Goal: Task Accomplishment & Management: Complete application form

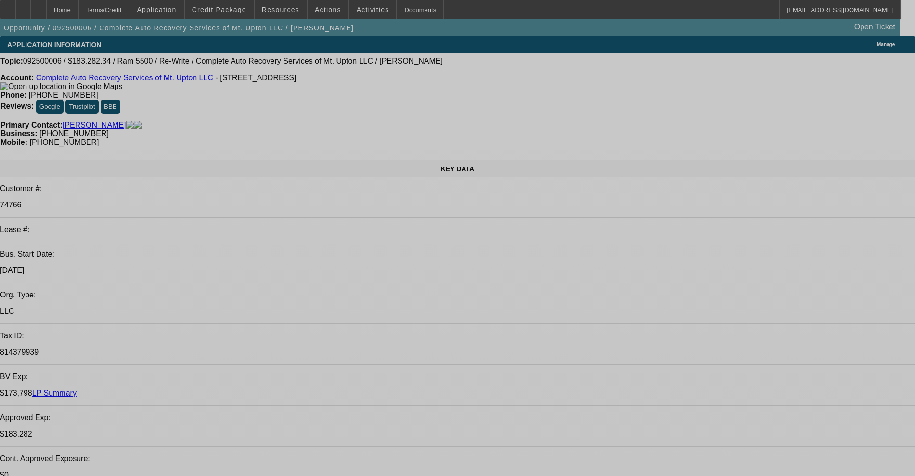
select select "0"
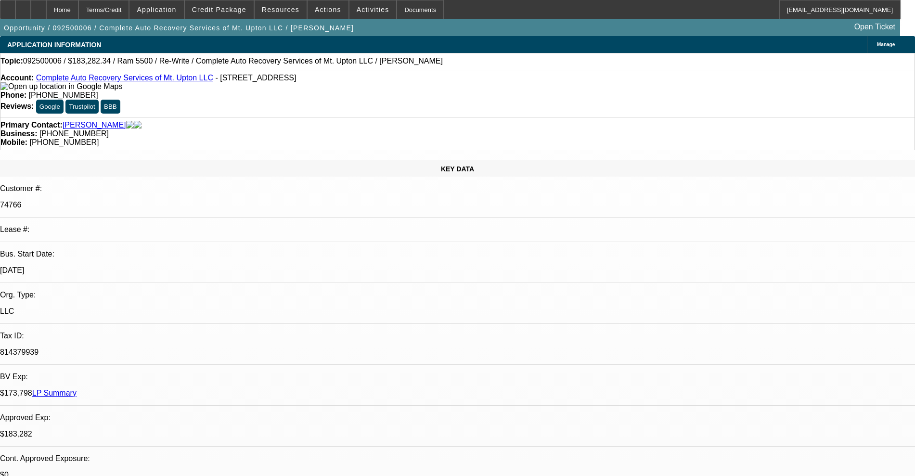
select select "0"
select select "2"
select select "0"
select select "6"
select select "0"
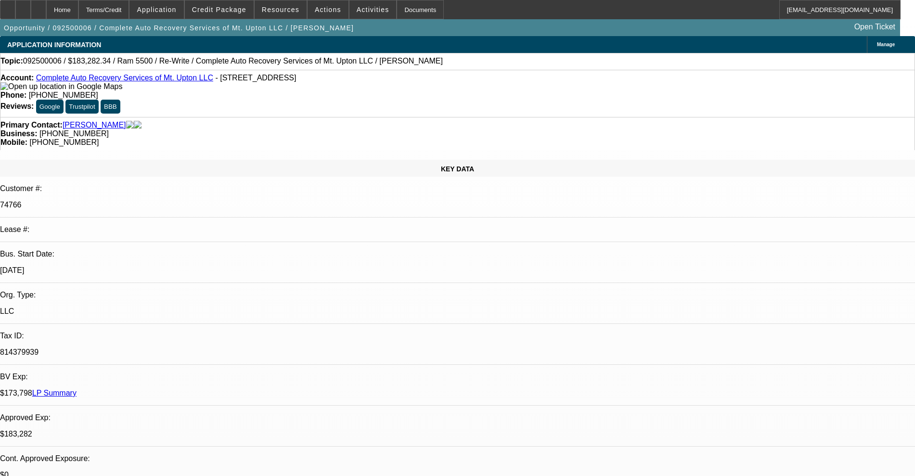
select select "0"
select select "2"
select select "0"
select select "6"
select select "0"
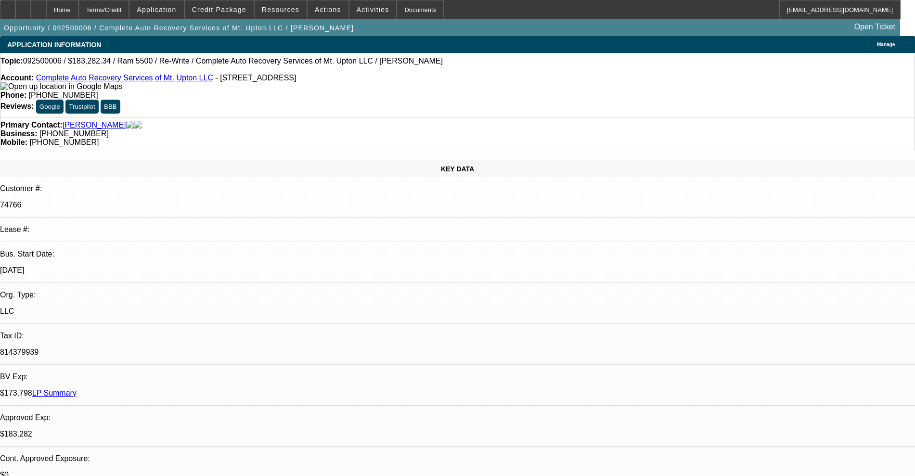
select select "0"
select select "2"
select select "0"
select select "6"
select select "0"
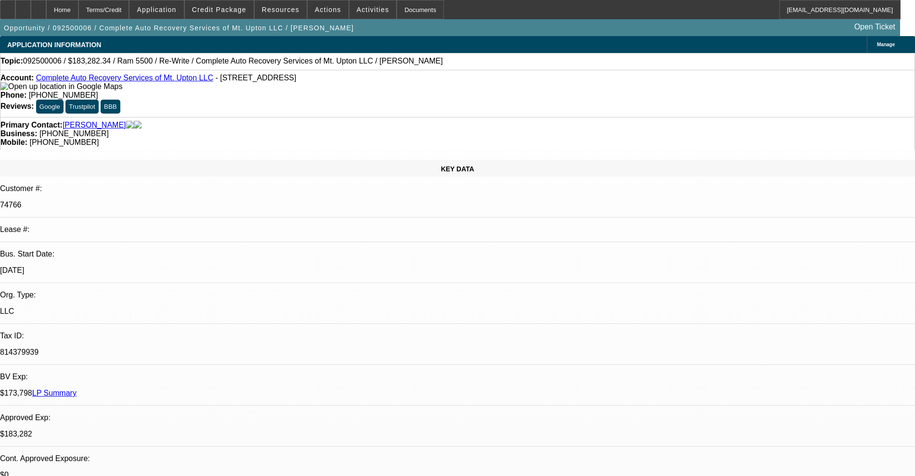
select select "0"
select select "2"
select select "0"
select select "6"
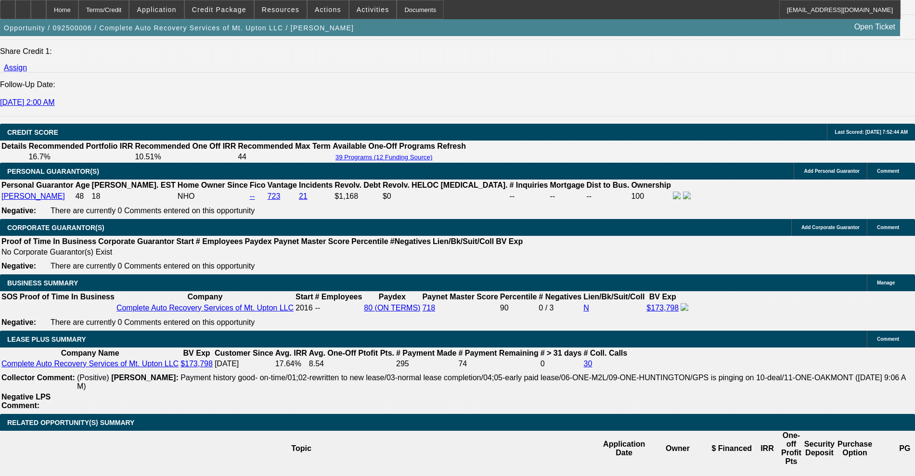
scroll to position [1625, 0]
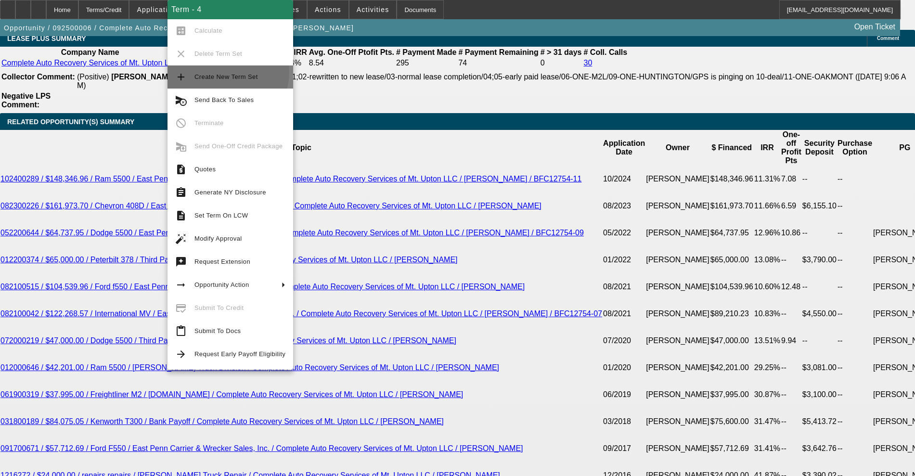
click at [227, 72] on span "Create New Term Set" at bounding box center [239, 77] width 91 height 12
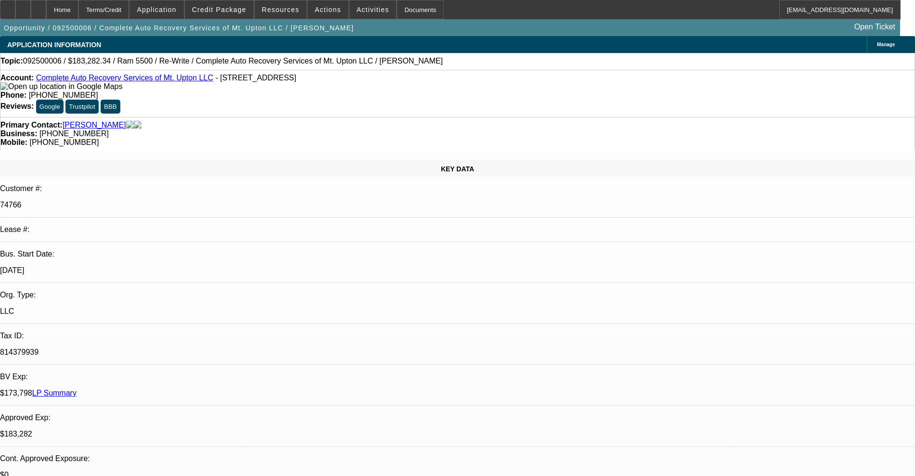
select select "0"
select select "2"
select select "0"
select select "6"
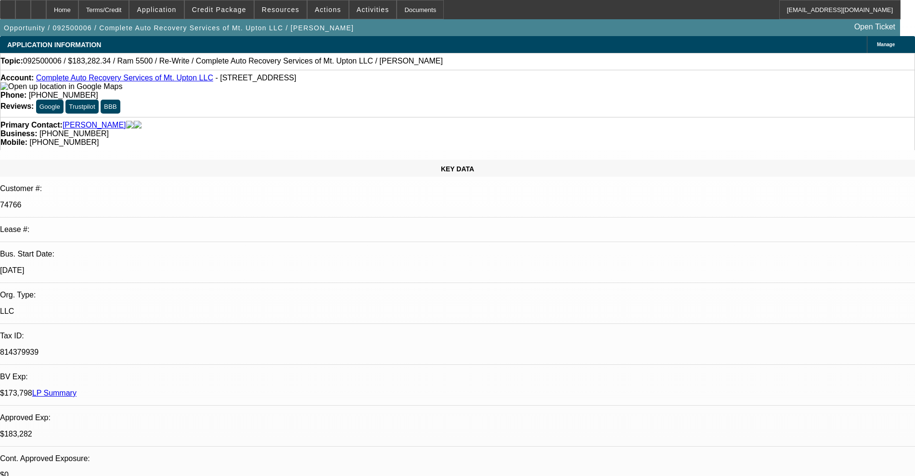
select select "0"
select select "2"
select select "0"
select select "6"
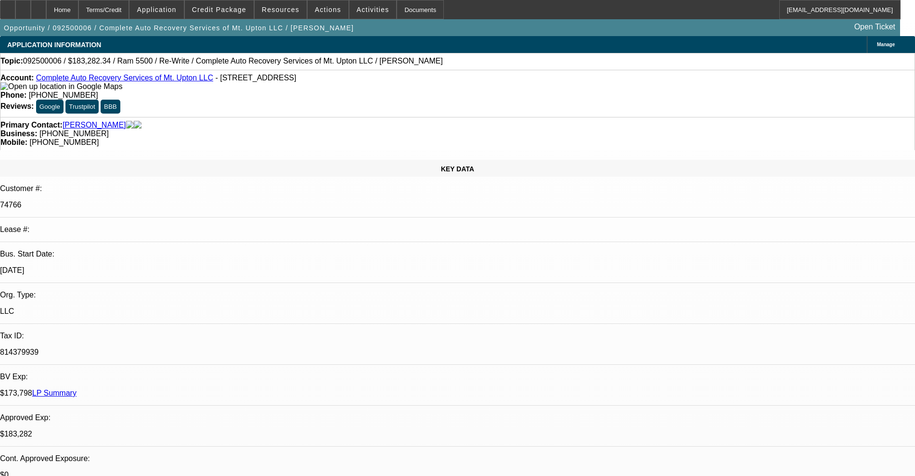
select select "0"
select select "2"
select select "0"
select select "6"
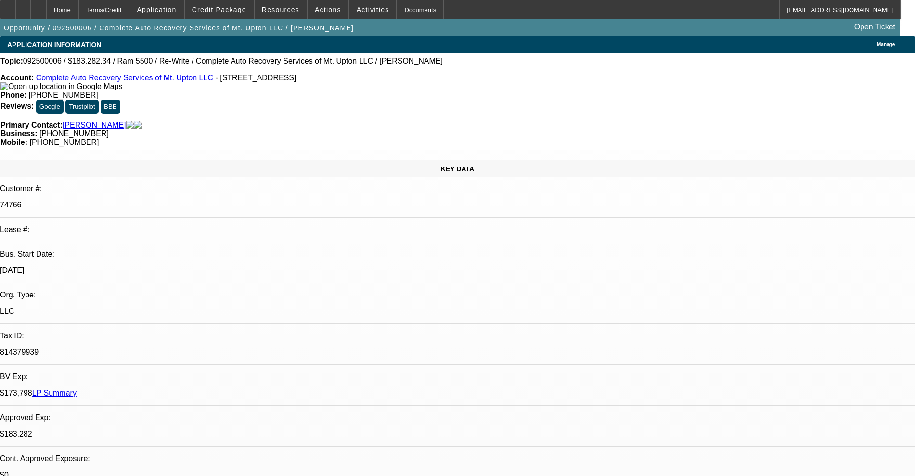
select select "0"
select select "2"
select select "0"
select select "6"
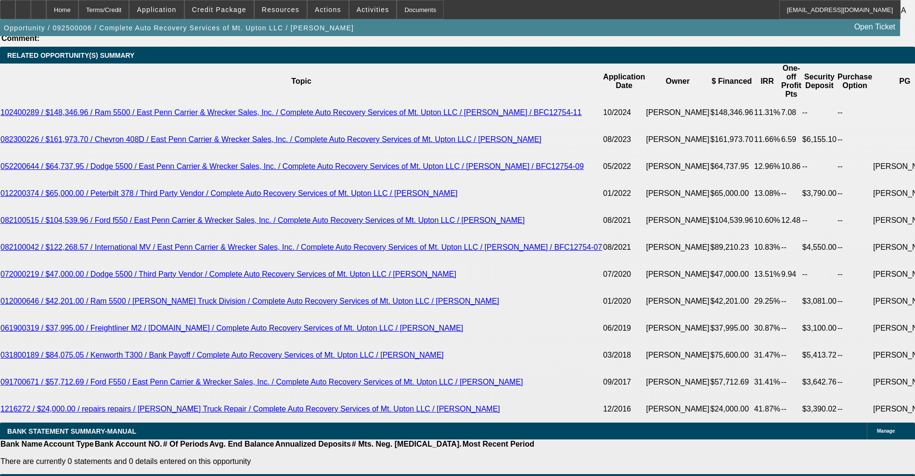
scroll to position [1685, 0]
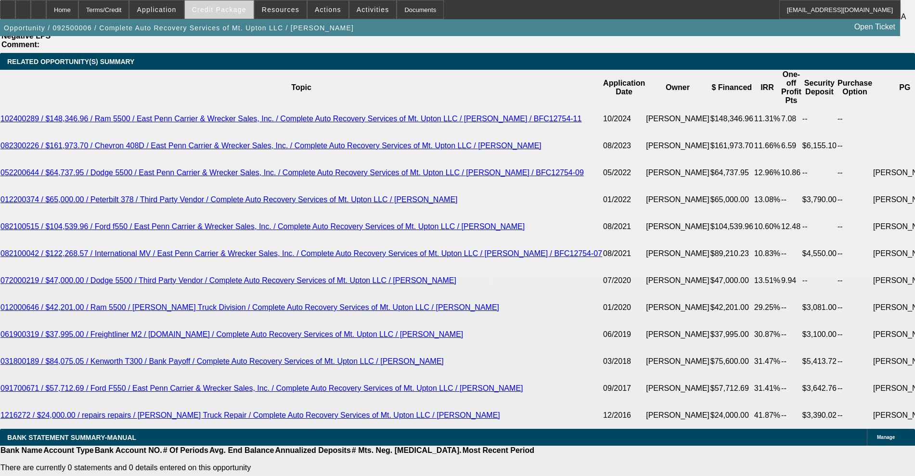
click at [224, 6] on span "Credit Package" at bounding box center [219, 10] width 54 height 8
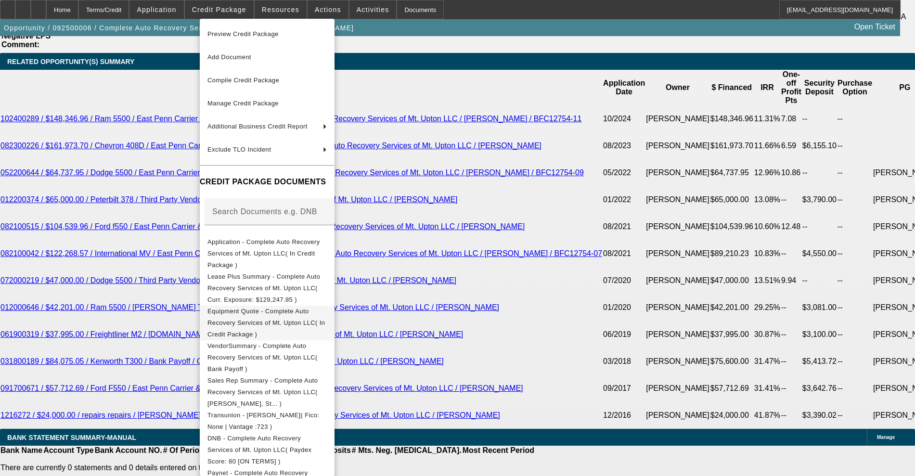
click at [308, 306] on span "Equipment Quote - Complete Auto Recovery Services of Mt. Upton LLC( In Credit P…" at bounding box center [266, 323] width 119 height 35
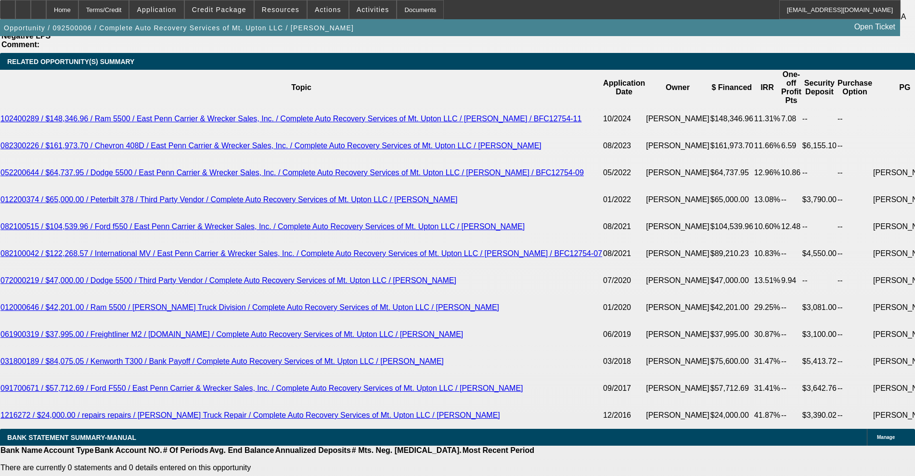
scroll to position [1699, 0]
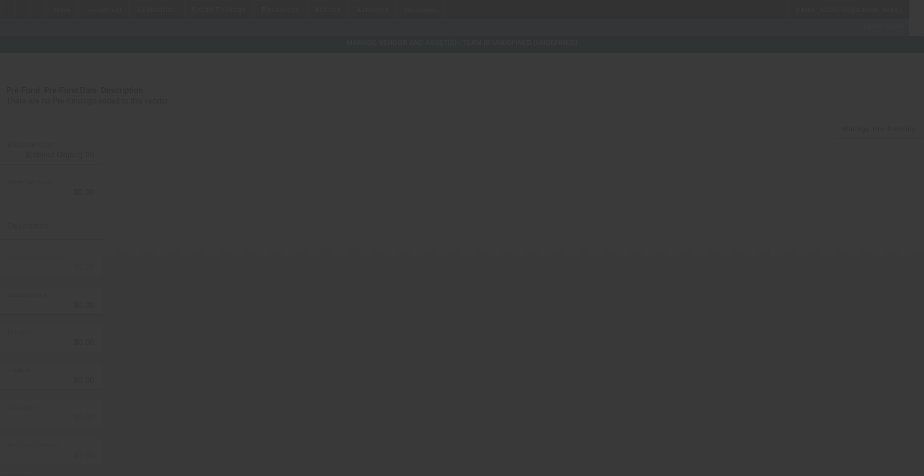
type input "$183,282.34"
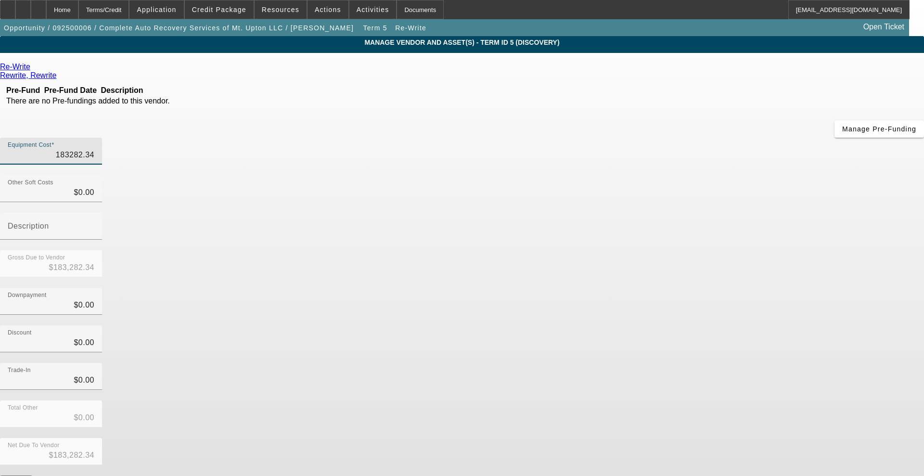
drag, startPoint x: 542, startPoint y: 82, endPoint x: 707, endPoint y: 62, distance: 165.9
click at [707, 62] on div "Re-Write Rewrite, Rewrite Pre-Fund Pre-Fund Date Description There are no Pre-f…" at bounding box center [462, 308] width 924 height 511
type input "5"
type input "$5.00"
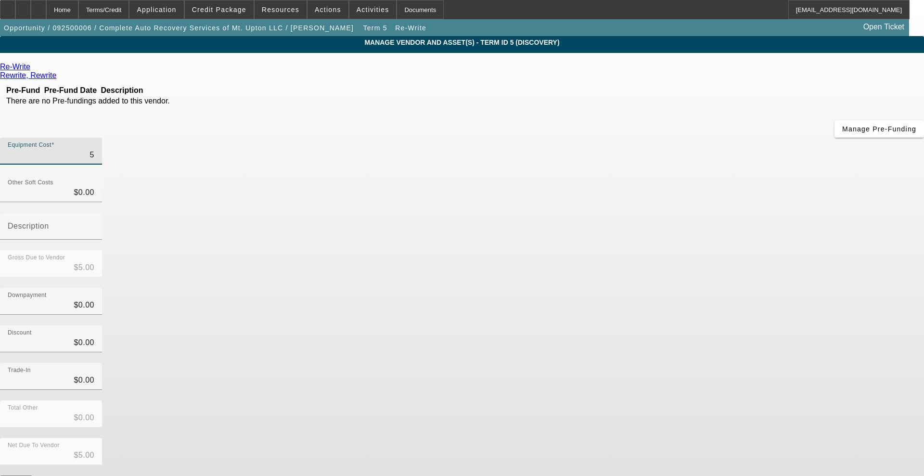
type input "51"
type input "$51.00"
type input "518"
type input "$518.00"
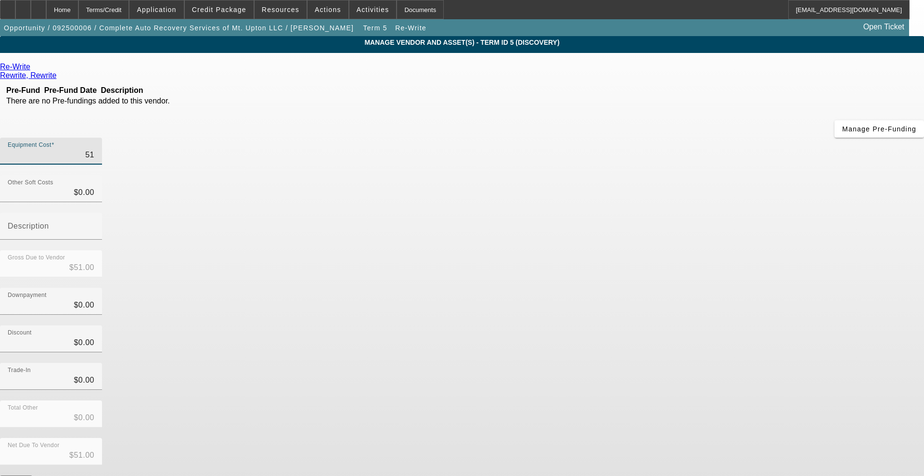
type input "$518.00"
type input "5189"
type input "$5,189.00"
type input "51891"
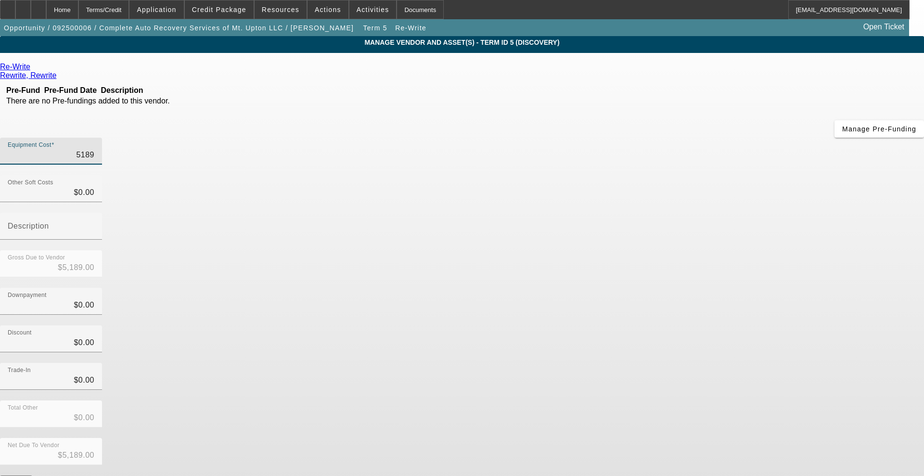
type input "$51,891.00"
type input "51891.6"
type input "$51,891.60"
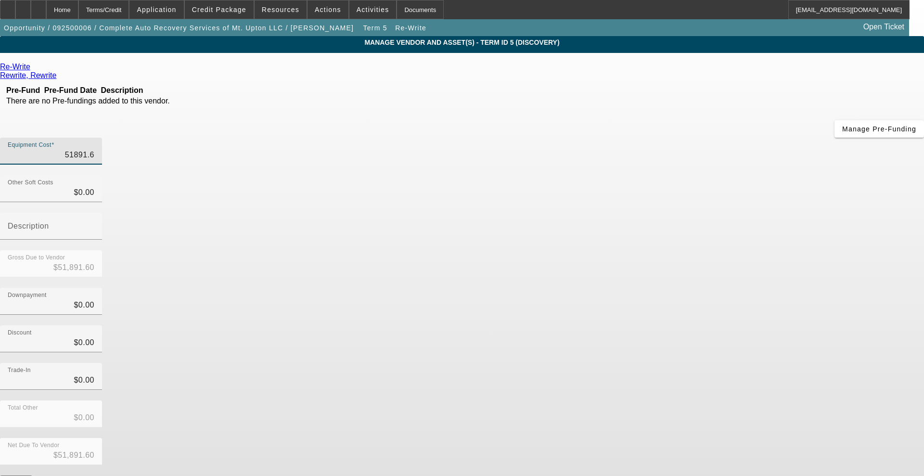
type input "$51,891.60"
click at [648, 250] on div "Gross Due to Vendor $51,891.60" at bounding box center [462, 269] width 924 height 38
drag, startPoint x: 659, startPoint y: 374, endPoint x: 666, endPoint y: 306, distance: 67.8
click at [666, 306] on div "Equipment Cost $51,891.60 Other Soft Costs $0.00 Description Gross Due to Vendo…" at bounding box center [462, 317] width 924 height 358
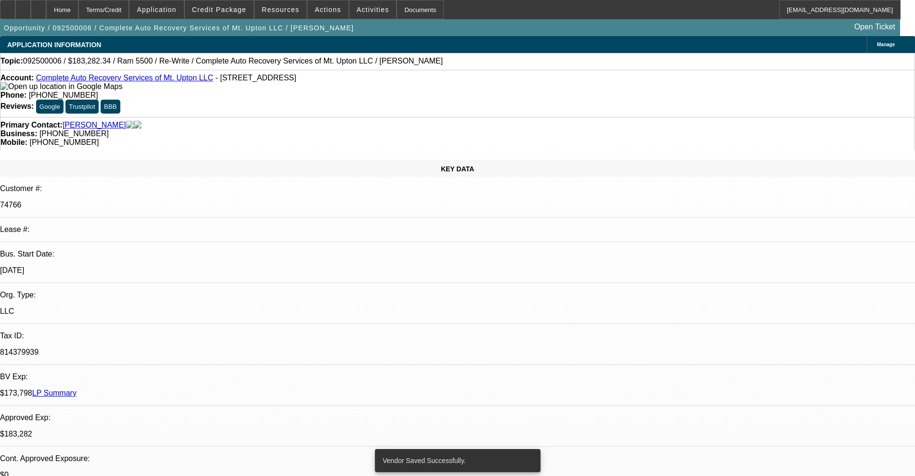
select select "0"
select select "2"
select select "0"
select select "6"
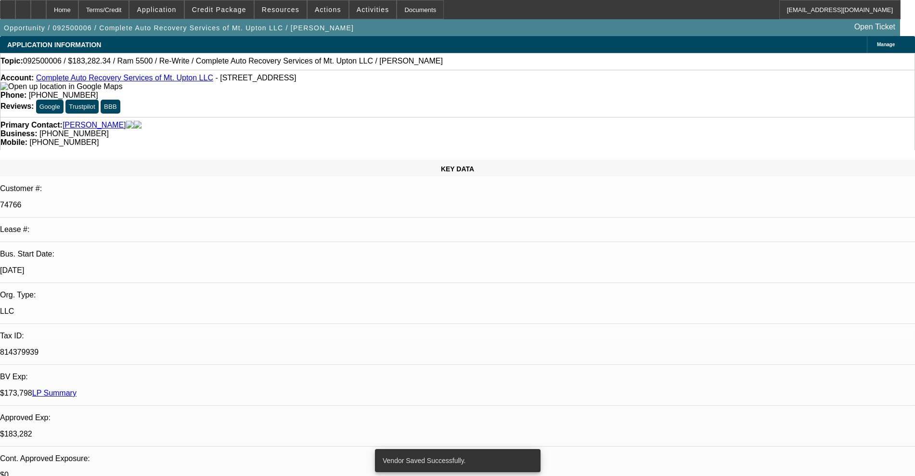
select select "0"
select select "2"
select select "0"
select select "6"
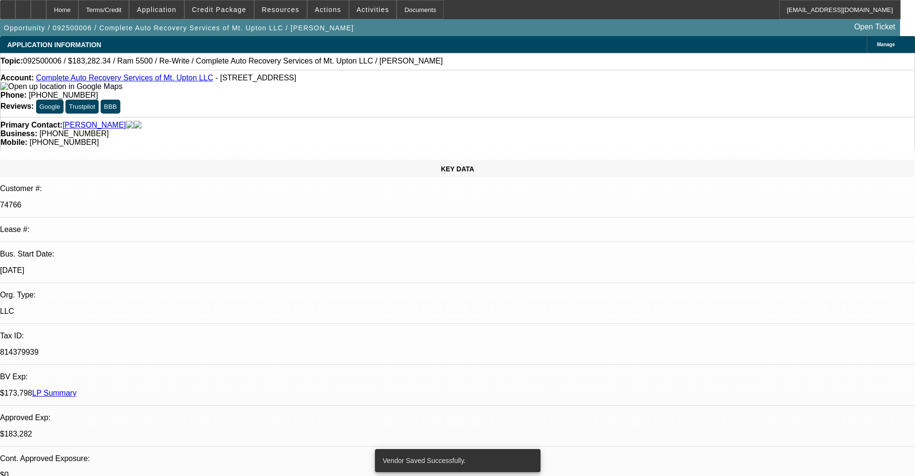
select select "0"
select select "2"
select select "0"
select select "6"
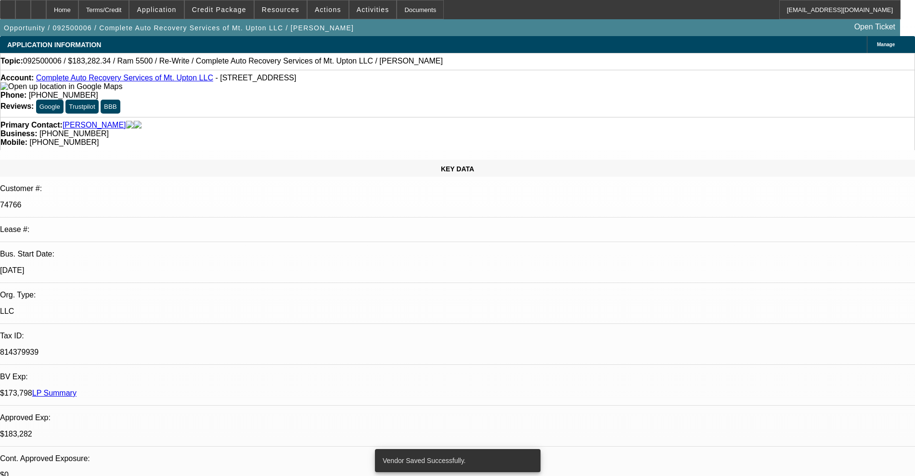
select select "0"
select select "2"
select select "0"
select select "6"
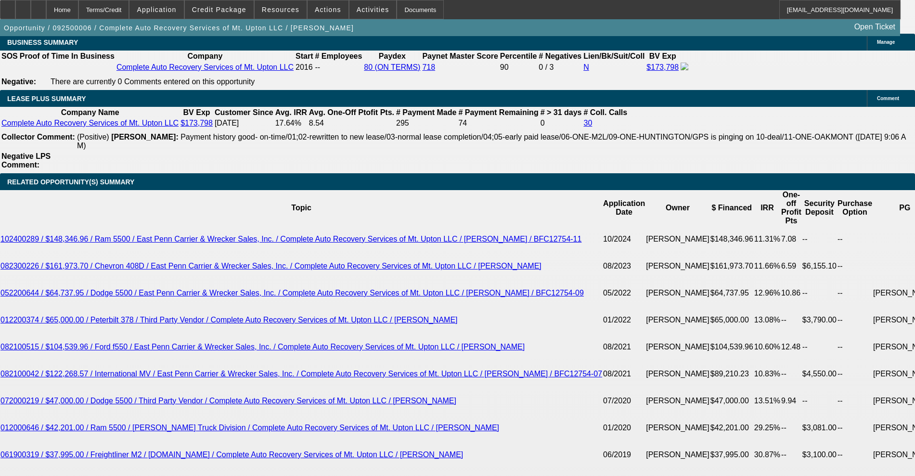
scroll to position [1685, 0]
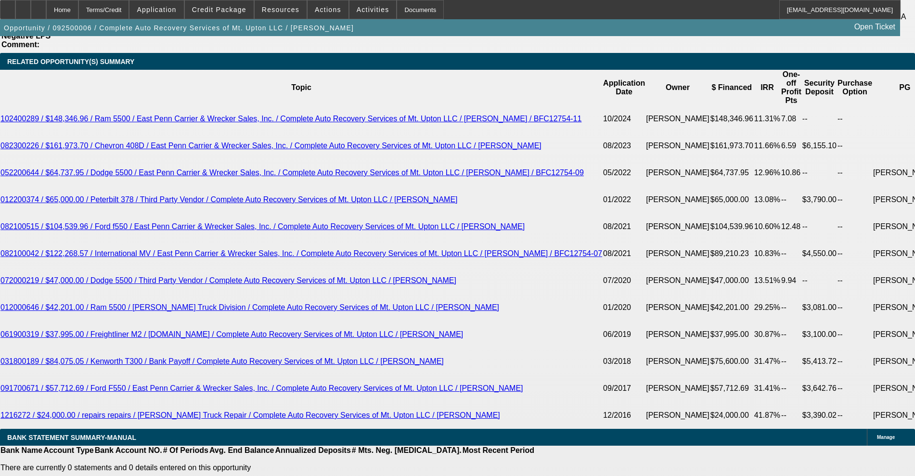
drag, startPoint x: 185, startPoint y: 349, endPoint x: 218, endPoint y: 349, distance: 32.3
type input "3"
type input "UNKNOWN"
type input "35"
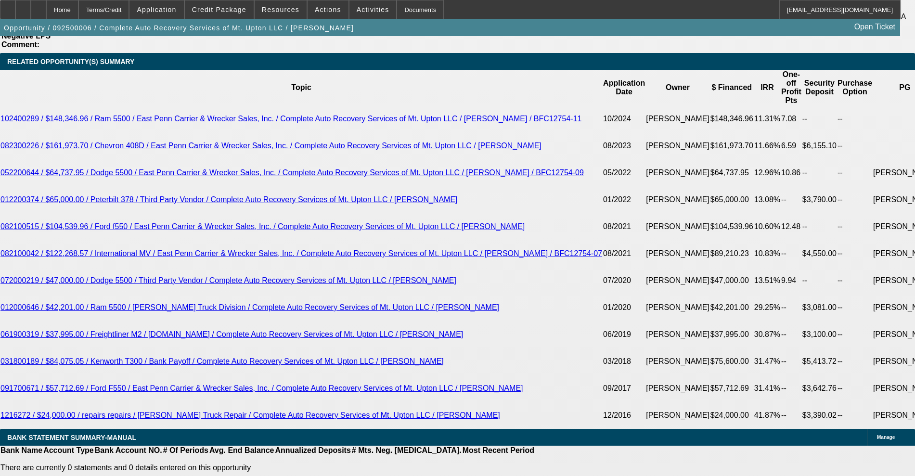
type input "$1,777.02"
type input "35"
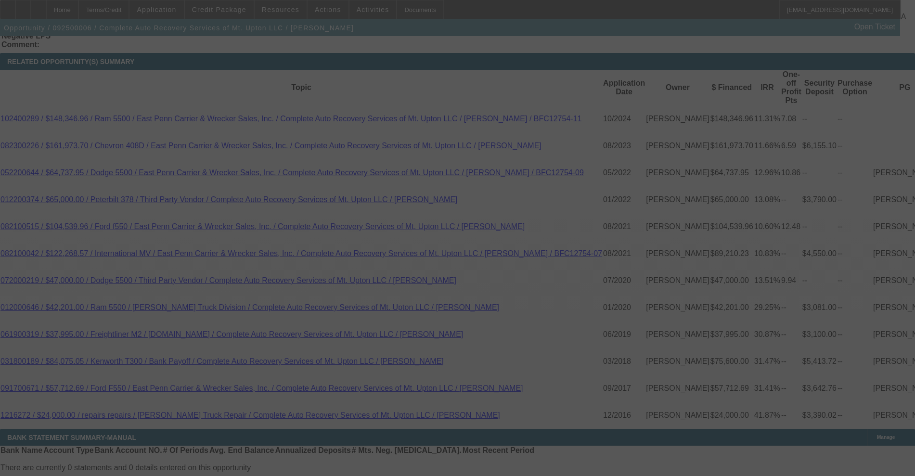
select select "0"
select select "2"
select select "0"
select select "6"
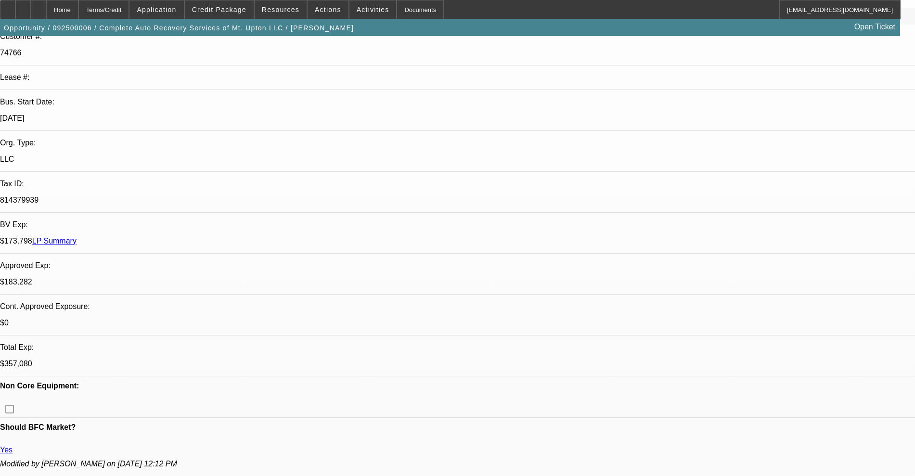
scroll to position [0, 0]
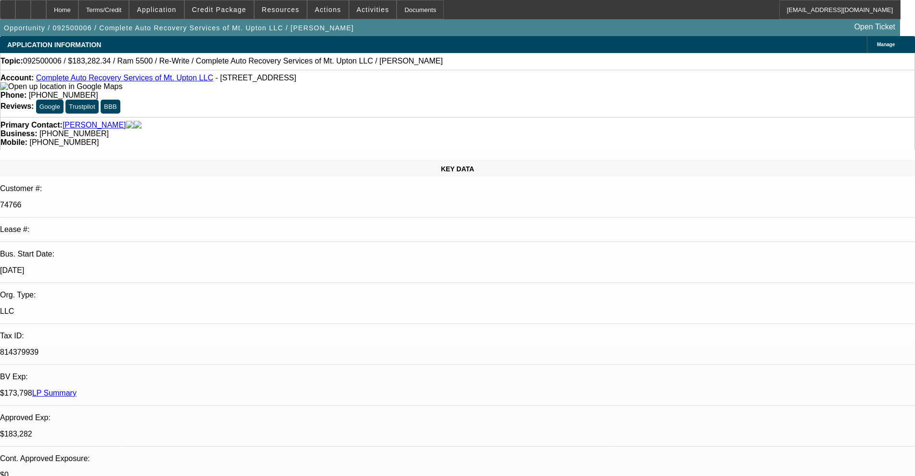
click at [105, 80] on link "Complete Auto Recovery Services of Mt. Upton LLC" at bounding box center [124, 78] width 177 height 8
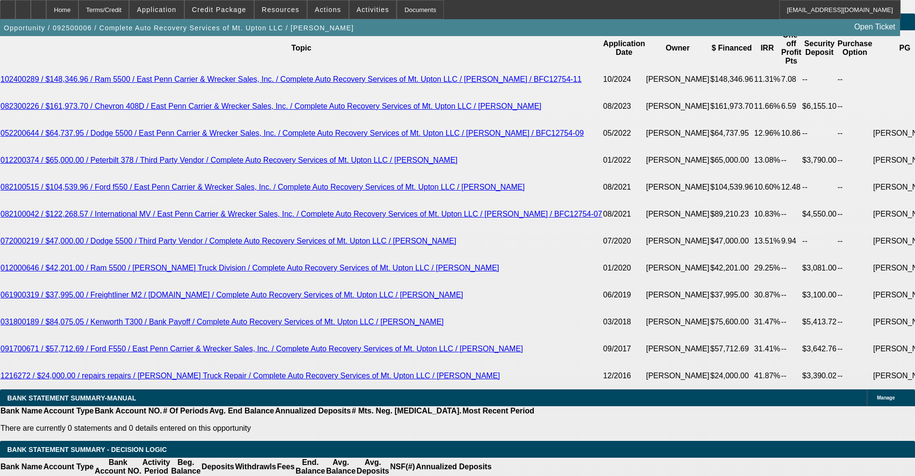
scroll to position [1745, 0]
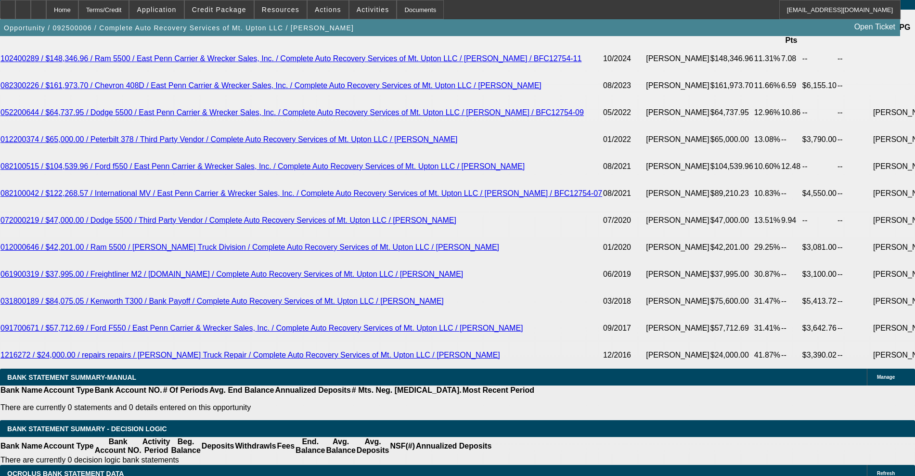
drag, startPoint x: 177, startPoint y: 337, endPoint x: 241, endPoint y: 326, distance: 64.9
type input "$8,340.00"
type input "UNKNOWN"
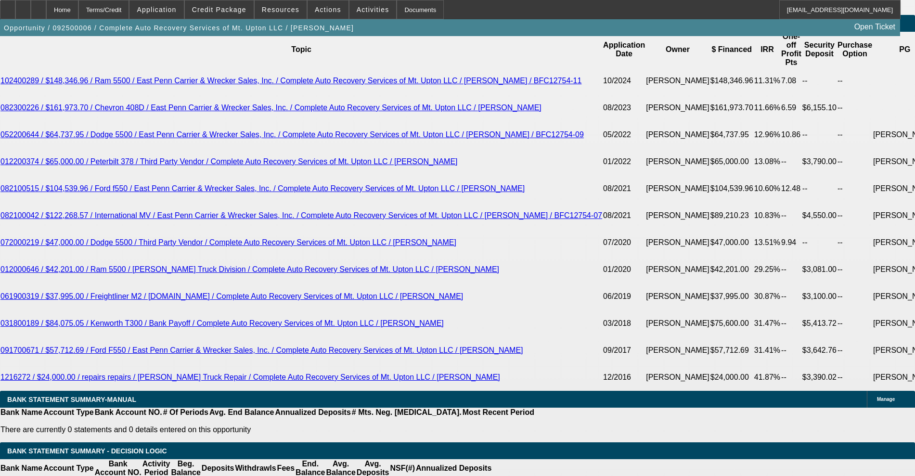
scroll to position [1685, 0]
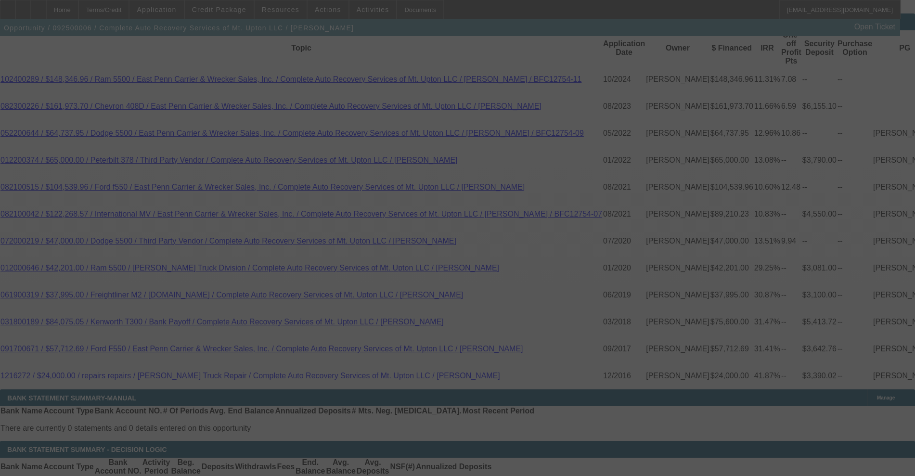
scroll to position [1745, 0]
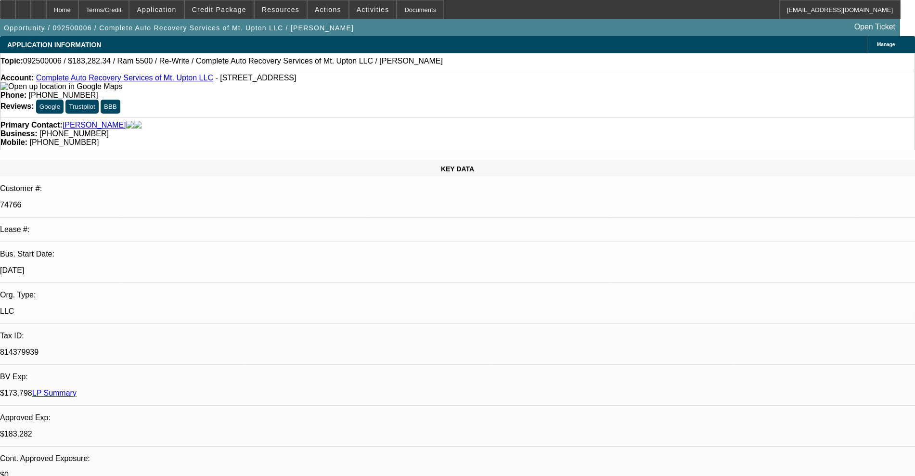
select select "0"
select select "2"
select select "0"
select select "6"
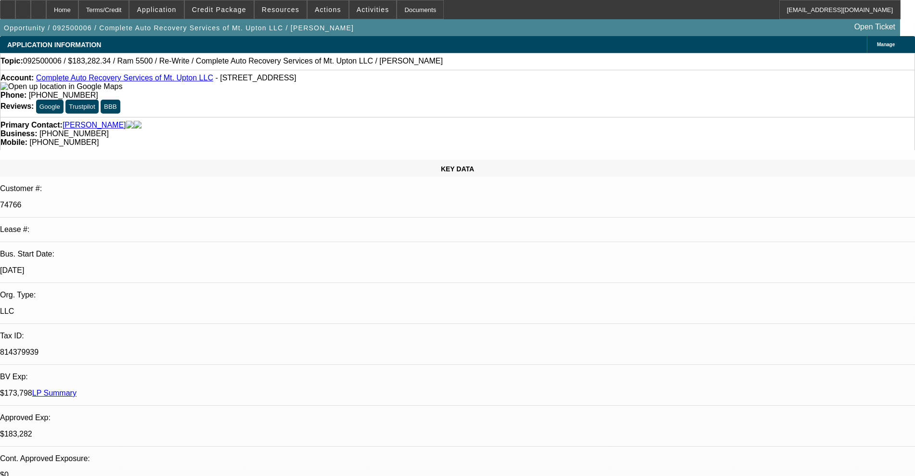
select select "0"
select select "2"
select select "0"
select select "6"
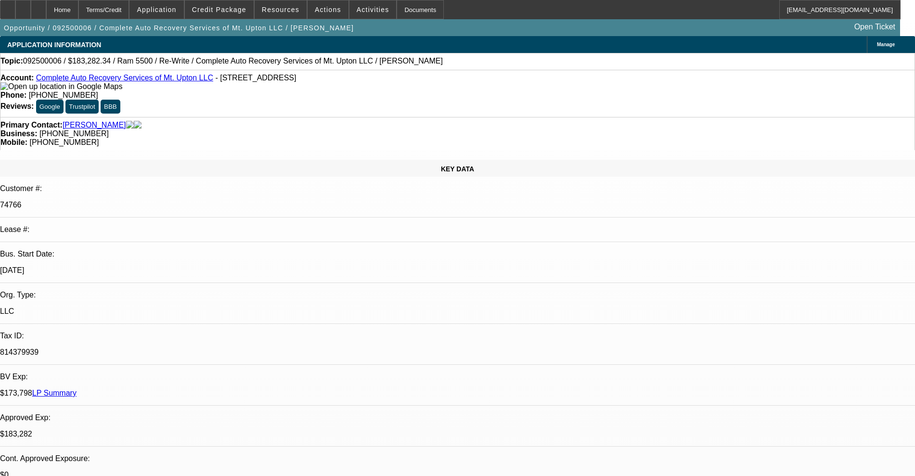
select select "0"
select select "2"
select select "0"
select select "6"
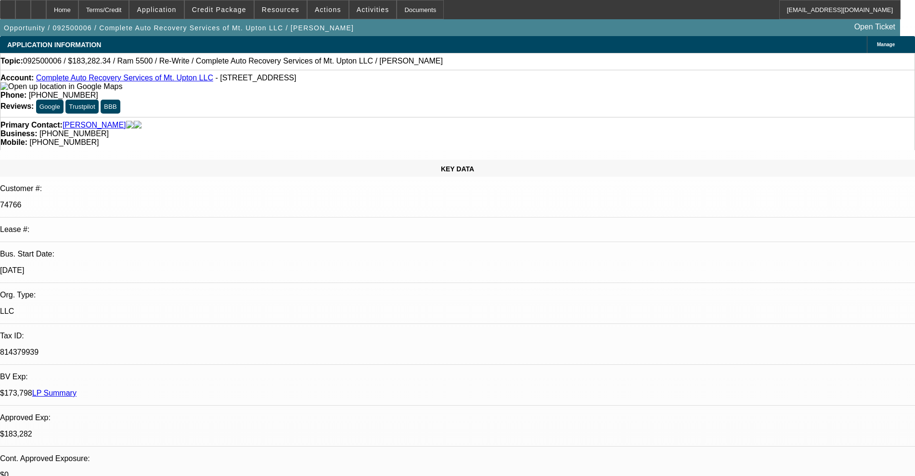
select select "0"
select select "2"
select select "0"
select select "6"
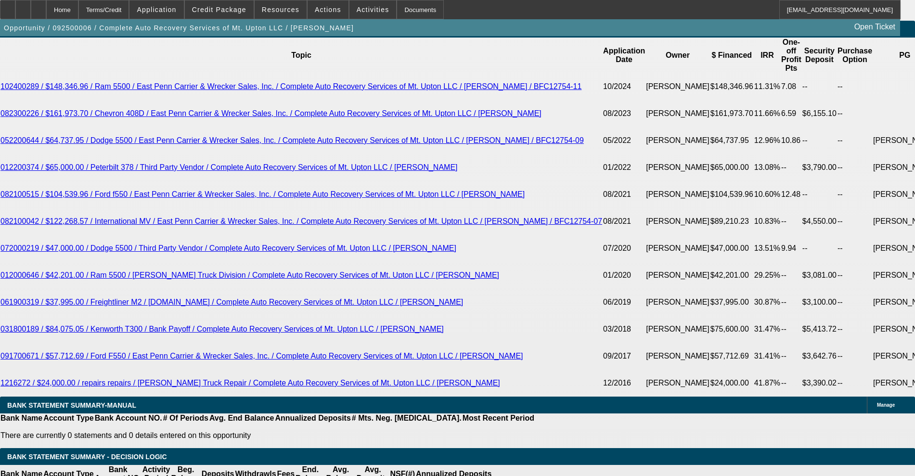
scroll to position [1819, 0]
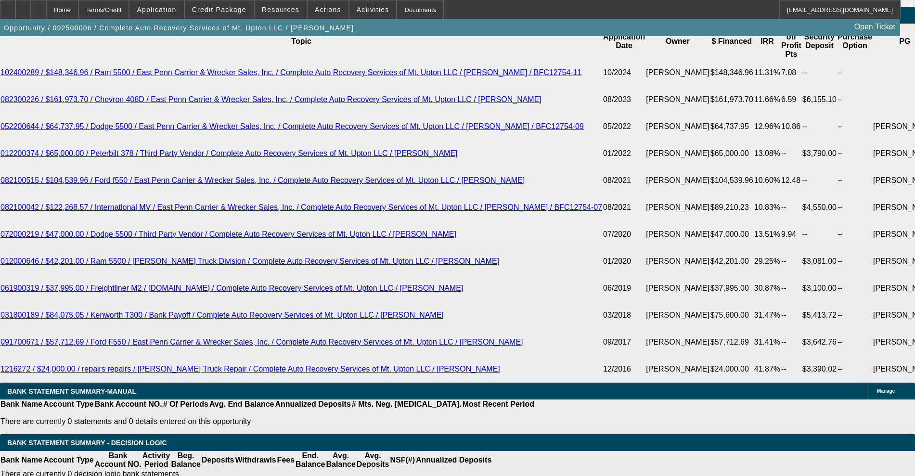
drag, startPoint x: 139, startPoint y: 276, endPoint x: 214, endPoint y: 259, distance: 76.5
type input "1"
type input "UNKNOWN"
type input "1775"
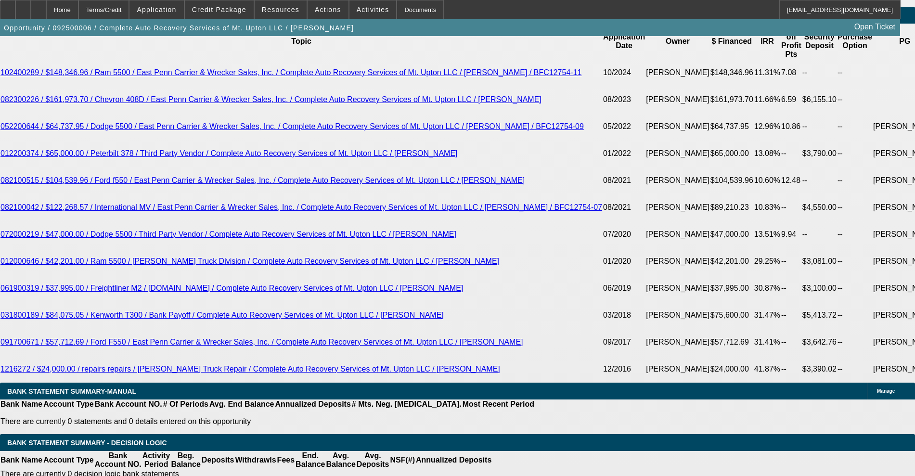
type input "12.4"
type input "$1,775.00"
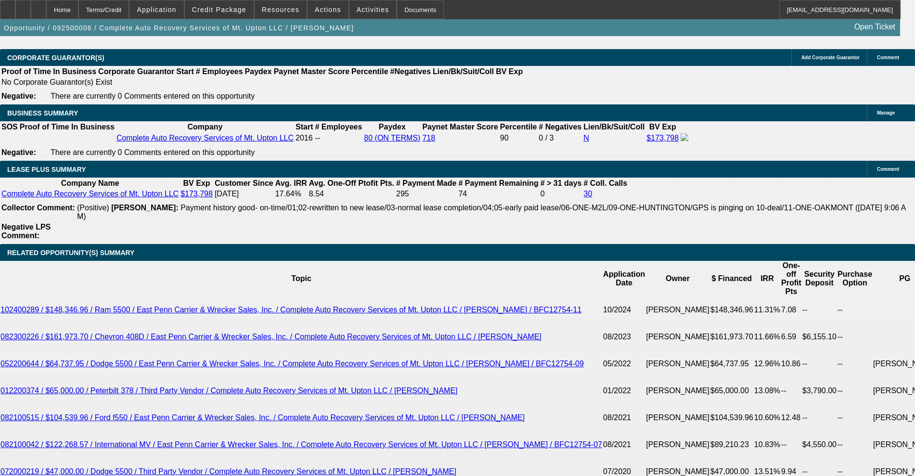
scroll to position [1579, 0]
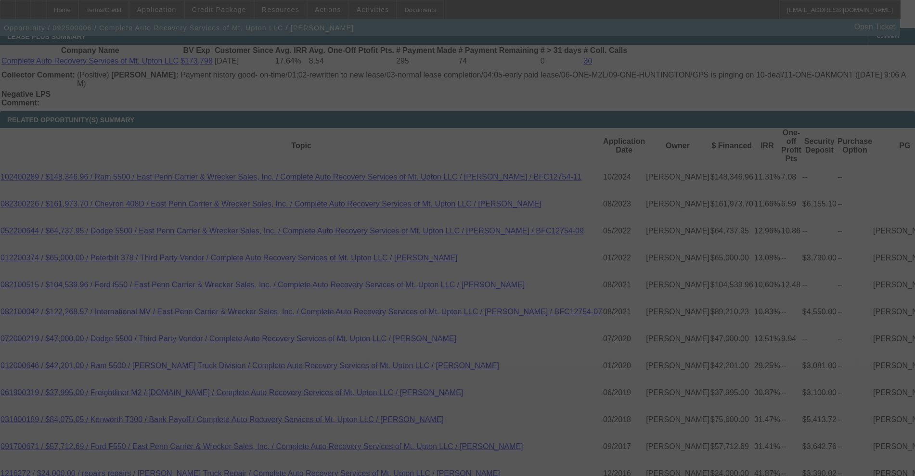
scroll to position [1641, 0]
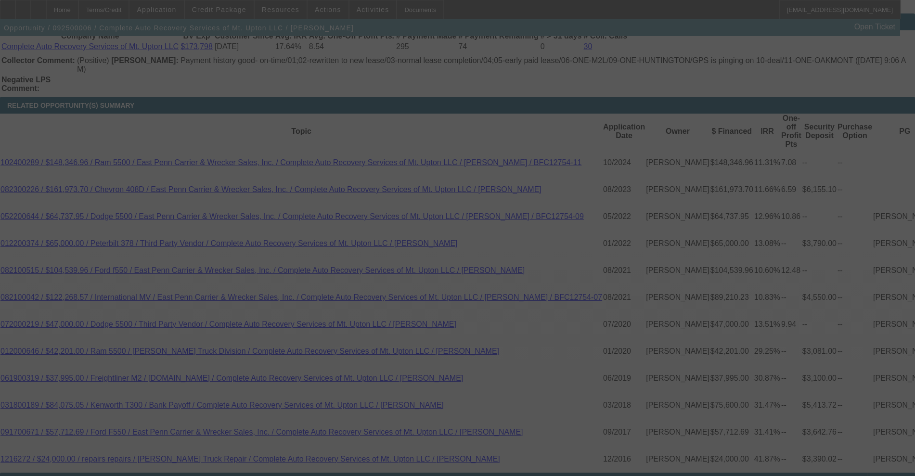
select select "0"
select select "2"
select select "0"
select select "6"
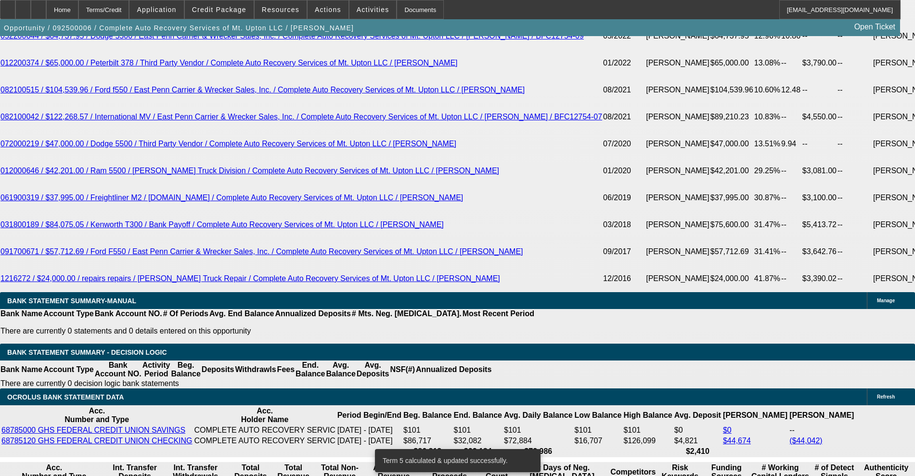
scroll to position [1761, 0]
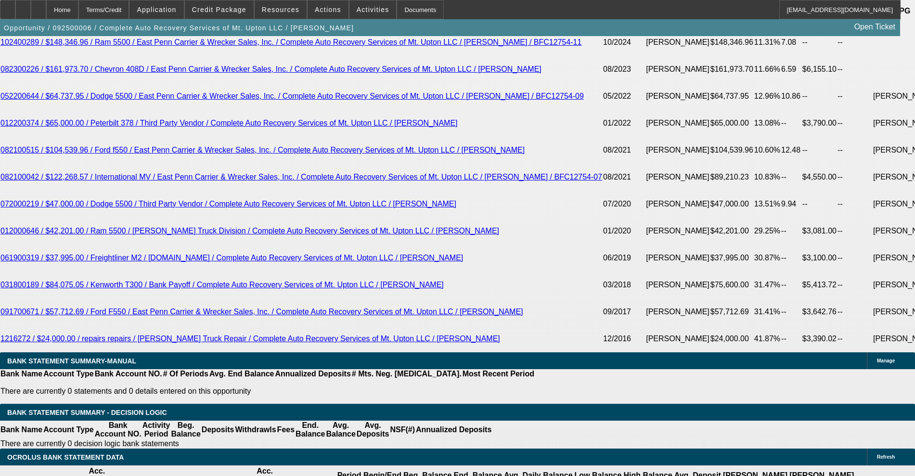
drag, startPoint x: 169, startPoint y: 320, endPoint x: 280, endPoint y: 298, distance: 112.7
type input "$8,340.00"
type input "UNKNOWN"
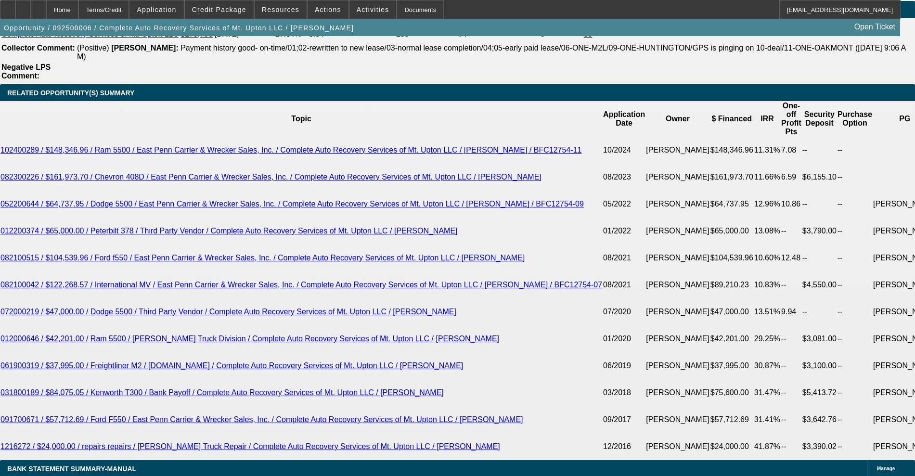
scroll to position [1641, 0]
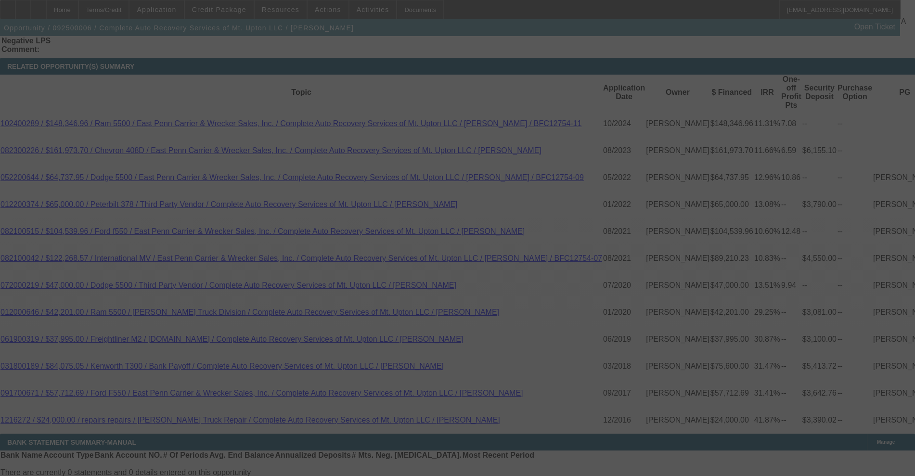
scroll to position [1701, 0]
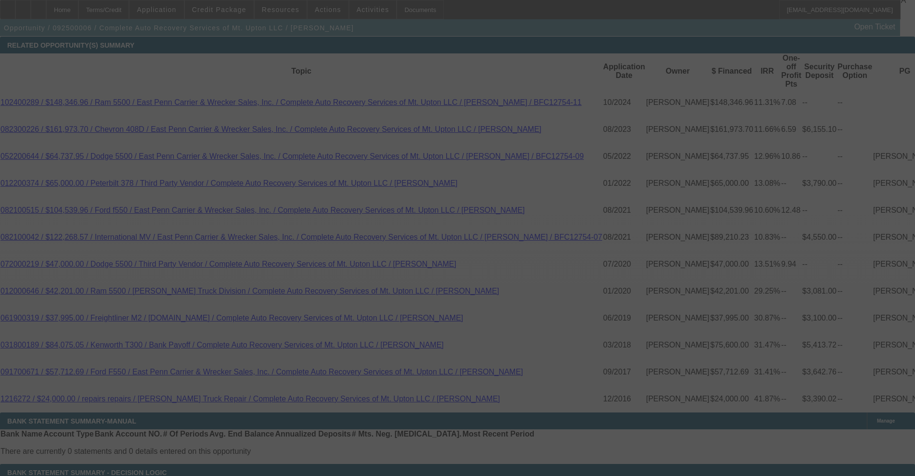
select select "0"
select select "2"
select select "0"
select select "6"
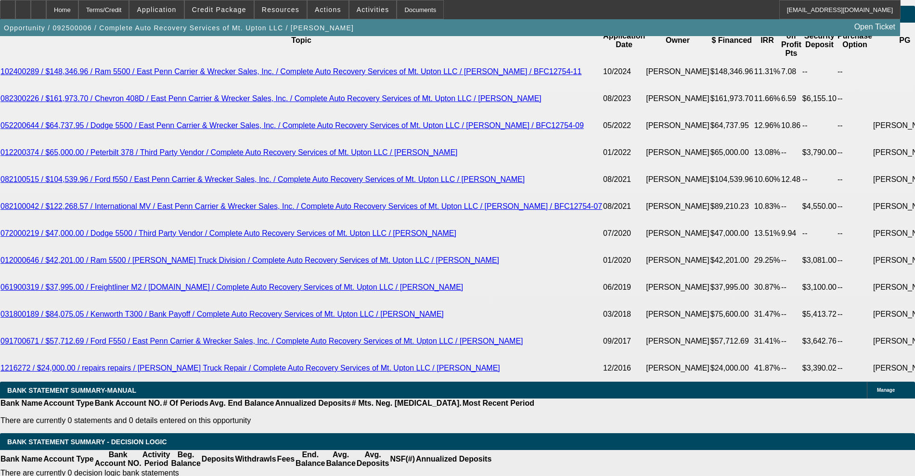
scroll to position [1761, 0]
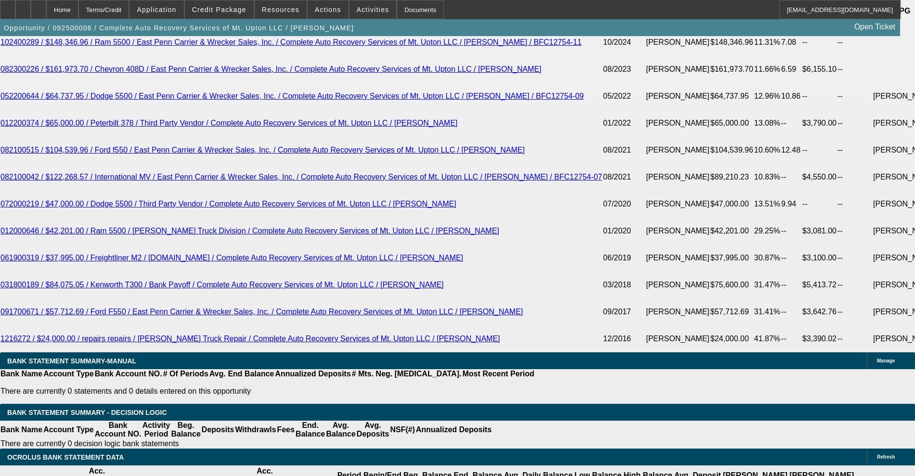
drag, startPoint x: 138, startPoint y: 277, endPoint x: 229, endPoint y: 259, distance: 92.7
type input "1"
type input "UNKNOWN"
type input "1695"
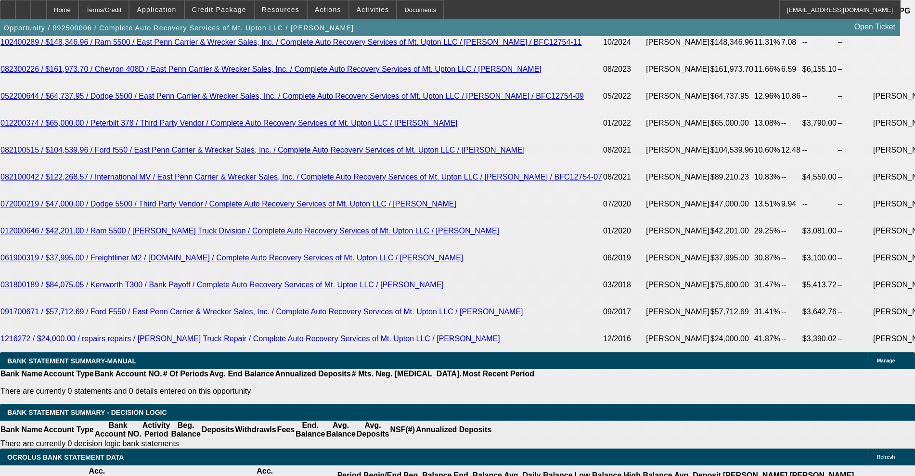
type input "9.2"
drag, startPoint x: 144, startPoint y: 272, endPoint x: 250, endPoint y: 251, distance: 108.4
type input "17"
type input "1765"
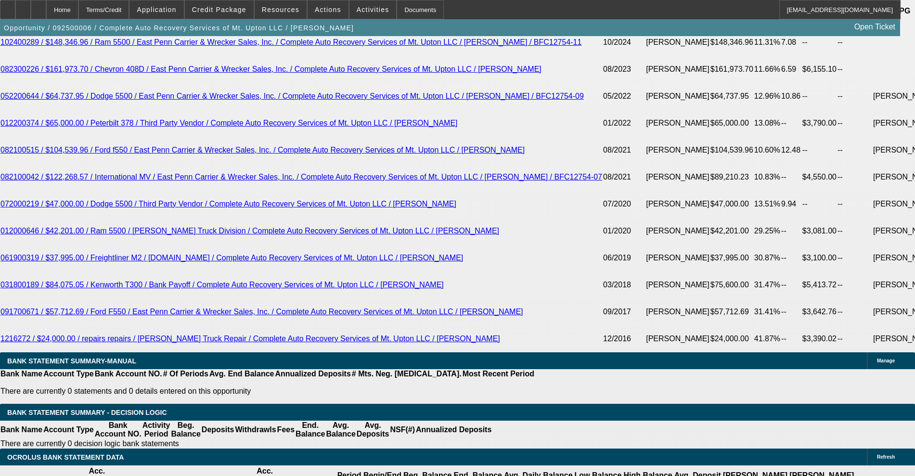
type input "12"
type input "17"
type input "1775"
type input "12.4"
type input "$1,775.00"
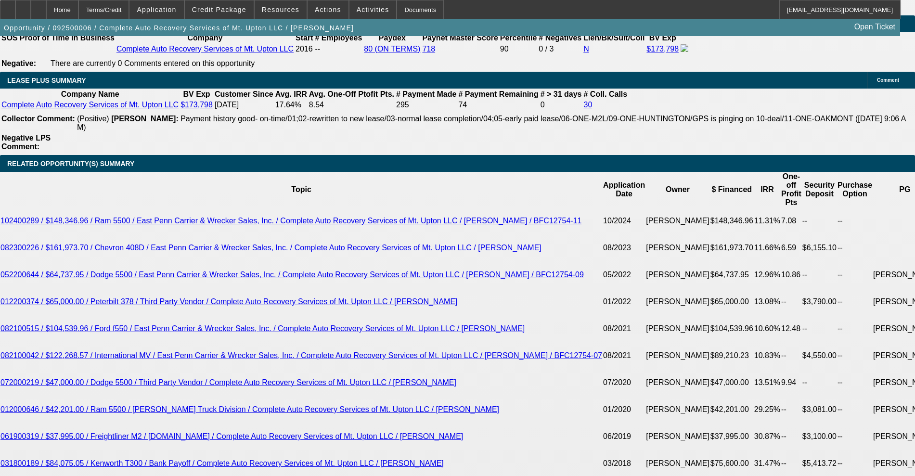
scroll to position [1581, 0]
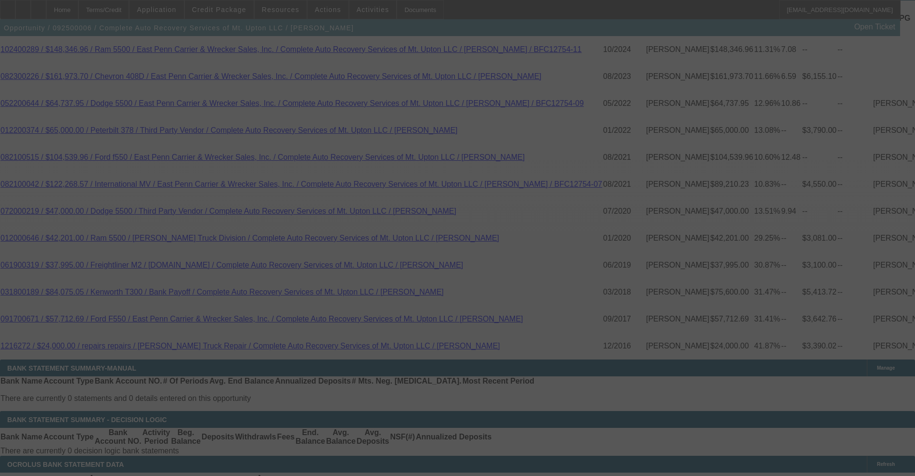
scroll to position [1761, 0]
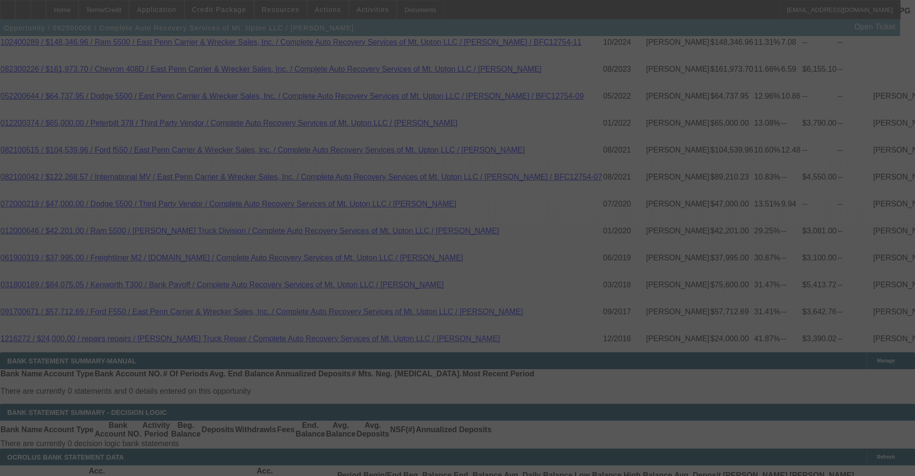
select select "0"
select select "2"
select select "0"
select select "6"
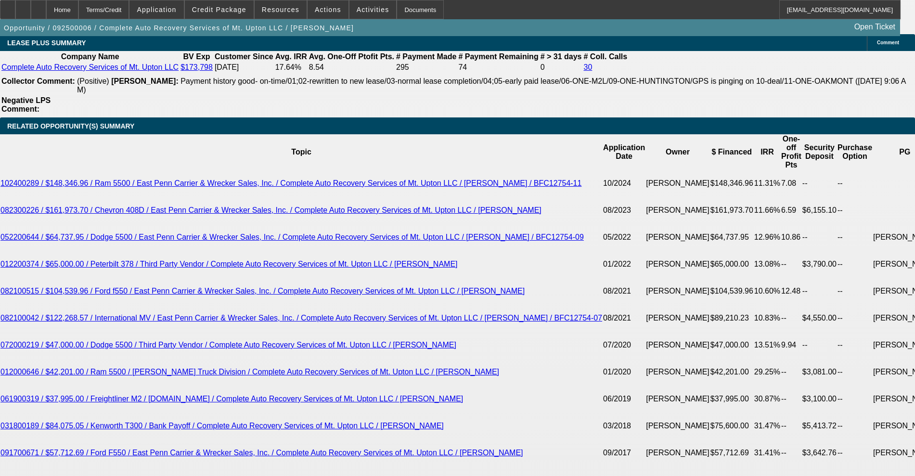
scroll to position [1641, 0]
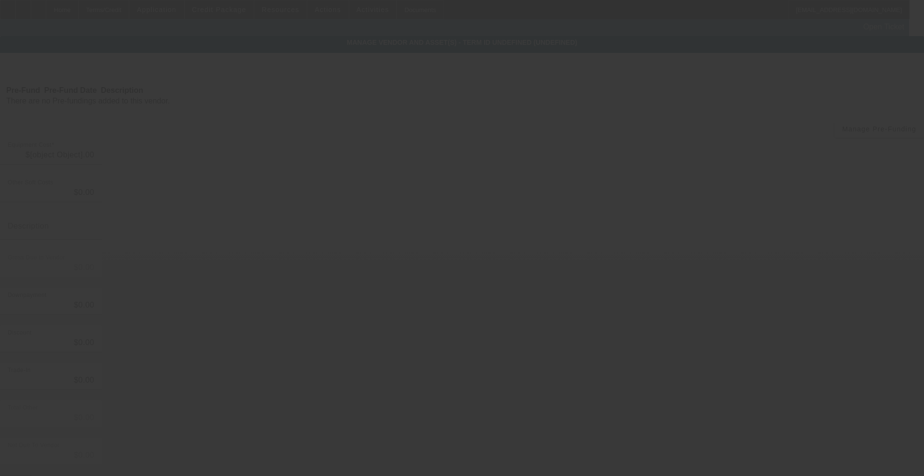
type input "$51,891.60"
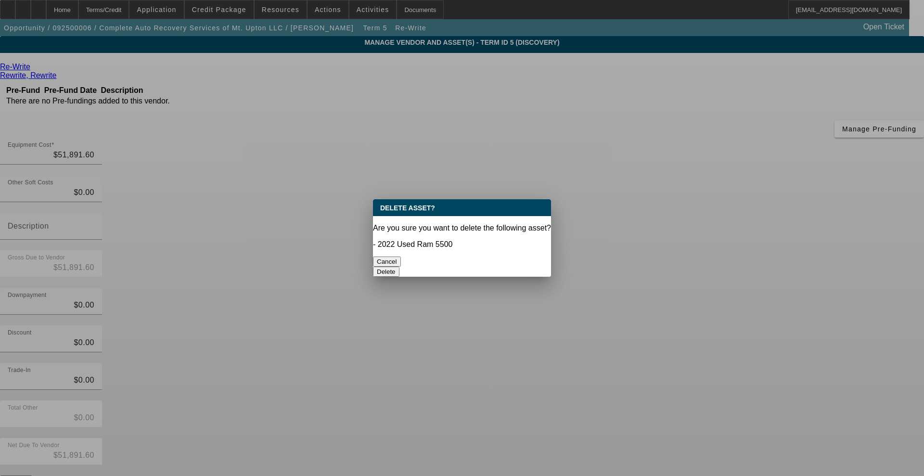
click at [400, 267] on button "Delete" at bounding box center [386, 272] width 26 height 10
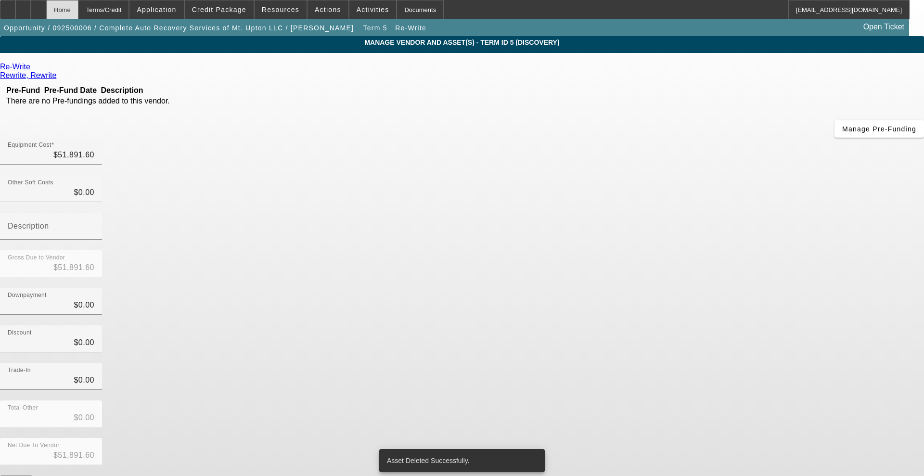
click at [76, 13] on div "Home" at bounding box center [62, 9] width 32 height 19
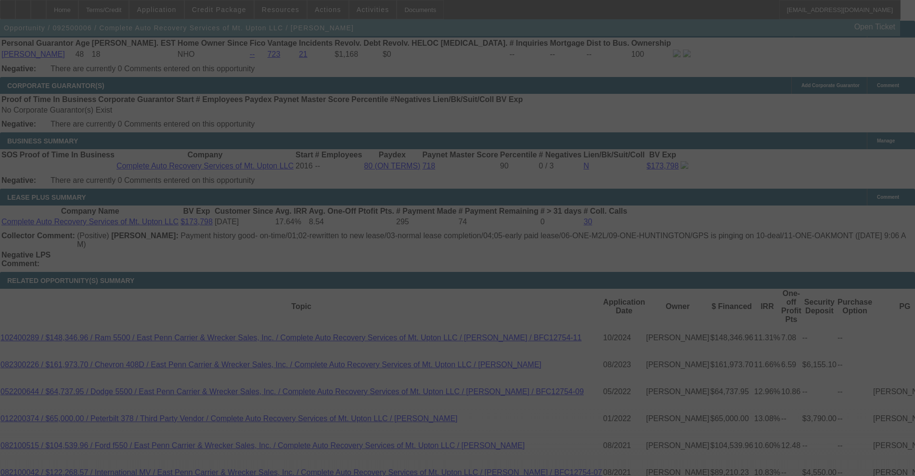
scroll to position [1681, 0]
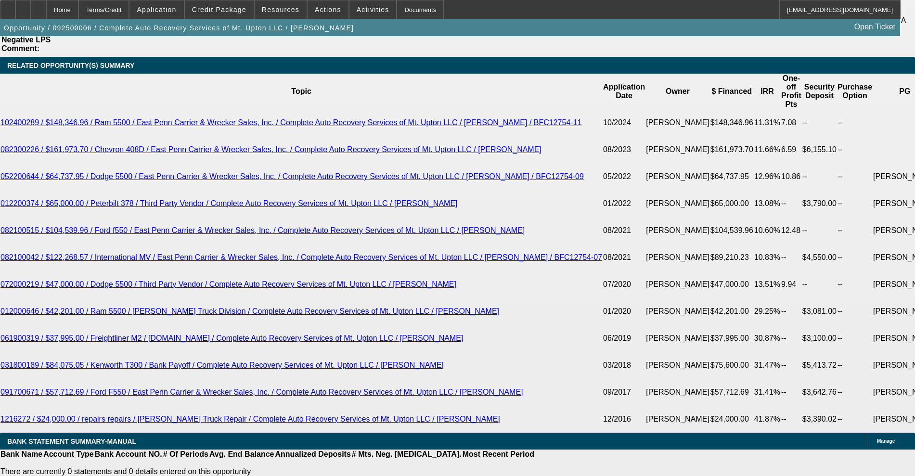
select select "0"
select select "2"
select select "0"
select select "6"
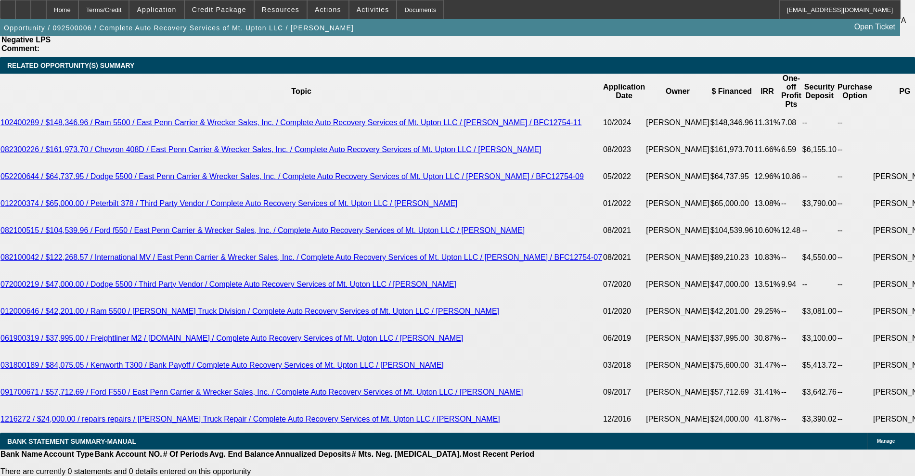
select select "0"
select select "2"
select select "0"
select select "6"
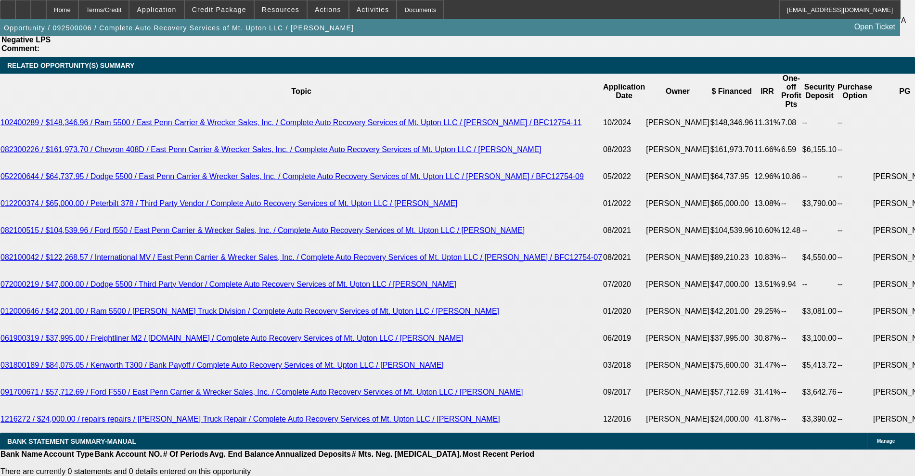
select select "0"
select select "2"
select select "0"
select select "6"
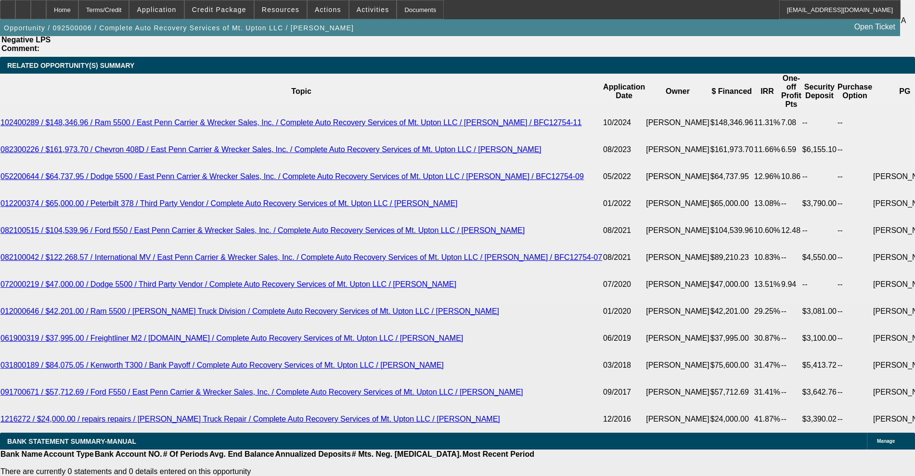
select select "0"
select select "2"
select select "0"
select select "6"
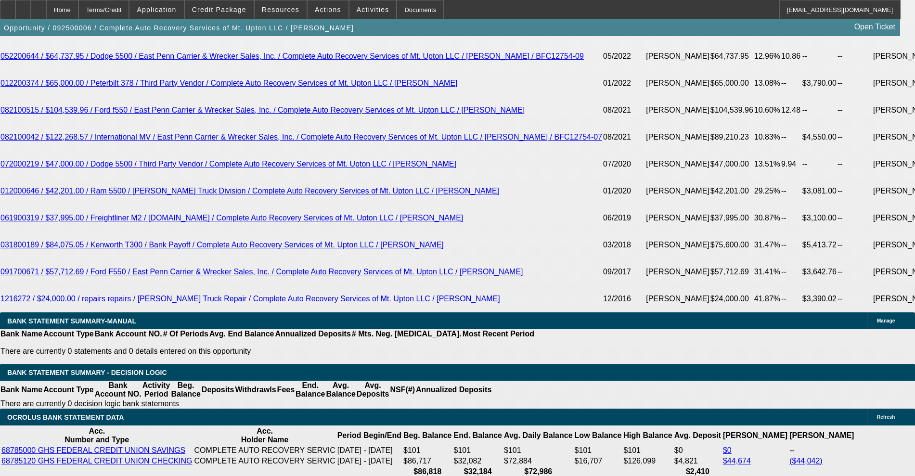
scroll to position [1741, 0]
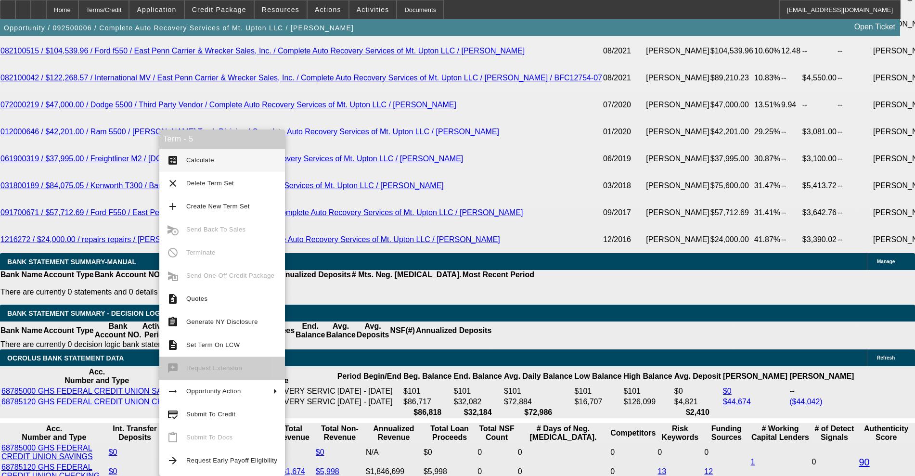
scroll to position [1862, 0]
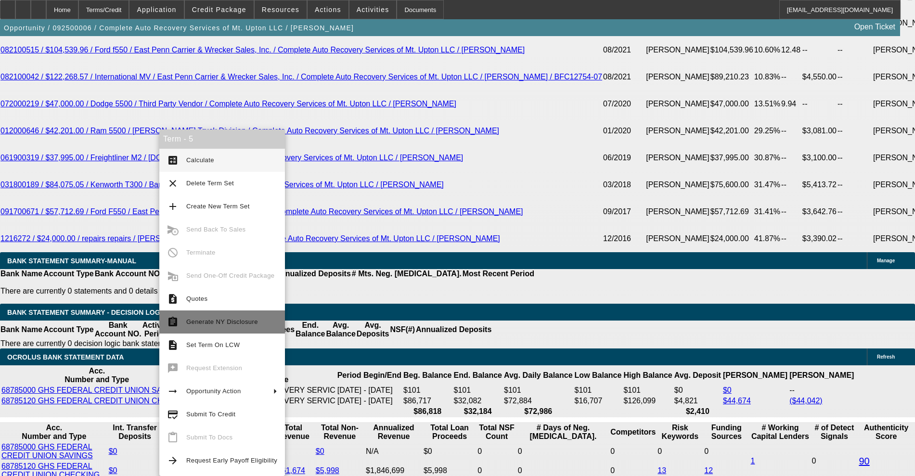
click at [218, 329] on button "assignment Generate NY Disclosure" at bounding box center [222, 322] width 126 height 23
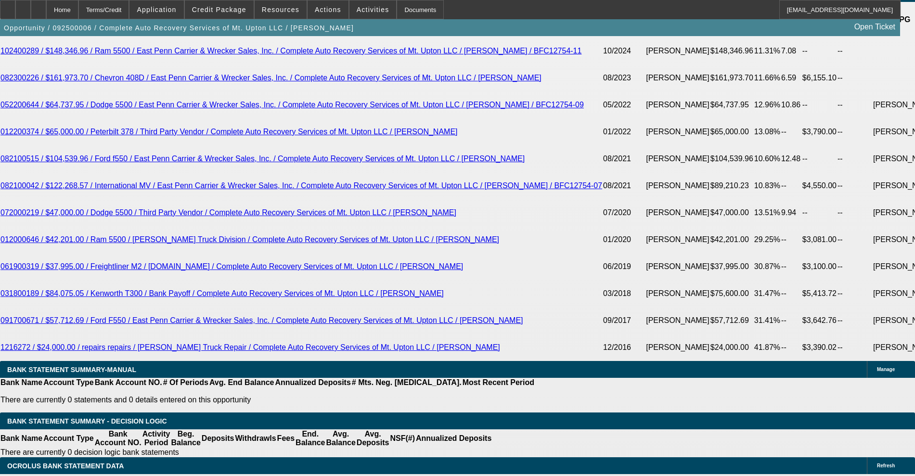
scroll to position [1741, 0]
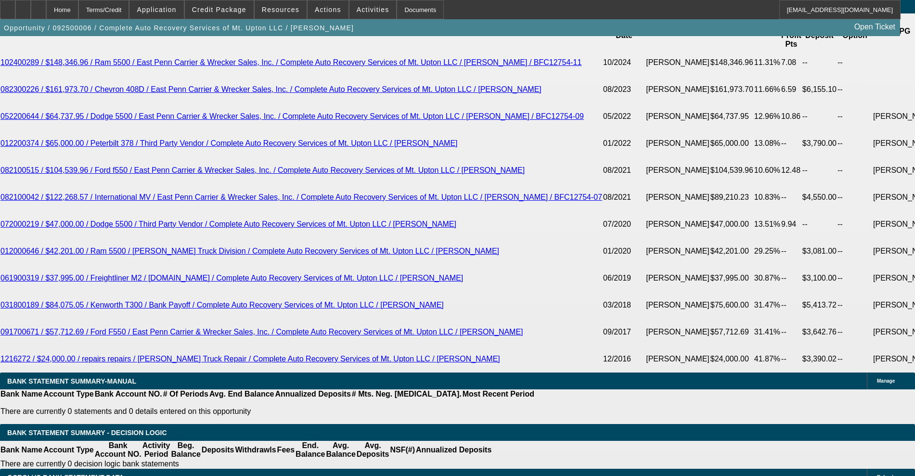
drag, startPoint x: 134, startPoint y: 291, endPoint x: 197, endPoint y: 272, distance: 66.3
type input "1"
type input "UNKNOWN"
type input "1725"
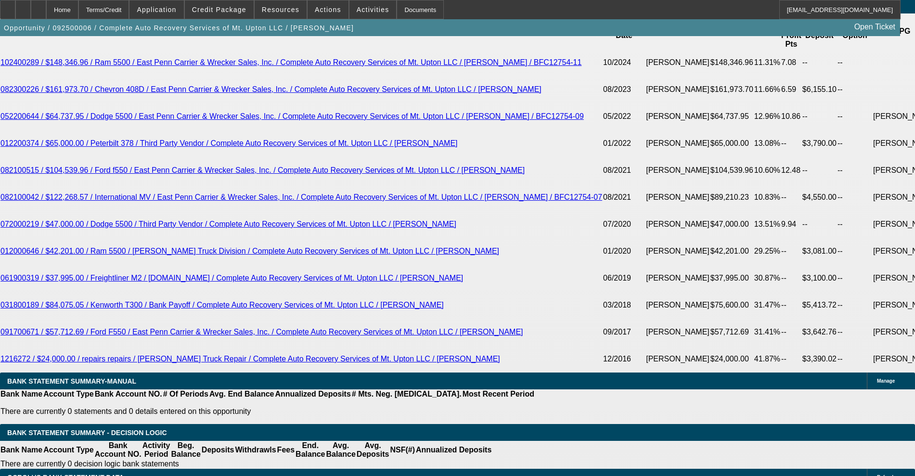
type input "10.4"
type input "$1,725.00"
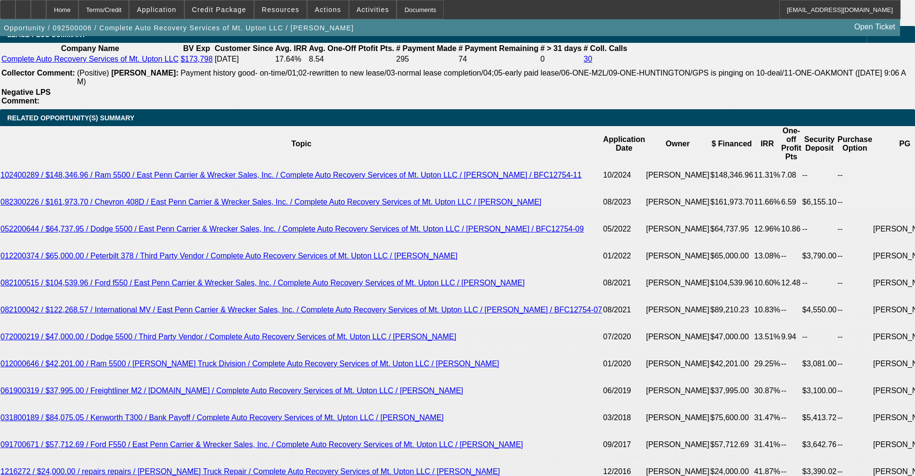
scroll to position [1621, 0]
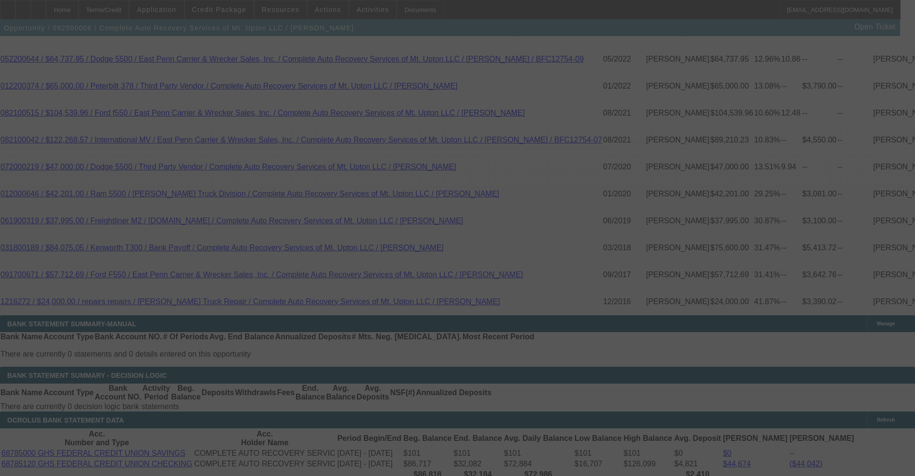
scroll to position [1801, 0]
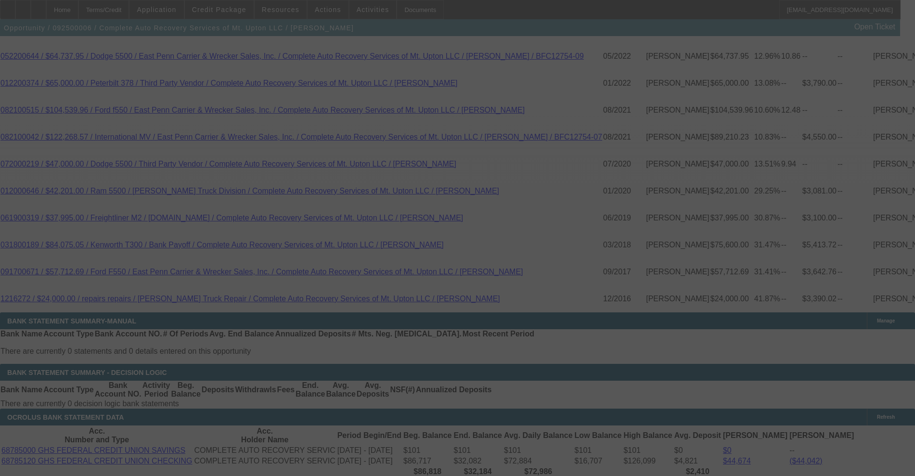
select select "0"
select select "2"
select select "0"
select select "6"
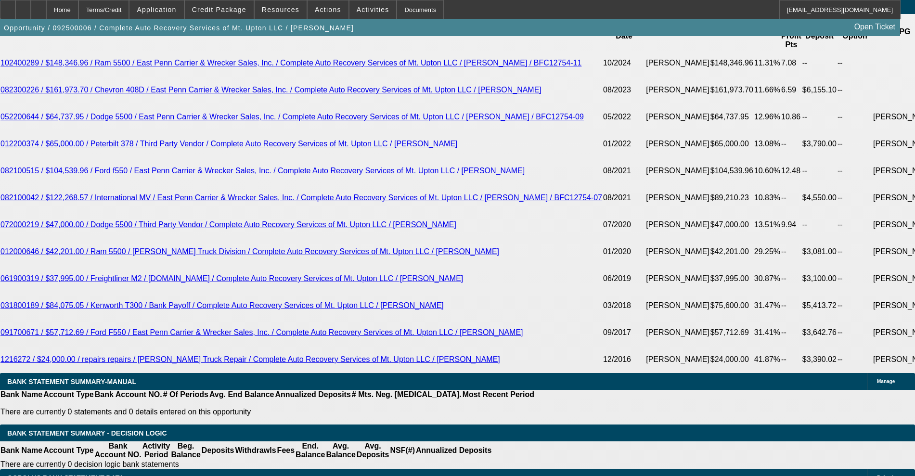
scroll to position [1741, 0]
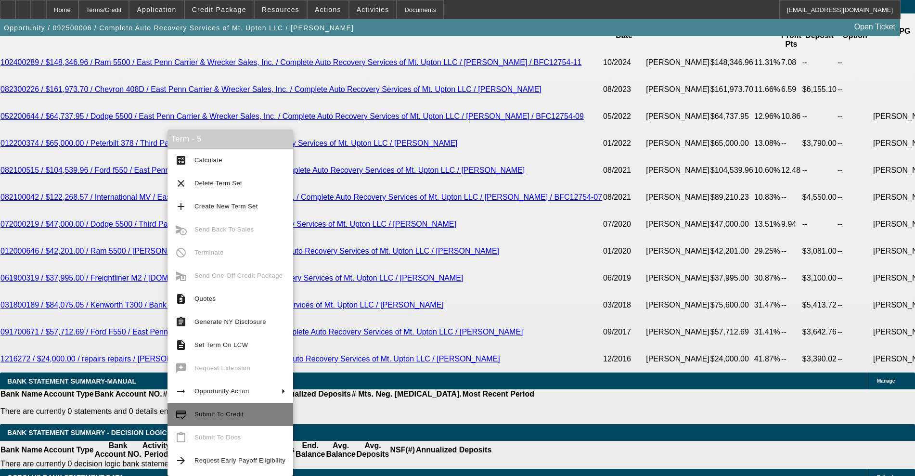
click at [215, 417] on span "Submit To Credit" at bounding box center [218, 414] width 49 height 7
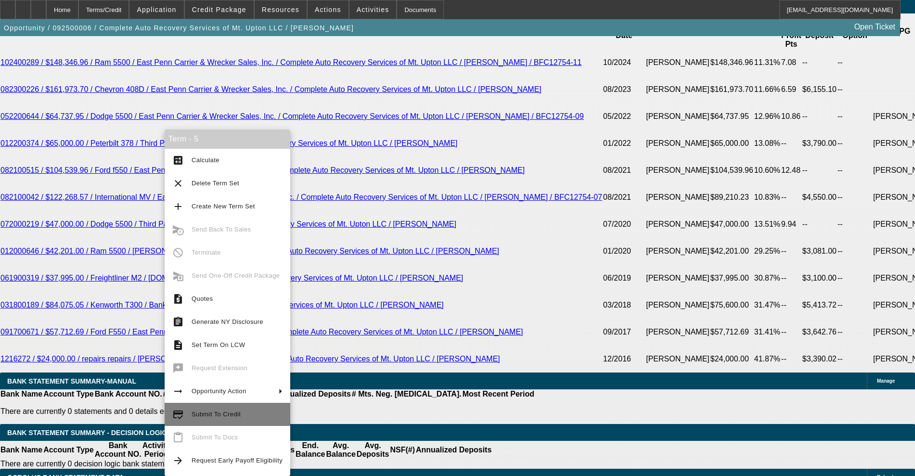
click at [207, 415] on span "Submit To Credit" at bounding box center [216, 414] width 49 height 7
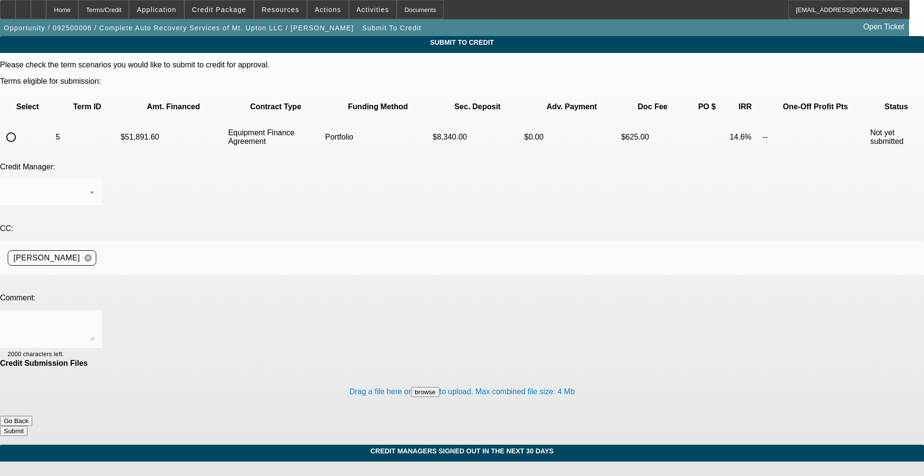
click at [21, 128] on input "radio" at bounding box center [10, 137] width 19 height 19
radio input "true"
click at [219, 7] on span "Credit Package" at bounding box center [219, 10] width 54 height 8
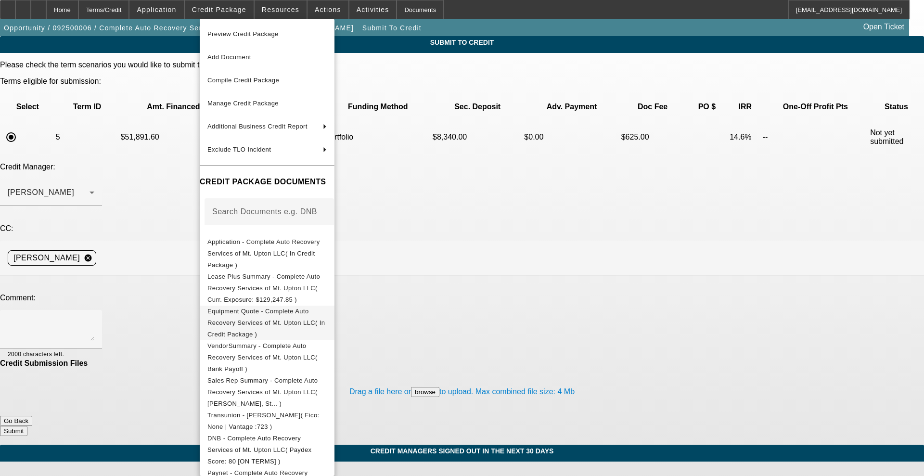
click at [251, 306] on button "Equipment Quote - Complete Auto Recovery Services of Mt. Upton LLC( In Credit P…" at bounding box center [267, 323] width 135 height 35
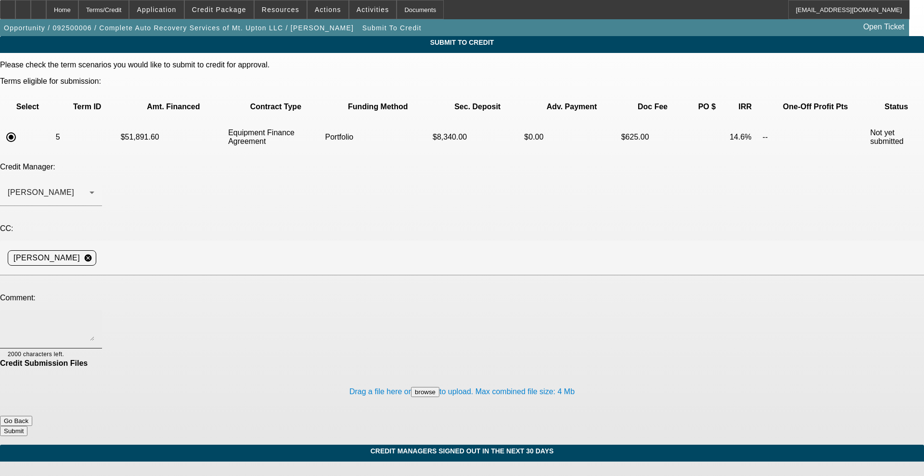
click at [94, 318] on textarea at bounding box center [51, 329] width 87 height 23
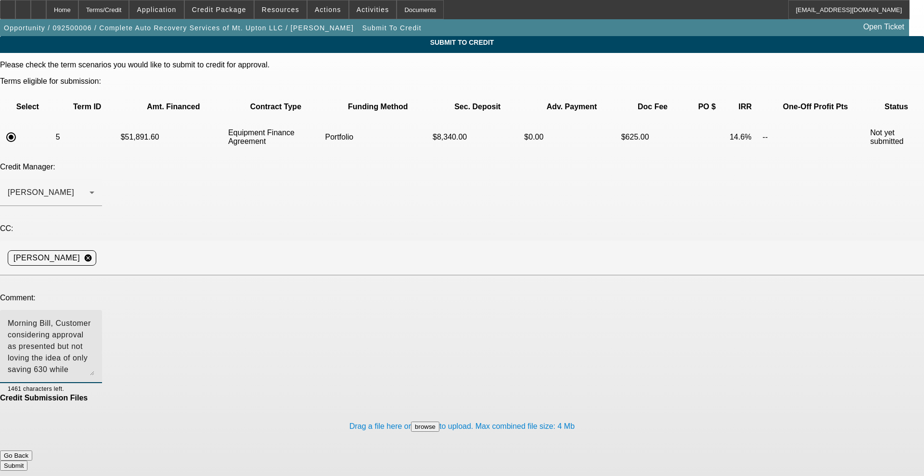
drag, startPoint x: 581, startPoint y: 247, endPoint x: 582, endPoint y: 282, distance: 35.1
click at [94, 318] on textarea "Morning Bill, Customer considering approval as presented but not loving the ide…" at bounding box center [51, 347] width 87 height 58
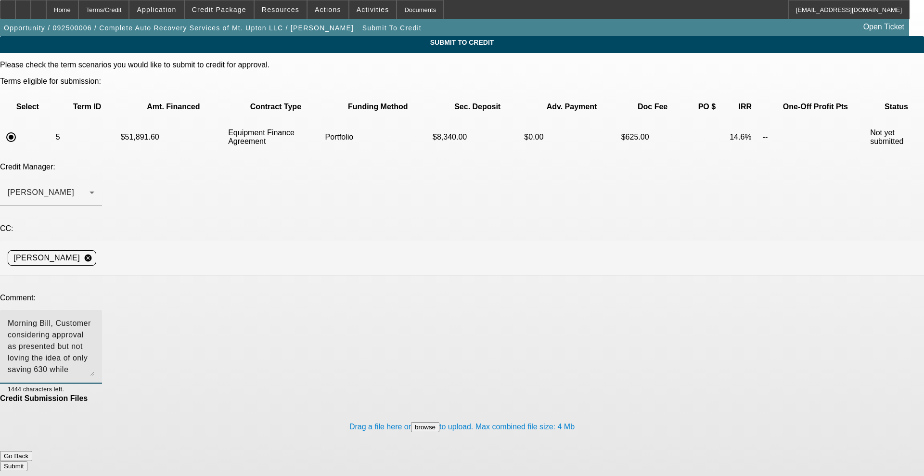
click at [94, 318] on textarea "Morning Bill, Customer considering approval as presented but not loving the ide…" at bounding box center [51, 347] width 87 height 58
click at [94, 179] on div "Arida, Michael" at bounding box center [51, 192] width 87 height 27
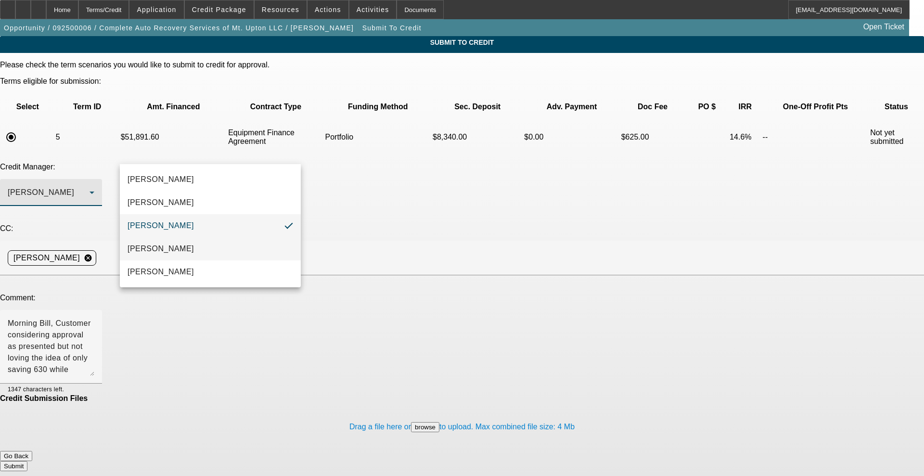
click at [190, 251] on mat-option "Magner, Bill" at bounding box center [210, 248] width 181 height 23
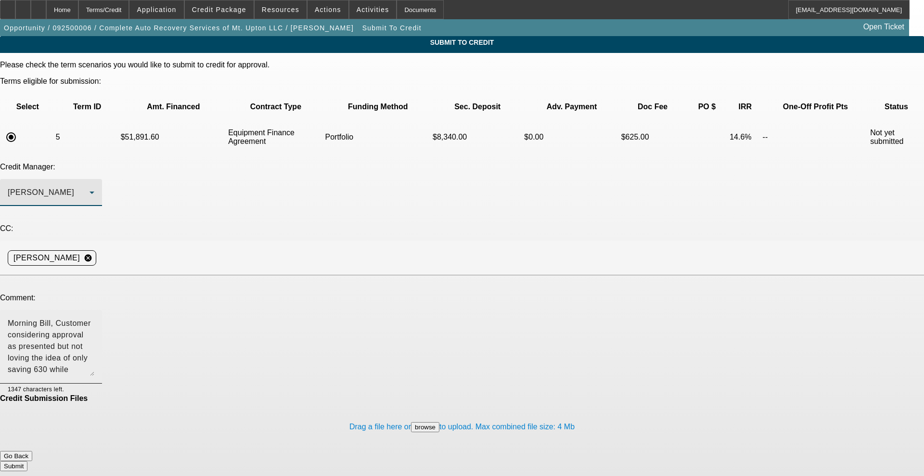
click at [94, 318] on textarea "Morning Bill, Customer considering approval as presented but not loving the ide…" at bounding box center [51, 347] width 87 height 58
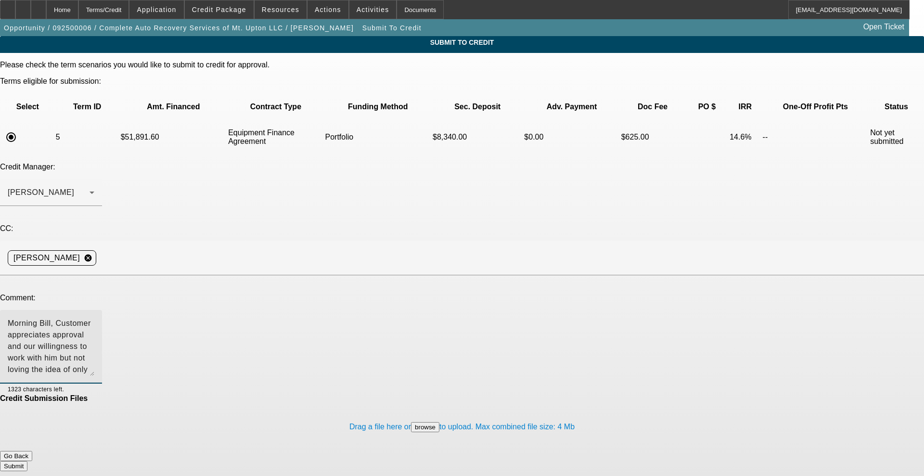
click at [94, 318] on textarea "Morning Bill, Customer appreciates approval and our willingness to work with hi…" at bounding box center [51, 347] width 87 height 58
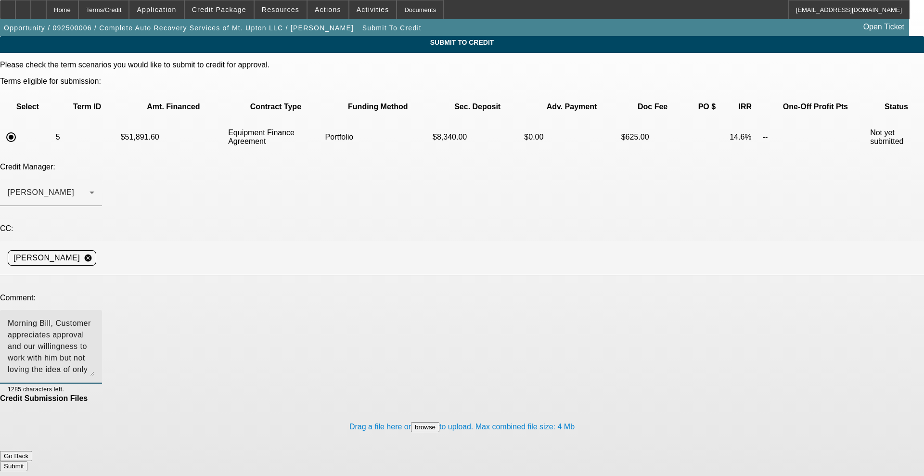
click at [94, 318] on textarea "Morning Bill, Customer appreciates approval and our willingness to work with hi…" at bounding box center [51, 347] width 87 height 58
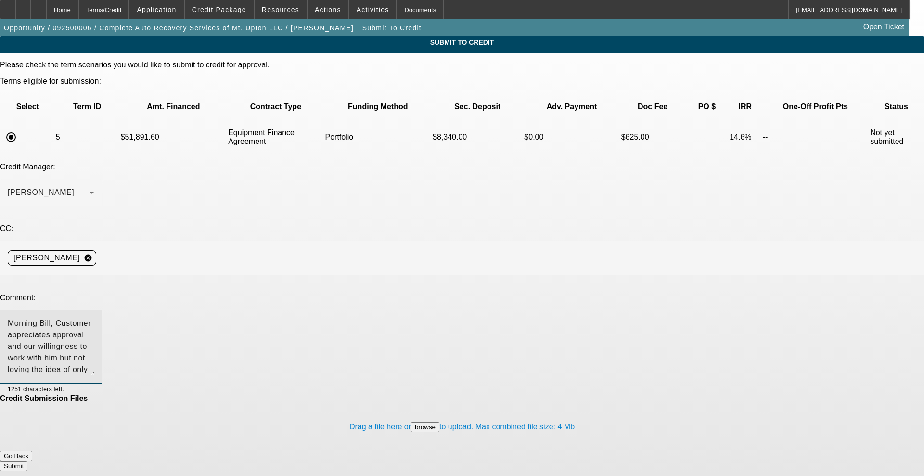
drag, startPoint x: 370, startPoint y: 279, endPoint x: 65, endPoint y: 187, distance: 318.8
click at [65, 187] on div "Please check the term scenarios you would like to submit to credit for approval…" at bounding box center [462, 266] width 924 height 411
type textarea "Morning Bill, Customer appreciates approval and our willingness to work with hi…"
click at [78, 15] on div "Home" at bounding box center [62, 9] width 32 height 19
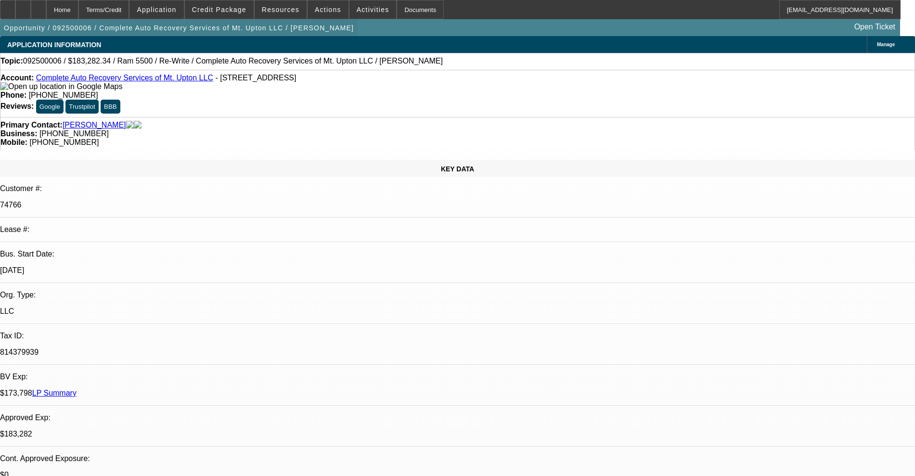
select select "0"
select select "2"
select select "0"
select select "6"
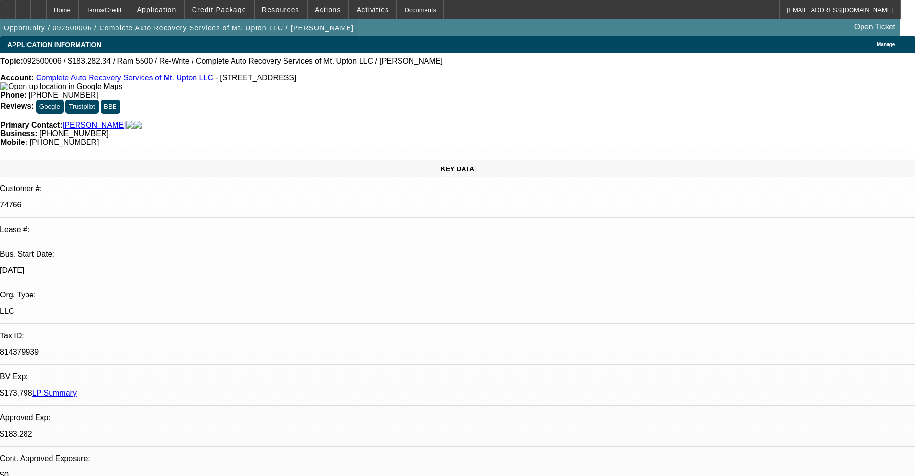
select select "0"
select select "2"
select select "0"
select select "6"
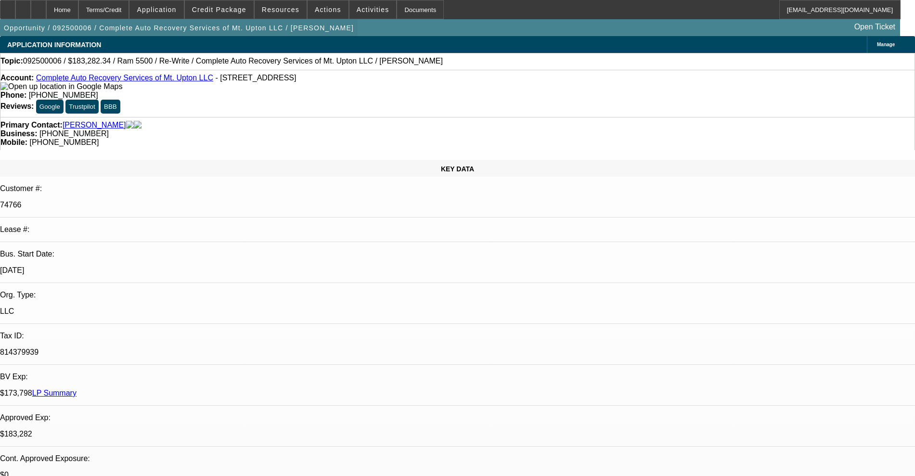
select select "0"
select select "2"
select select "0"
select select "6"
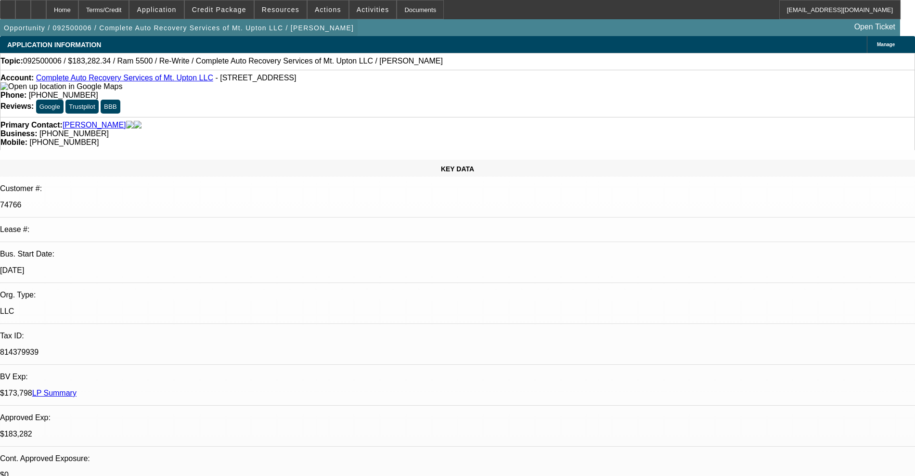
select select "0"
select select "2"
select select "0"
select select "6"
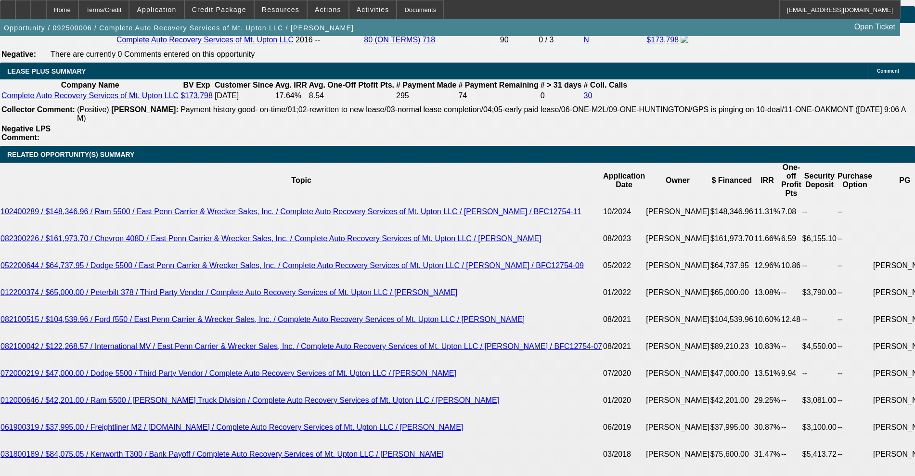
scroll to position [1745, 0]
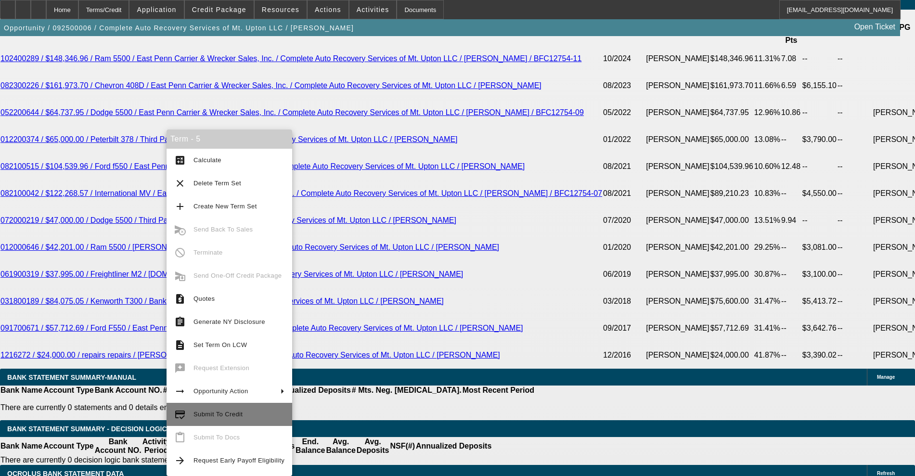
click at [231, 414] on span "Submit To Credit" at bounding box center [218, 414] width 49 height 7
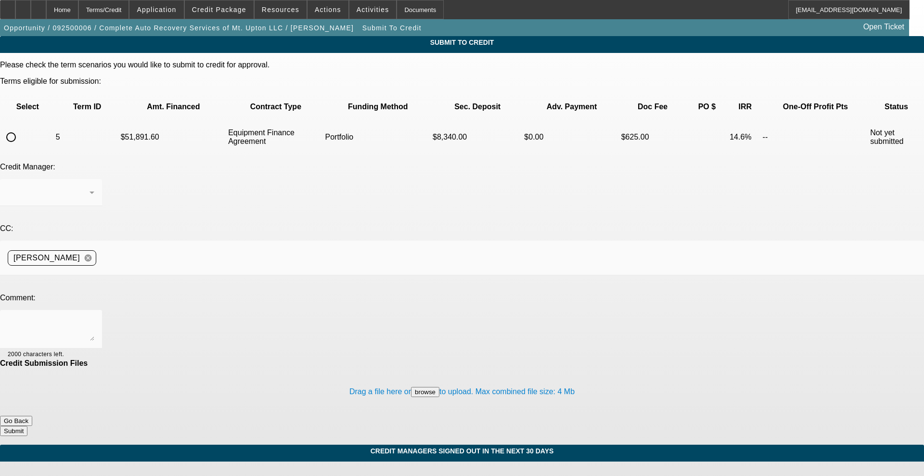
click at [21, 128] on input "radio" at bounding box center [10, 137] width 19 height 19
radio input "true"
click at [90, 187] on div "Arida, Michael" at bounding box center [49, 193] width 82 height 12
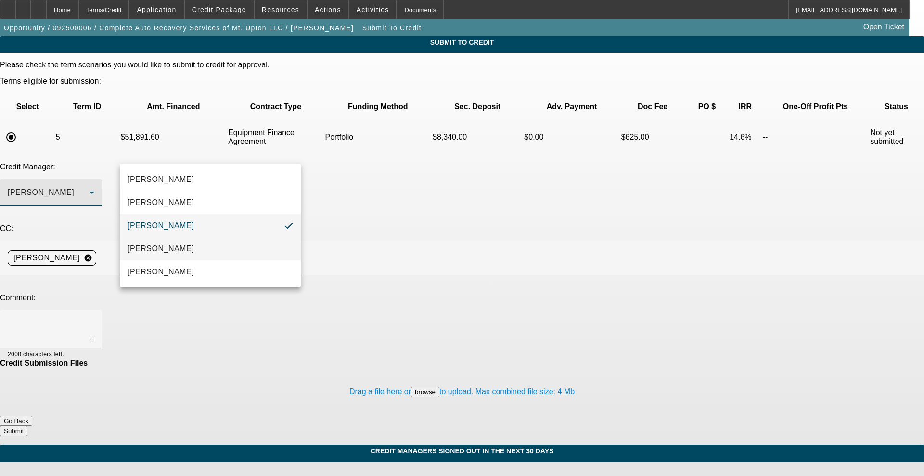
click at [176, 250] on mat-option "Magner, Bill" at bounding box center [210, 248] width 181 height 23
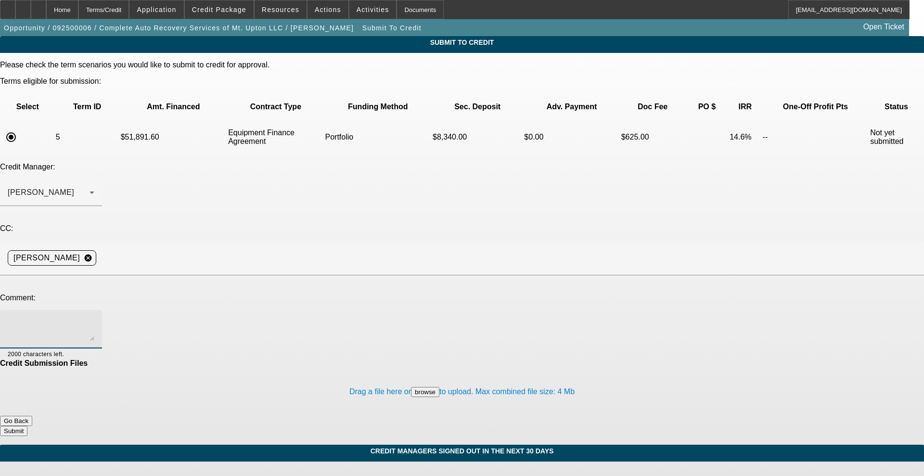
click at [94, 318] on textarea at bounding box center [51, 329] width 87 height 23
paste textarea "Morning Bill, Customer appreciates approval and our willingness to work with hi…"
type textarea "Morning Bill, Customer appreciates approval and our willingness to work with hi…"
click at [27, 426] on button "Submit" at bounding box center [13, 431] width 27 height 10
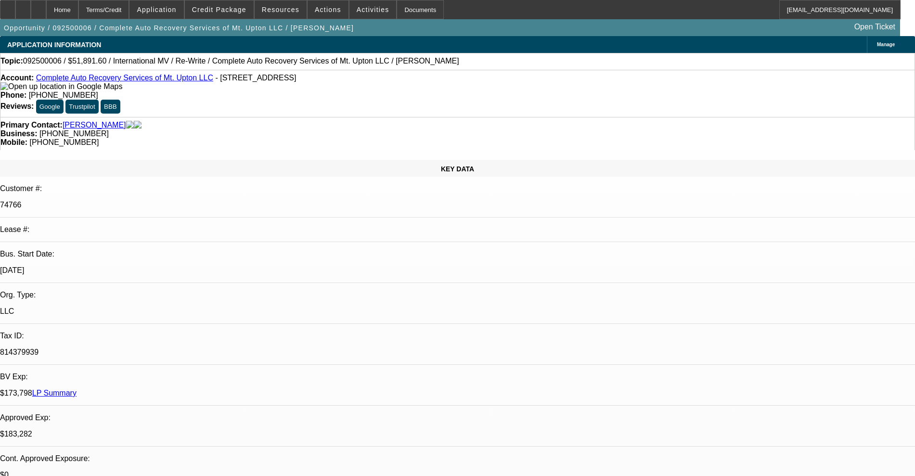
select select "0"
select select "2"
select select "0"
select select "6"
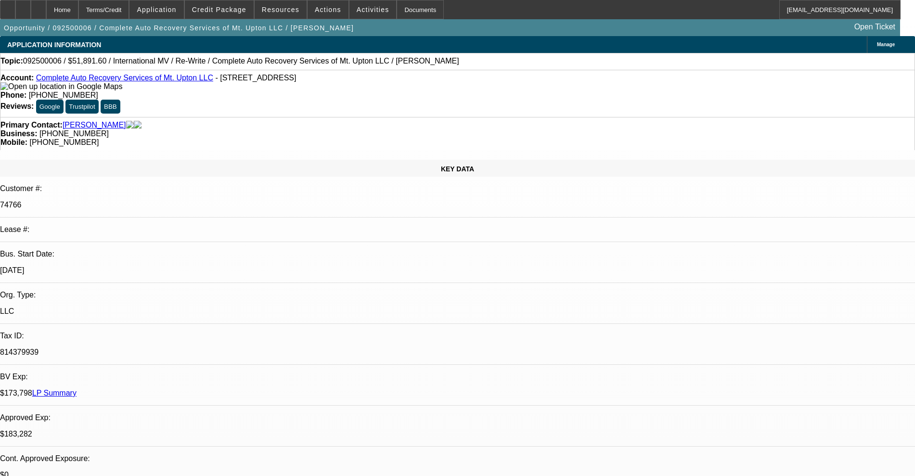
select select "0"
select select "2"
select select "0"
select select "6"
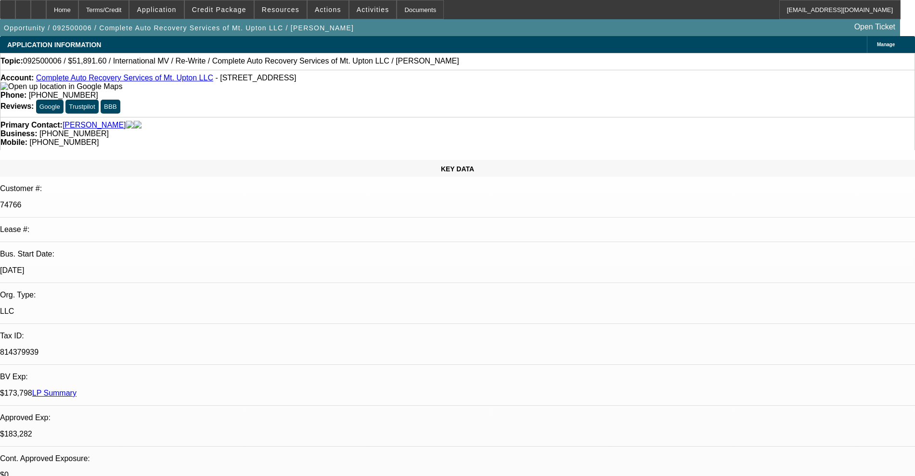
select select "0"
select select "2"
select select "0"
select select "6"
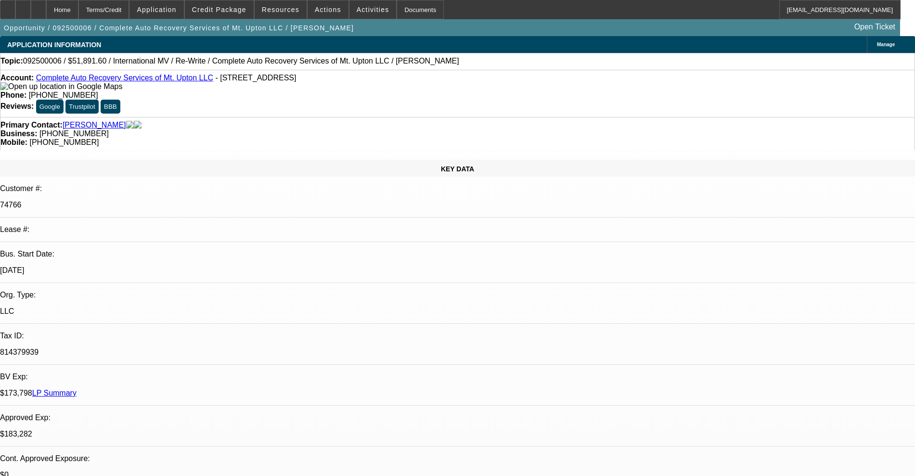
select select "0"
select select "2"
select select "0"
select select "6"
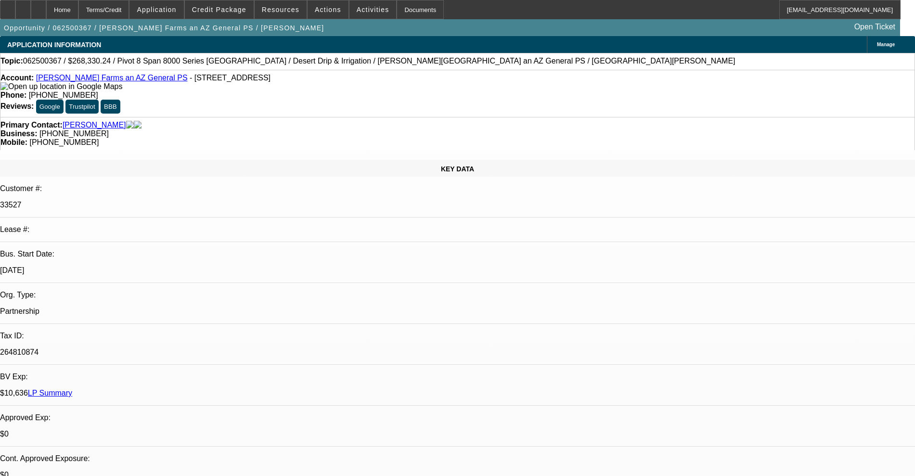
select select "0"
select select "0.1"
select select "4"
select select "0"
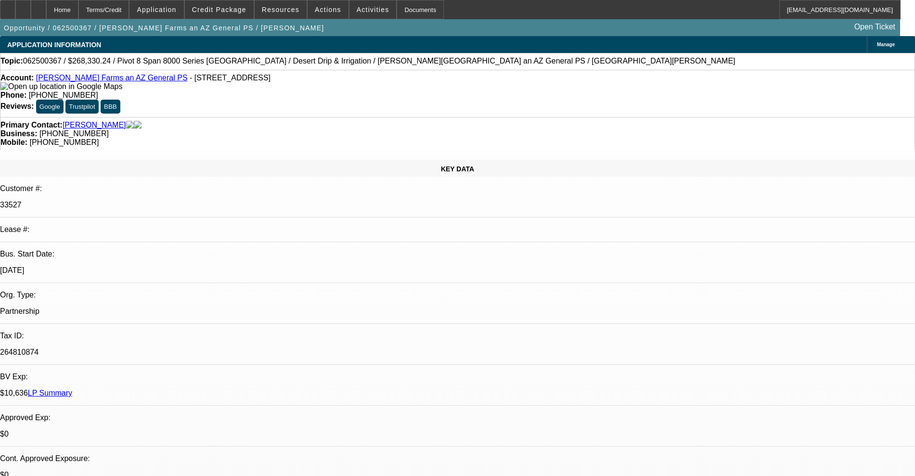
select select "0"
select select "0.1"
select select "4"
click at [23, 6] on icon at bounding box center [23, 6] width 0 height 0
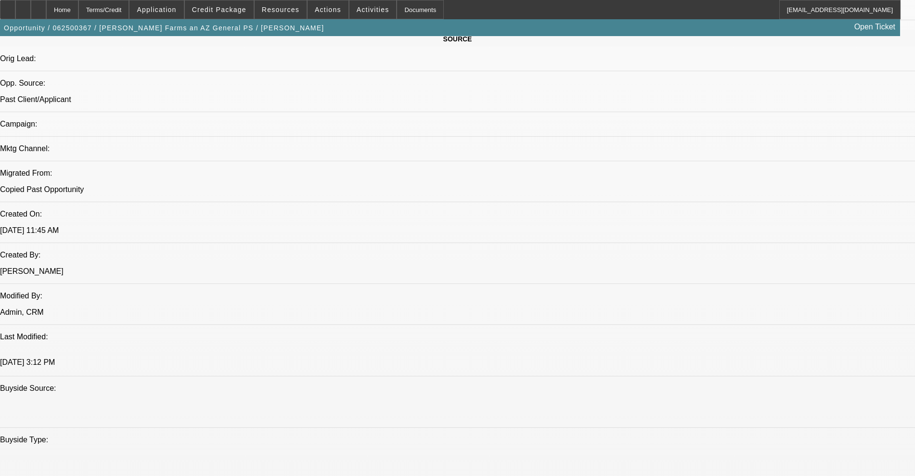
scroll to position [602, 0]
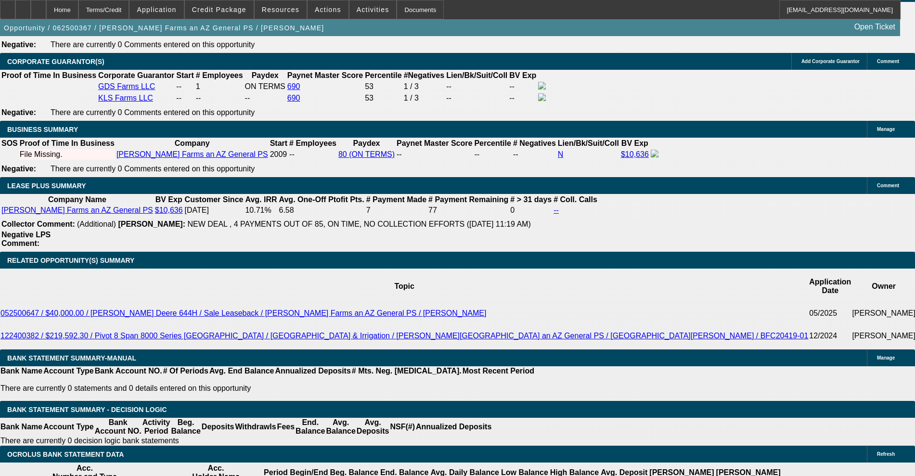
scroll to position [1565, 0]
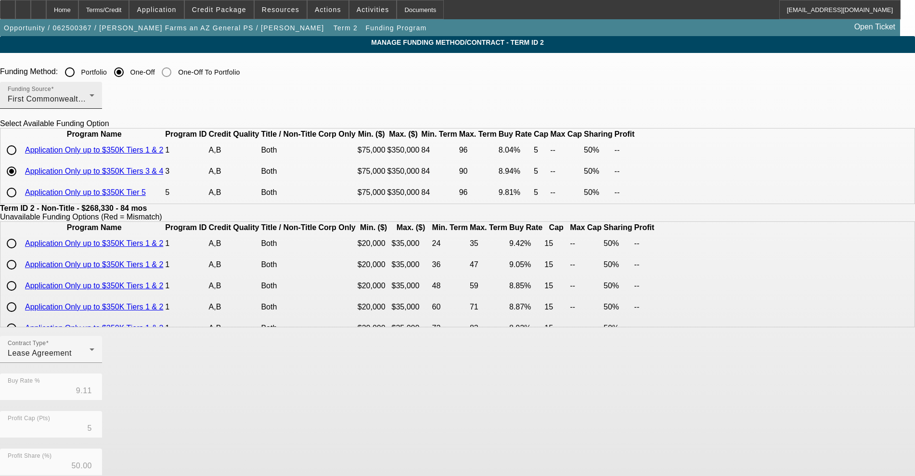
click at [90, 104] on div "First Commonwealth Equipment Finance" at bounding box center [49, 99] width 82 height 12
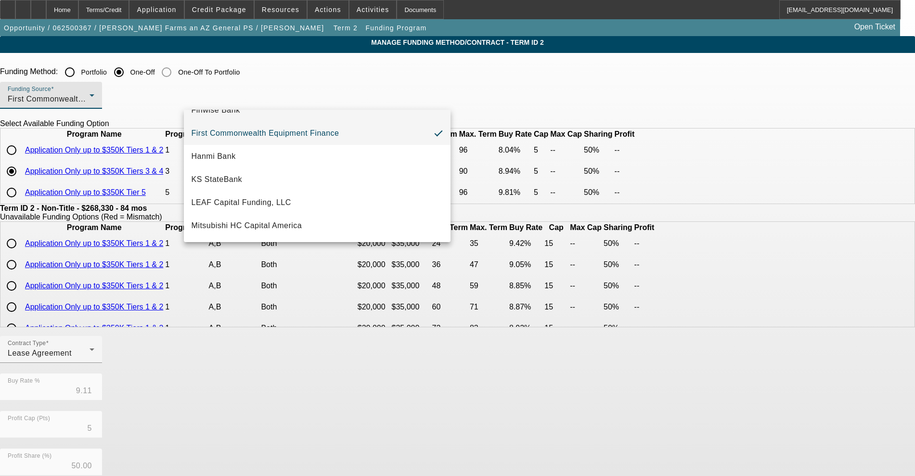
scroll to position [181, 0]
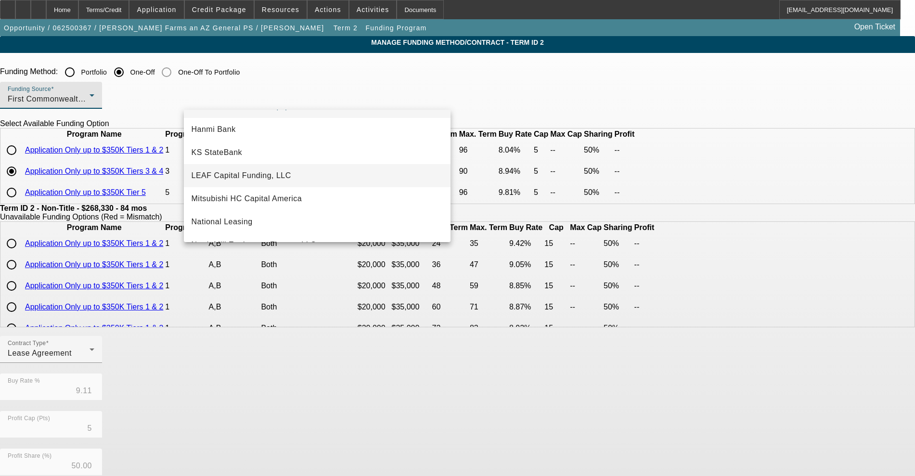
click at [257, 172] on span "LEAF Capital Funding, LLC" at bounding box center [242, 176] width 100 height 12
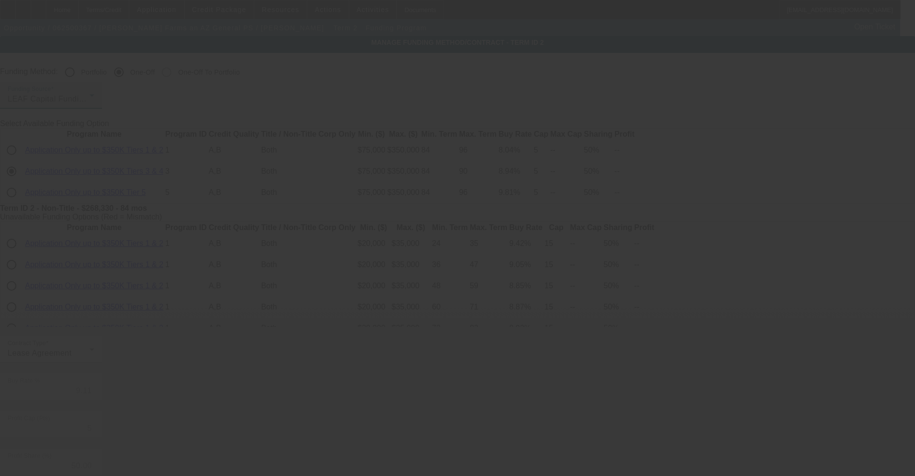
type input "6.75"
type input "6"
type input "10"
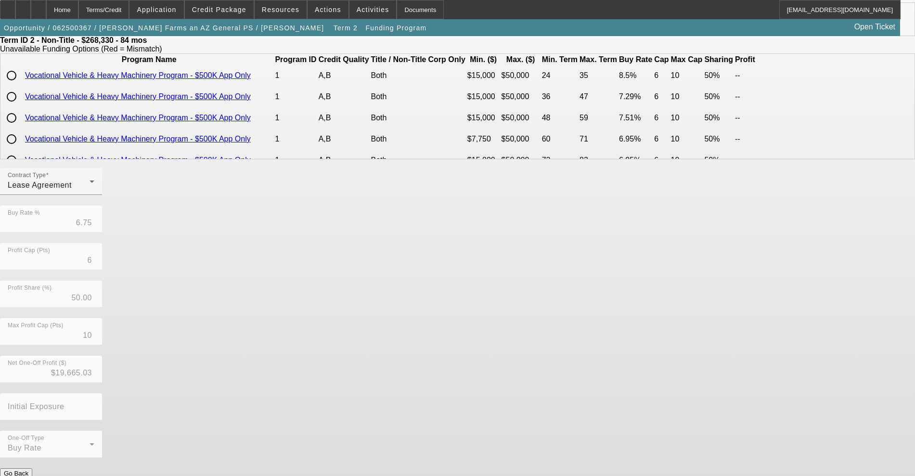
scroll to position [133, 0]
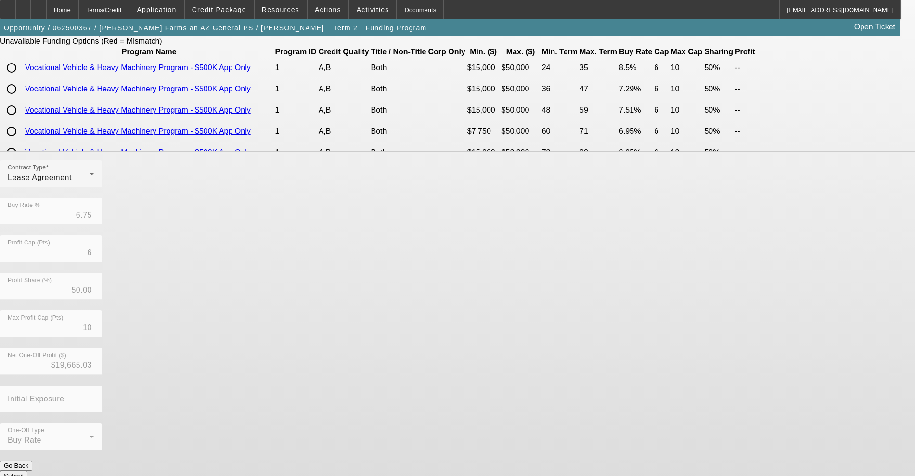
click at [27, 471] on button "Submit" at bounding box center [13, 476] width 27 height 10
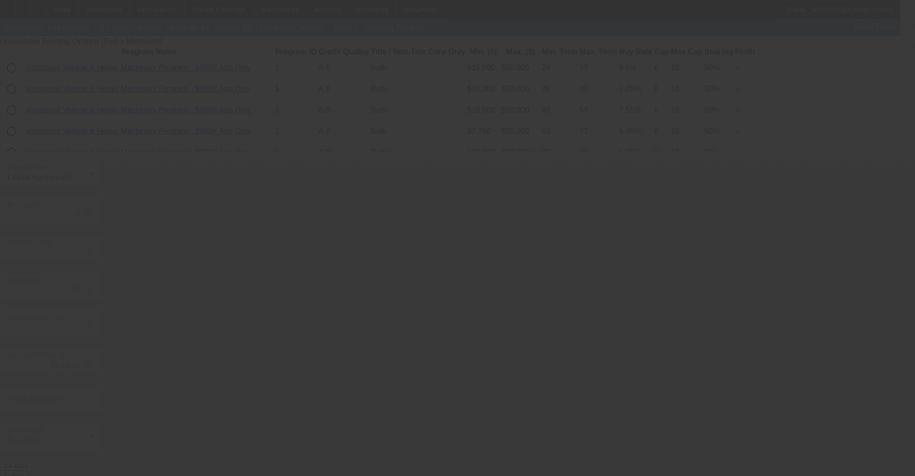
type input "9.11"
type input "5"
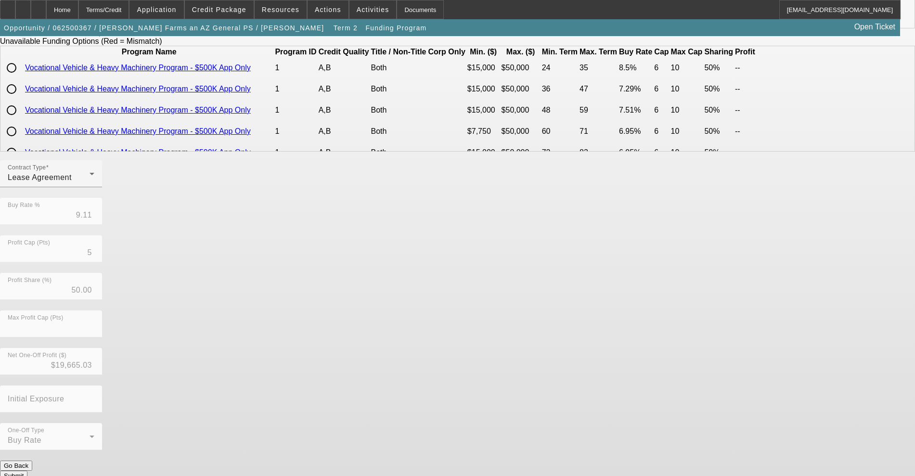
scroll to position [0, 0]
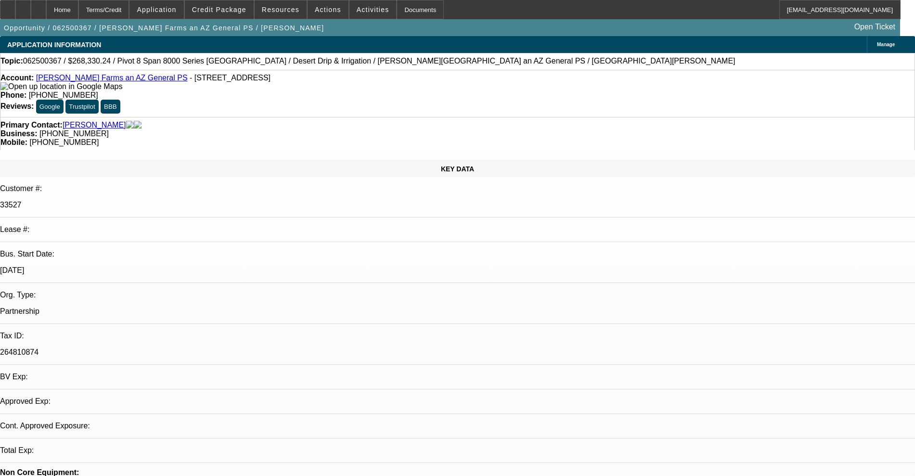
select select "0"
select select "0.1"
select select "4"
select select "0"
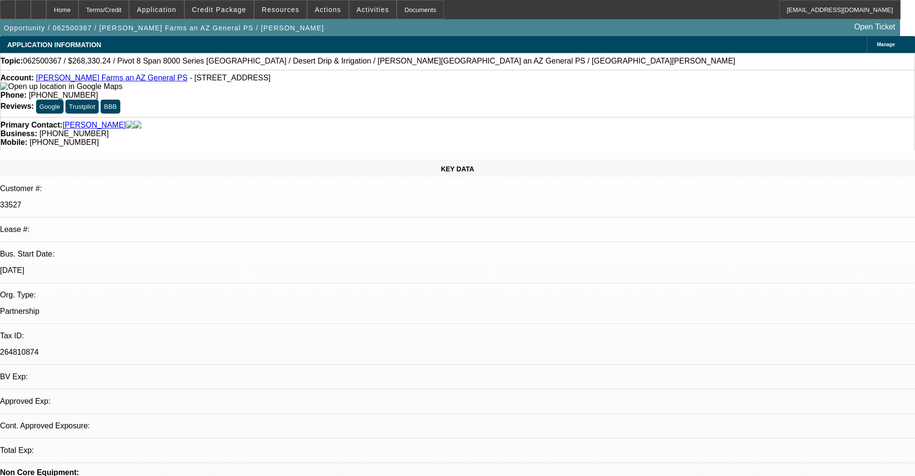
select select "0"
select select "0.1"
select select "4"
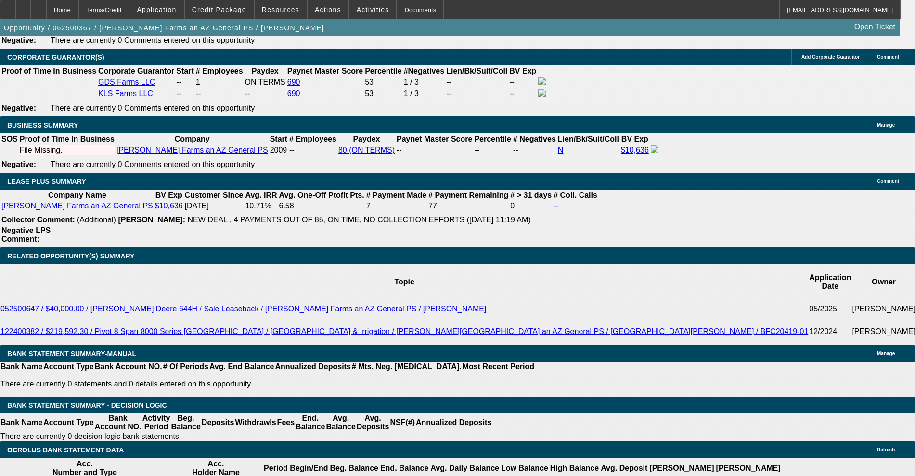
scroll to position [1504, 0]
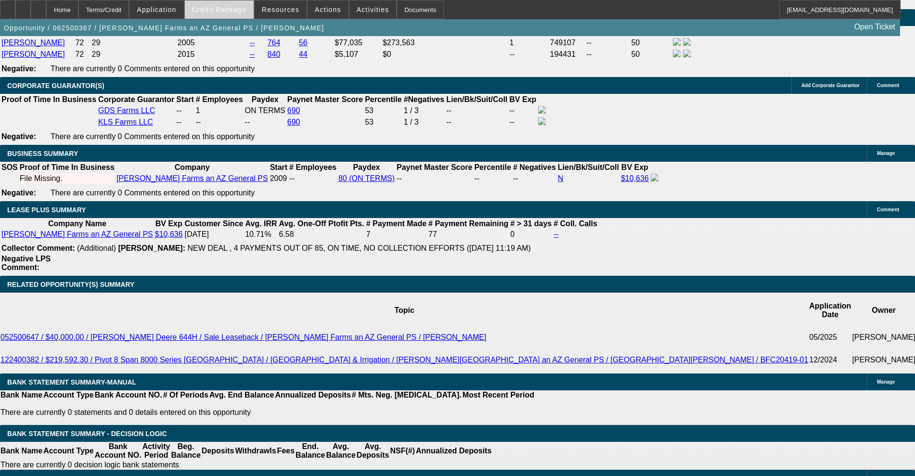
click at [222, 13] on span at bounding box center [219, 9] width 69 height 23
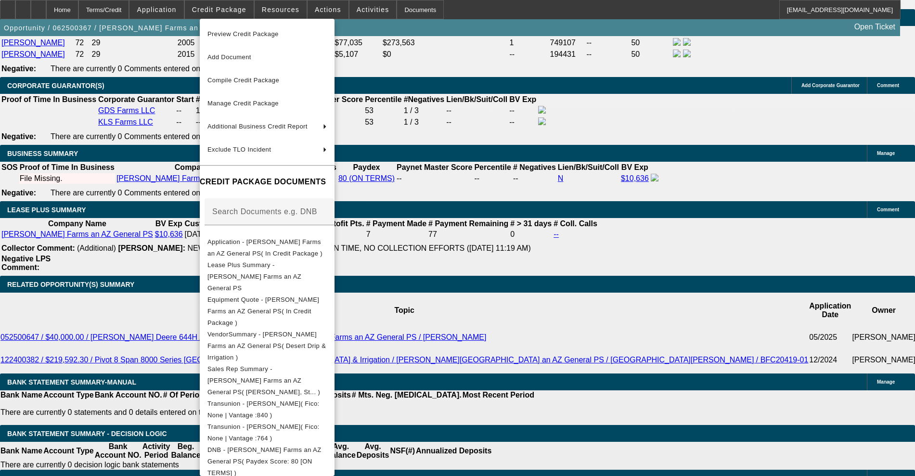
click at [89, 187] on div at bounding box center [457, 238] width 915 height 476
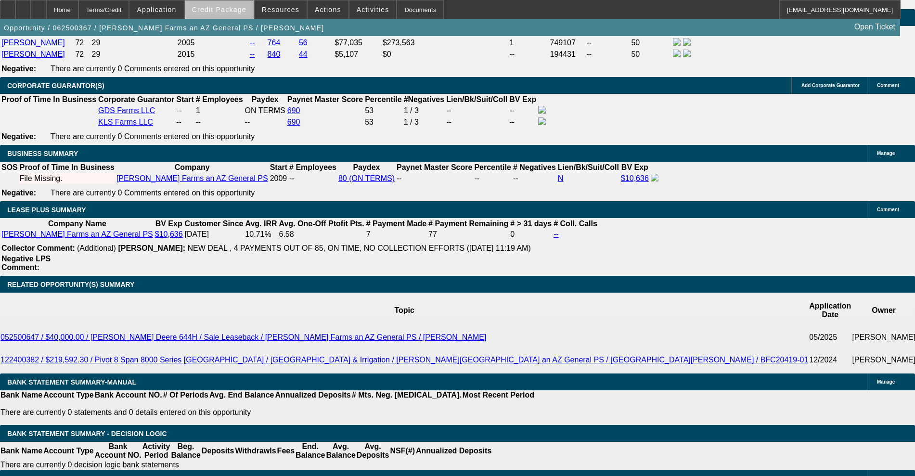
click at [238, 3] on span at bounding box center [219, 9] width 69 height 23
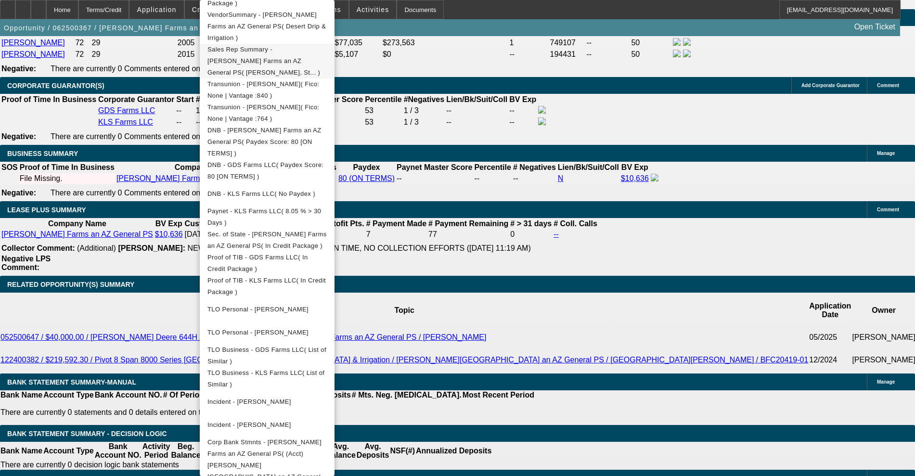
scroll to position [413, 0]
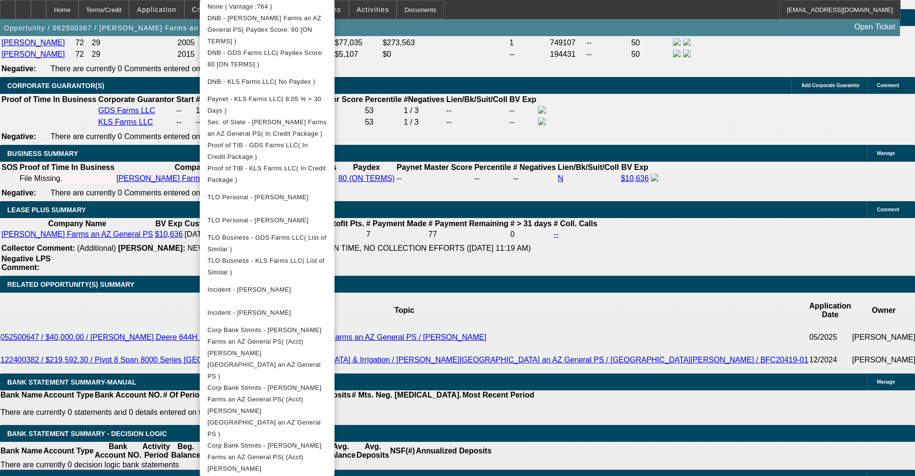
click at [68, 285] on div at bounding box center [457, 238] width 915 height 476
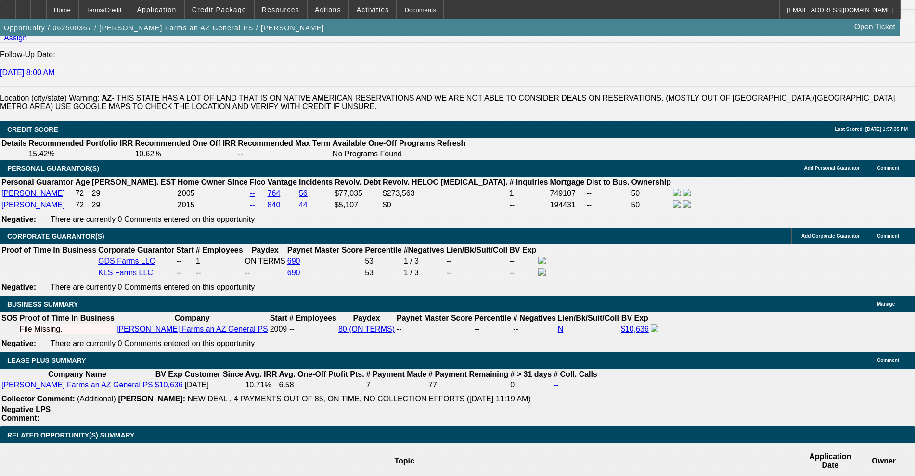
scroll to position [1324, 0]
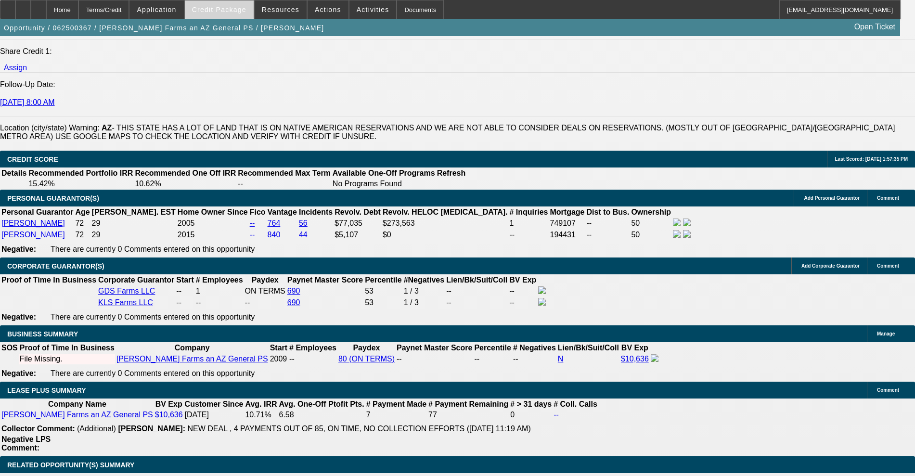
click at [216, 7] on span "Credit Package" at bounding box center [219, 10] width 54 height 8
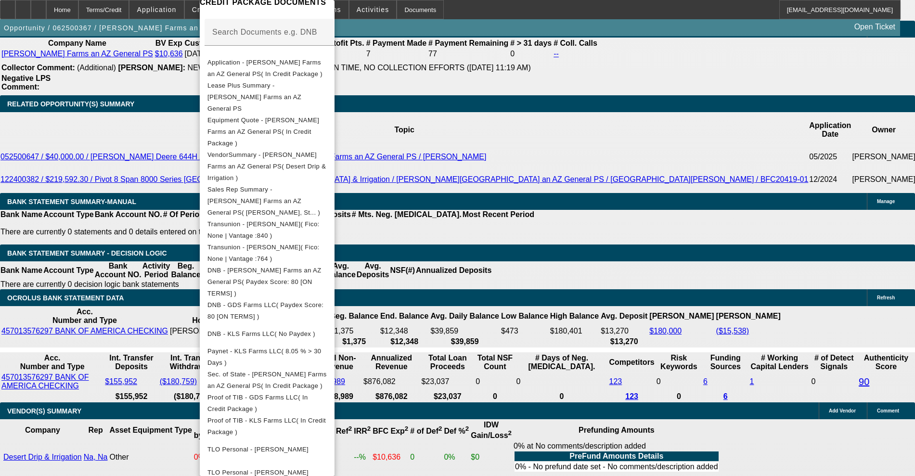
scroll to position [181, 0]
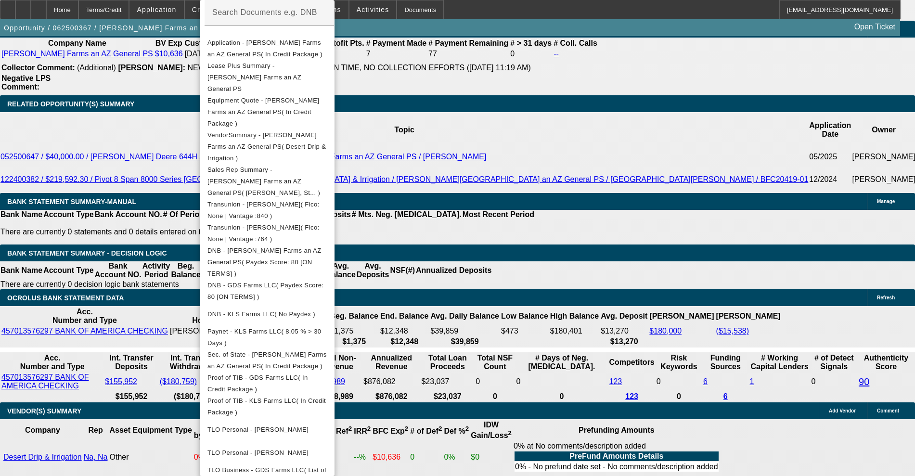
click at [107, 289] on div at bounding box center [457, 238] width 915 height 476
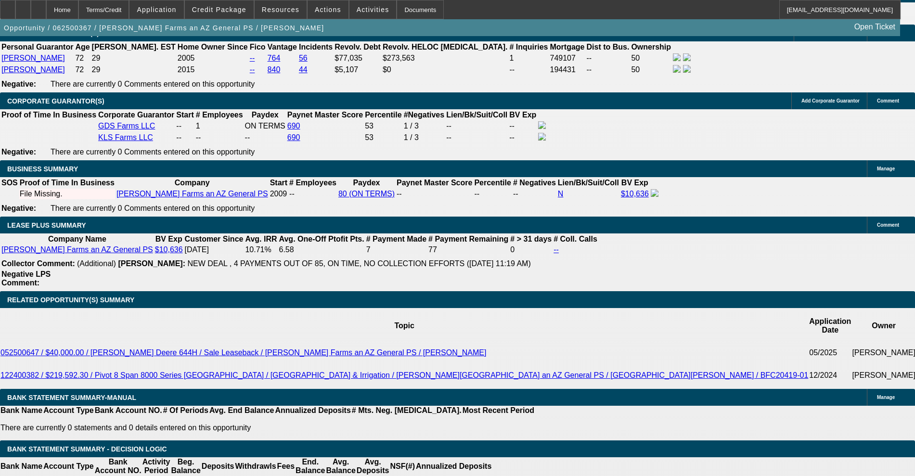
scroll to position [1384, 0]
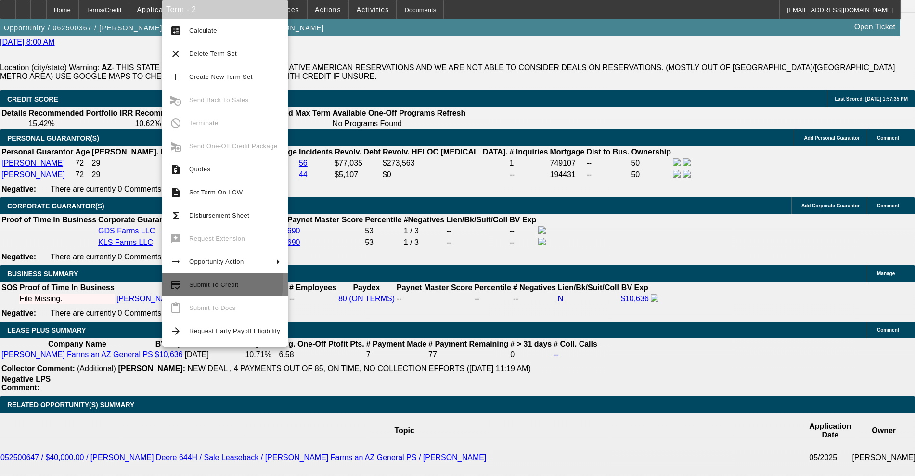
click at [197, 282] on span "Submit To Credit" at bounding box center [213, 284] width 49 height 7
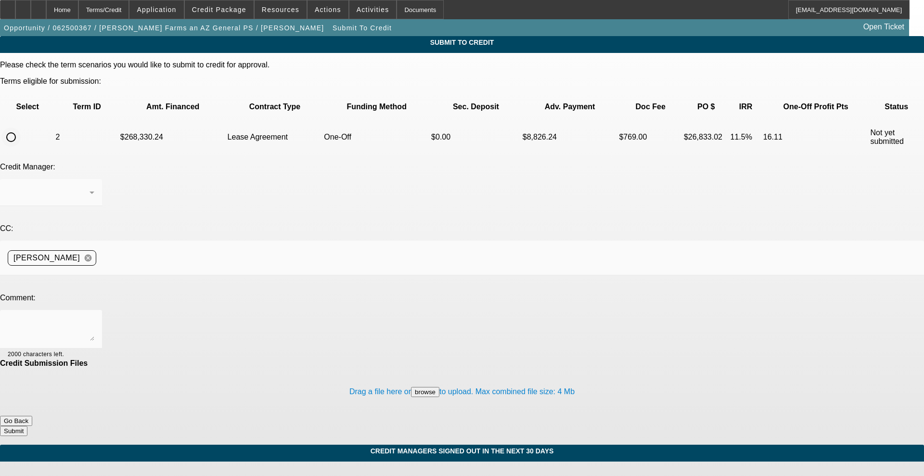
click at [21, 128] on input "radio" at bounding box center [10, 137] width 19 height 19
radio input "true"
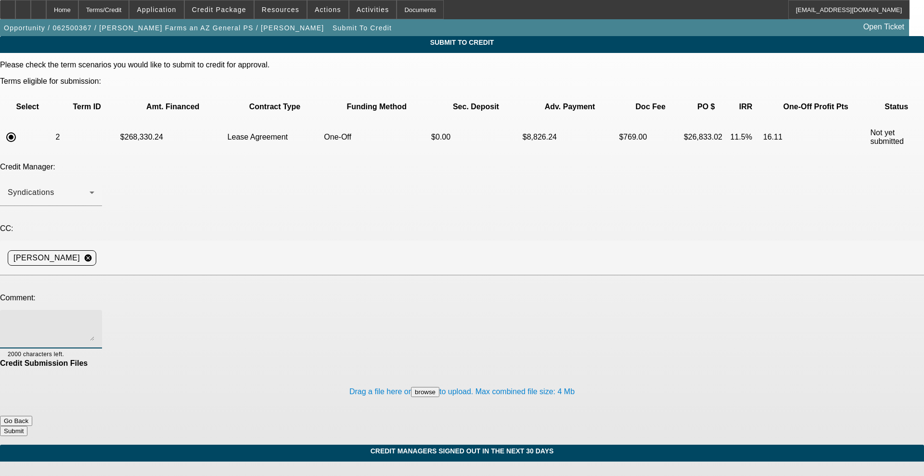
click at [94, 318] on textarea at bounding box center [51, 329] width 87 height 23
type textarea "C"
type textarea "Can we try Leaf please? Thanks! Stephanie"
click at [27, 426] on button "Submit" at bounding box center [13, 431] width 27 height 10
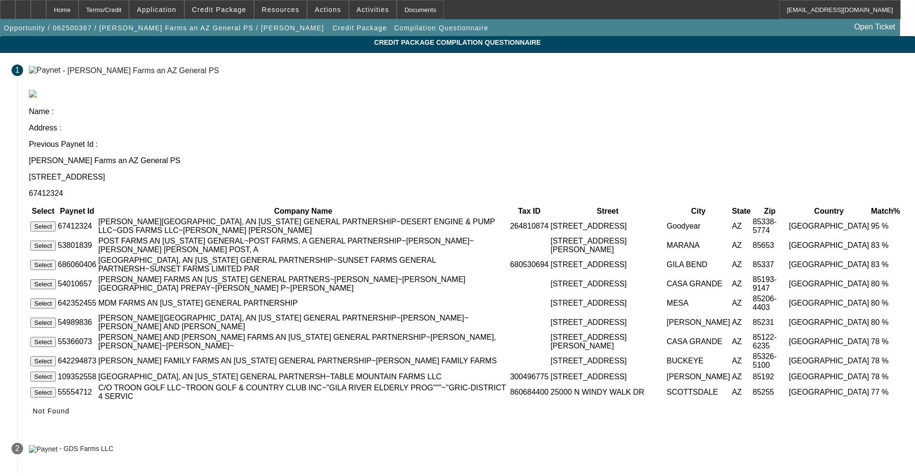
click at [56, 221] on button "Select" at bounding box center [43, 226] width 26 height 10
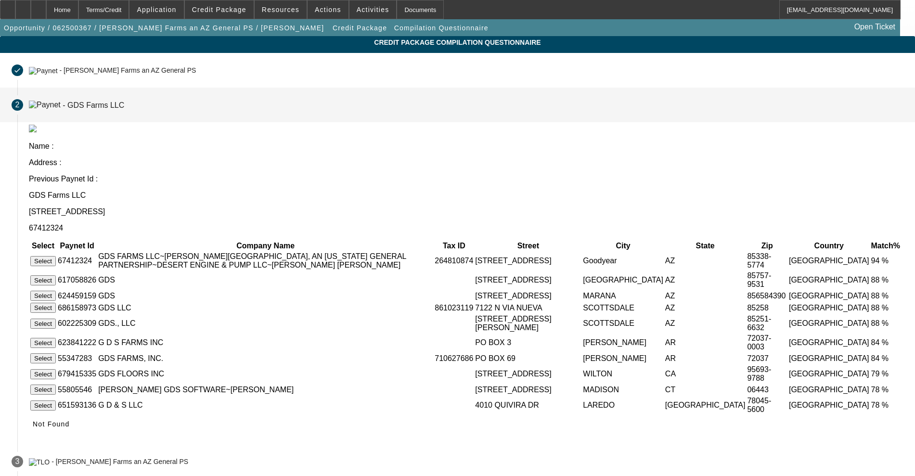
click at [56, 256] on button "Select" at bounding box center [43, 261] width 26 height 10
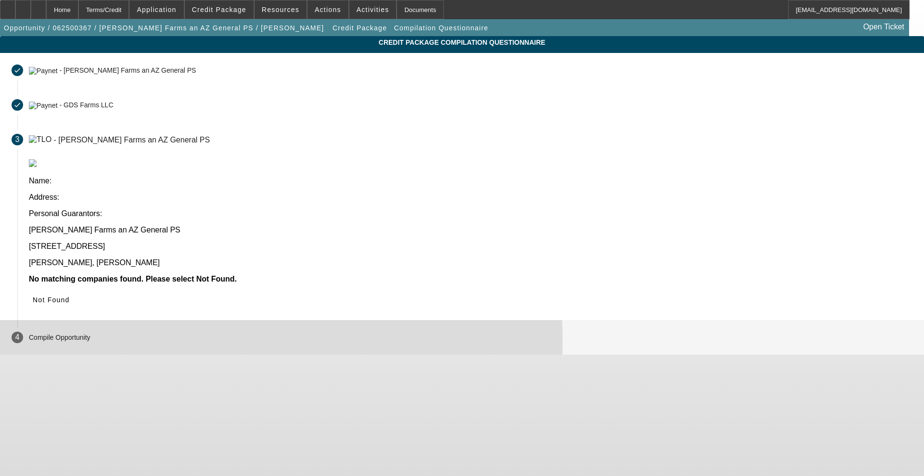
click at [91, 334] on p "Compile Opportunity" at bounding box center [60, 338] width 62 height 8
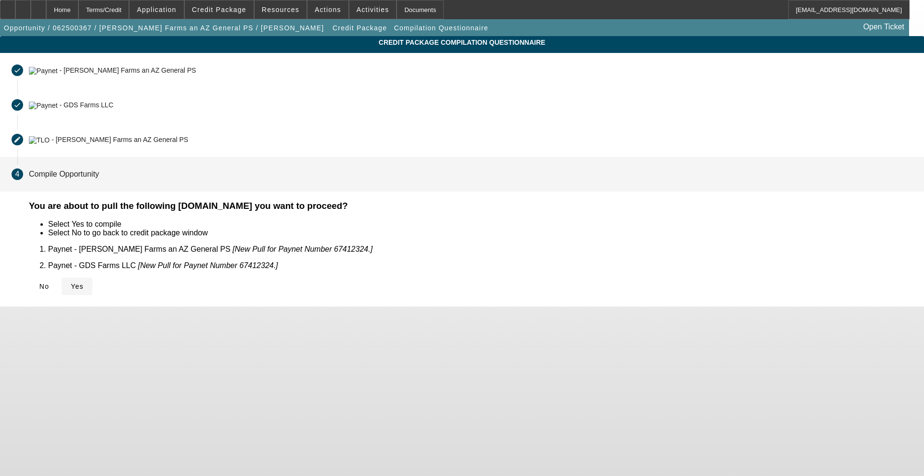
click at [71, 283] on icon at bounding box center [71, 287] width 0 height 8
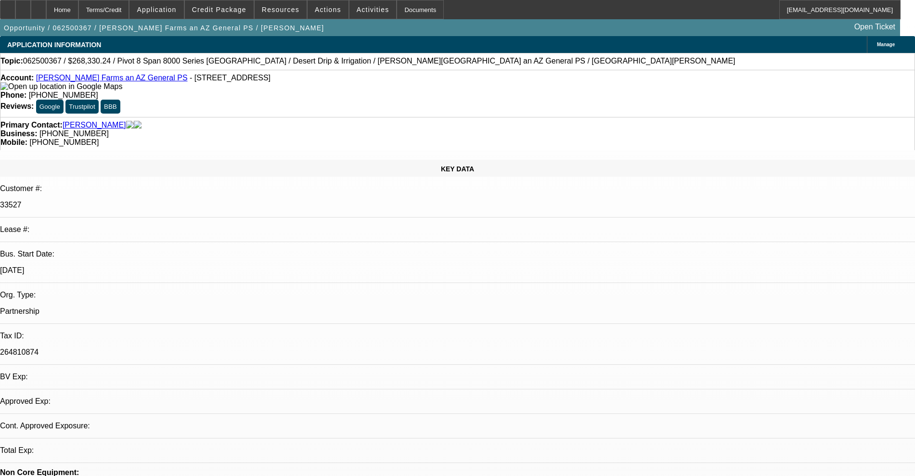
select select "0"
select select "0.1"
select select "4"
select select "0"
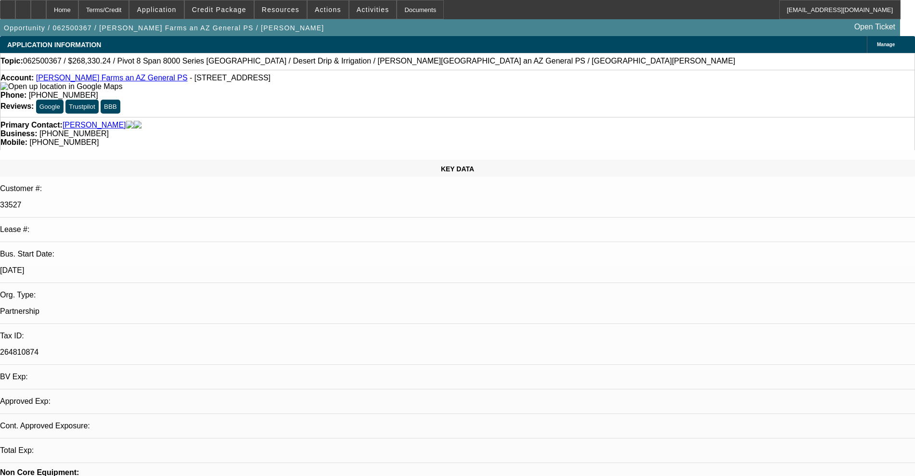
select select "0"
select select "0.1"
select select "4"
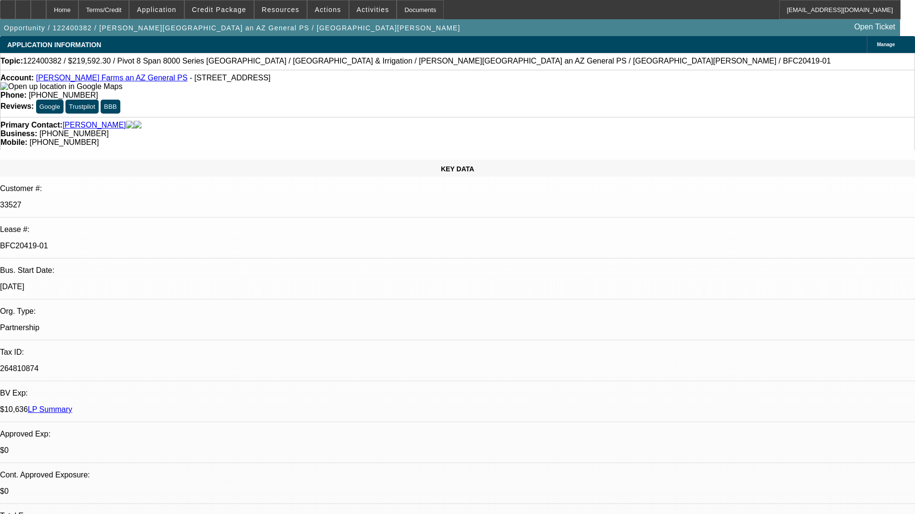
select select "0"
select select "2"
select select "0.1"
select select "4"
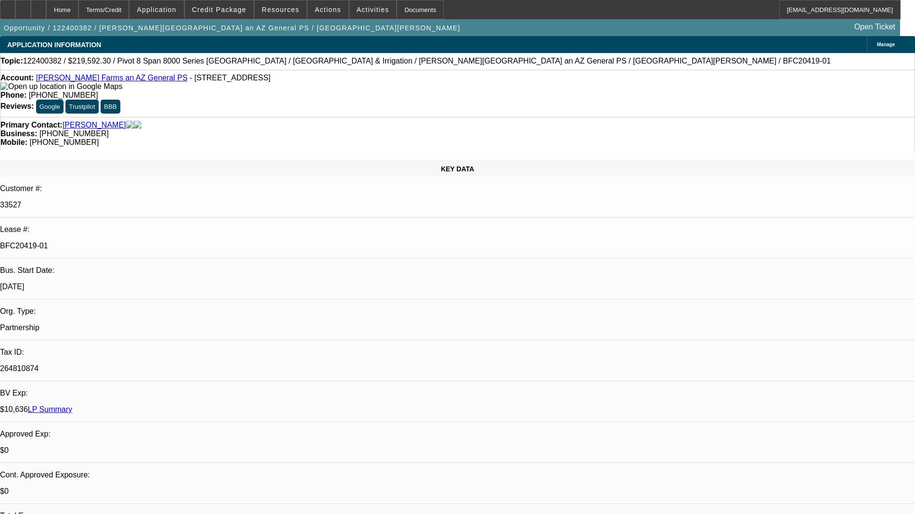
select select "0"
select select "2"
select select "0.1"
select select "4"
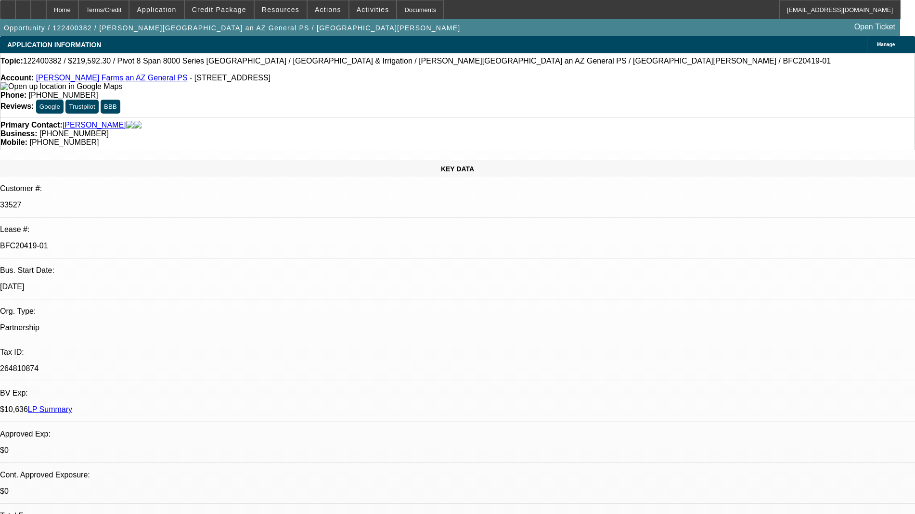
select select "0"
select select "2"
select select "0.1"
select select "4"
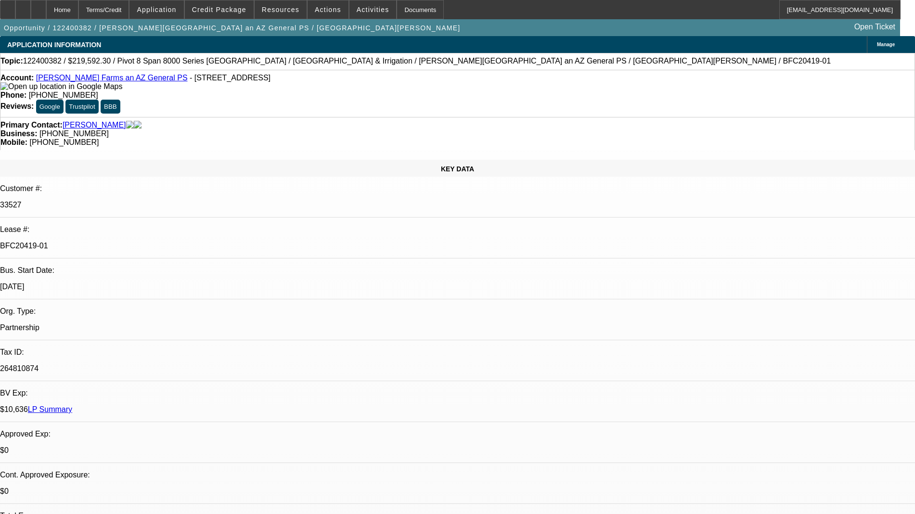
select select "0"
select select "2"
select select "0.1"
select select "4"
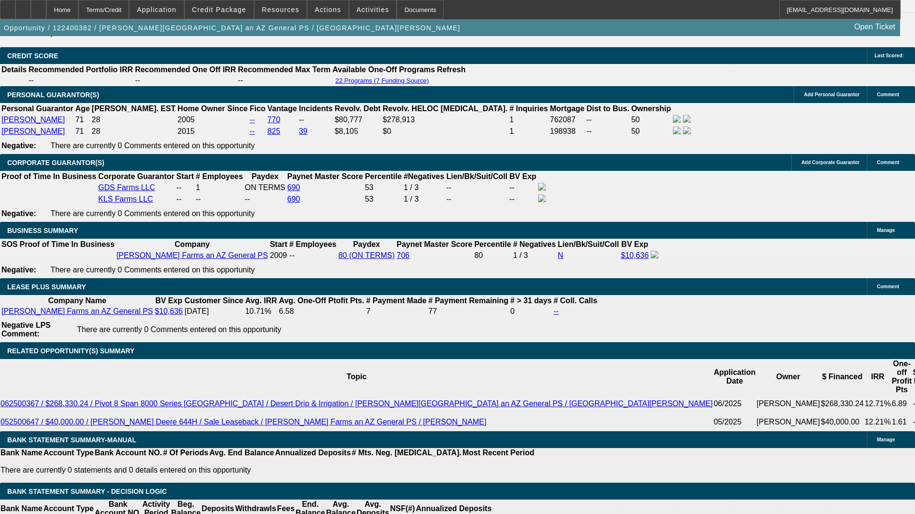
scroll to position [1565, 0]
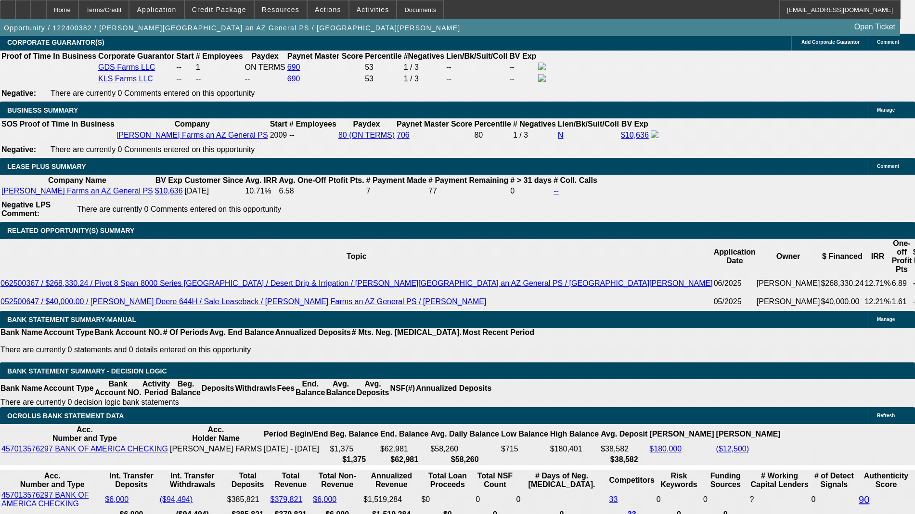
scroll to position [1852, 0]
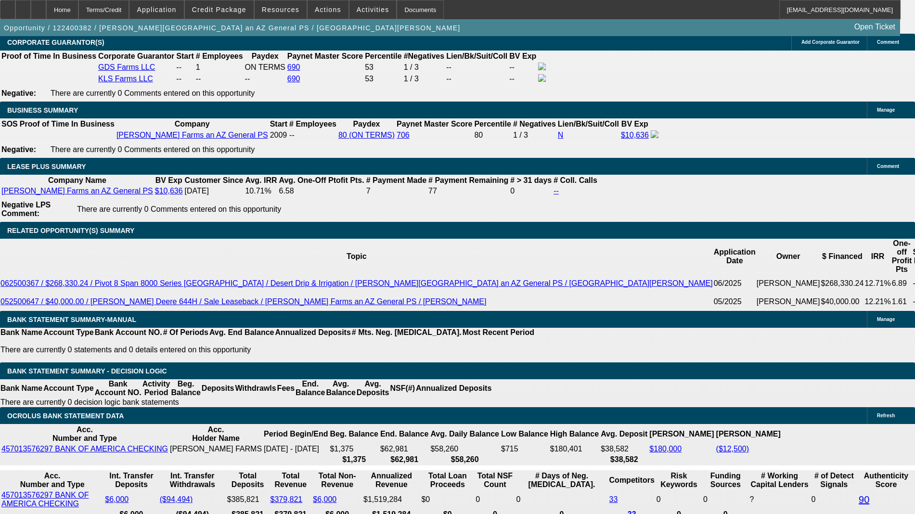
scroll to position [1671, 0]
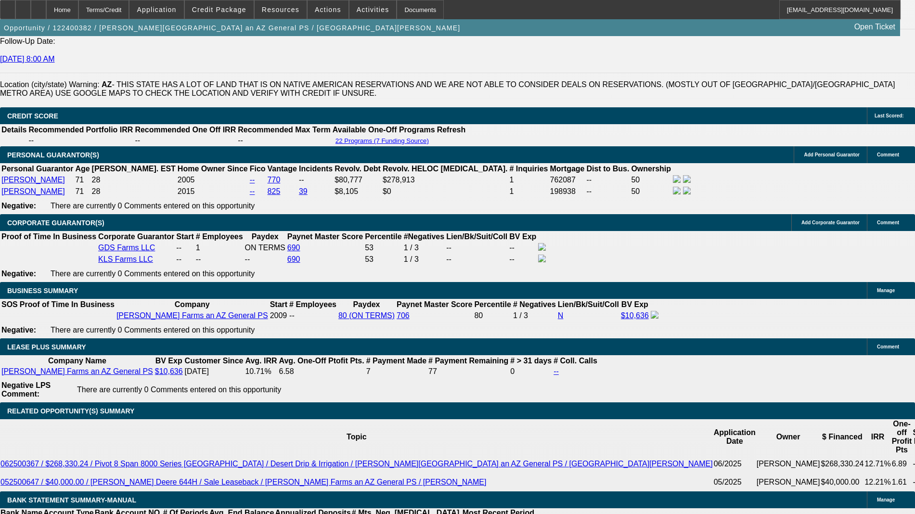
select select "0"
select select "2"
select select "0.1"
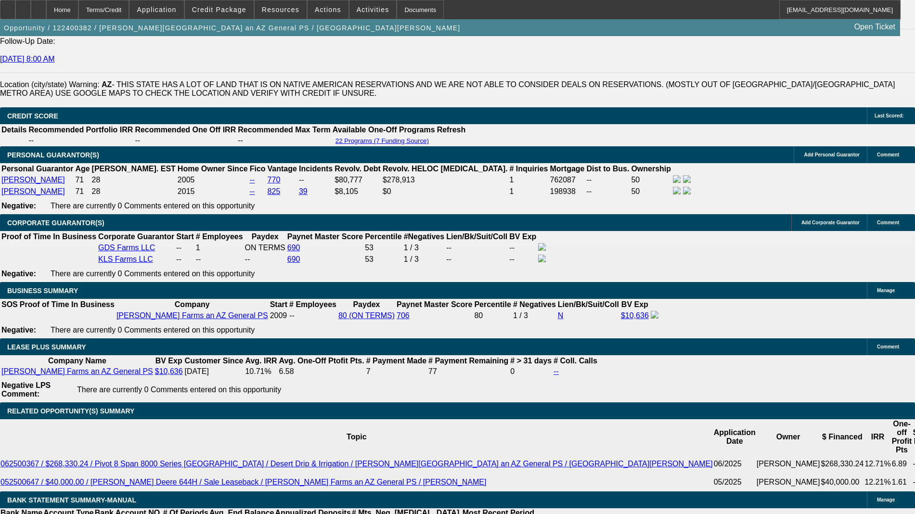
select select "4"
select select "0"
select select "2"
select select "0.1"
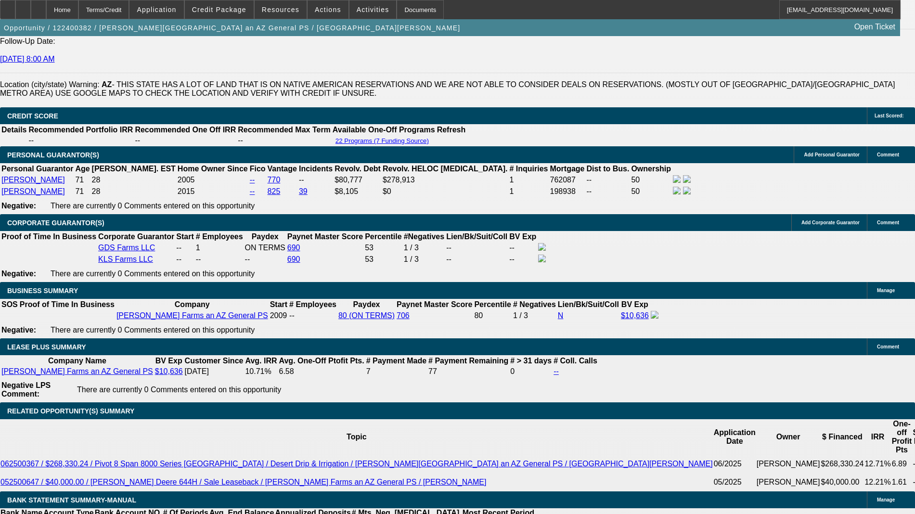
select select "4"
select select "0"
select select "2"
select select "0.1"
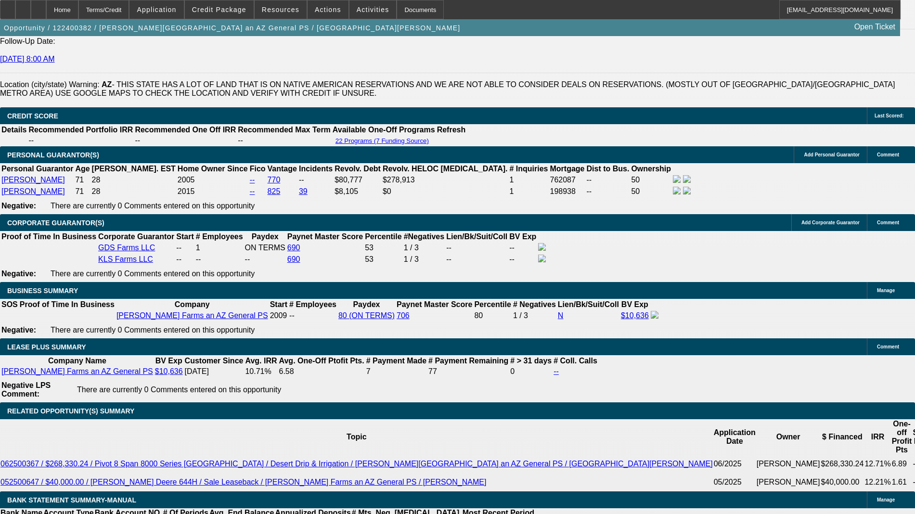
select select "4"
select select "0"
select select "2"
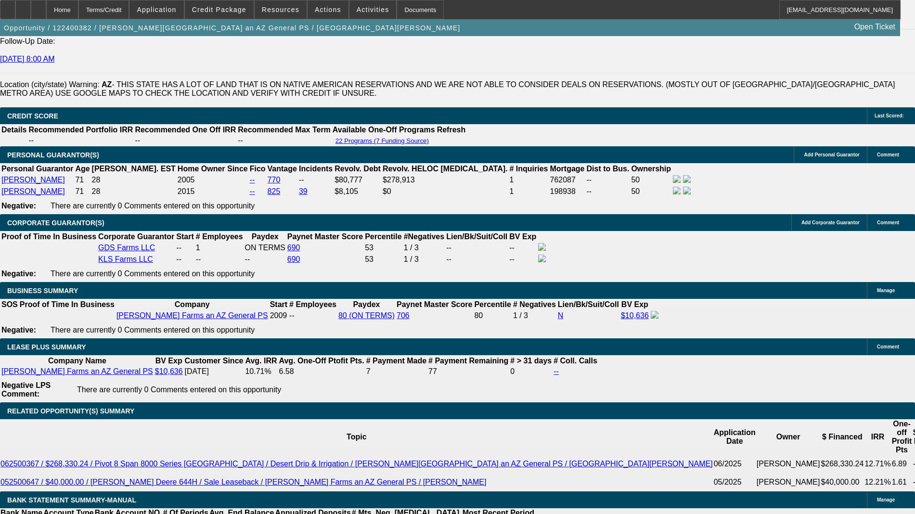
select select "0.1"
select select "4"
select select "0"
select select "2"
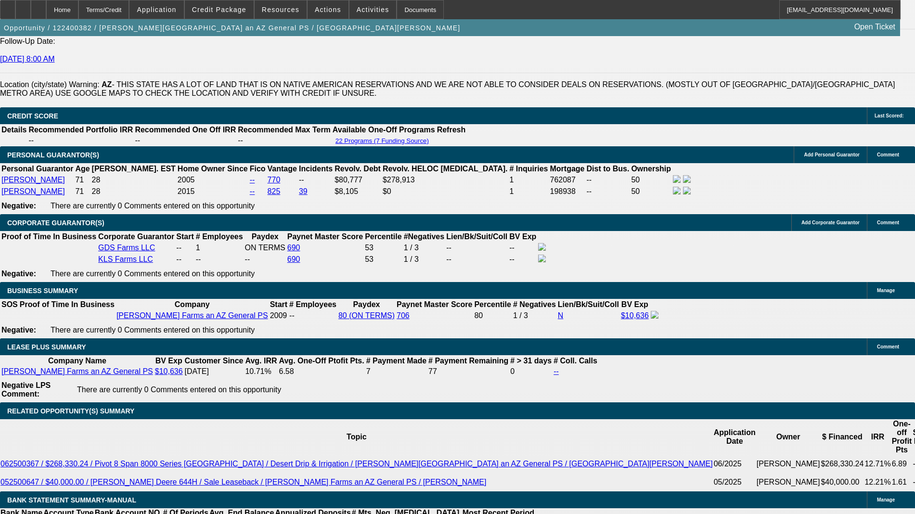
select select "0.1"
select select "4"
select select "0"
select select "2"
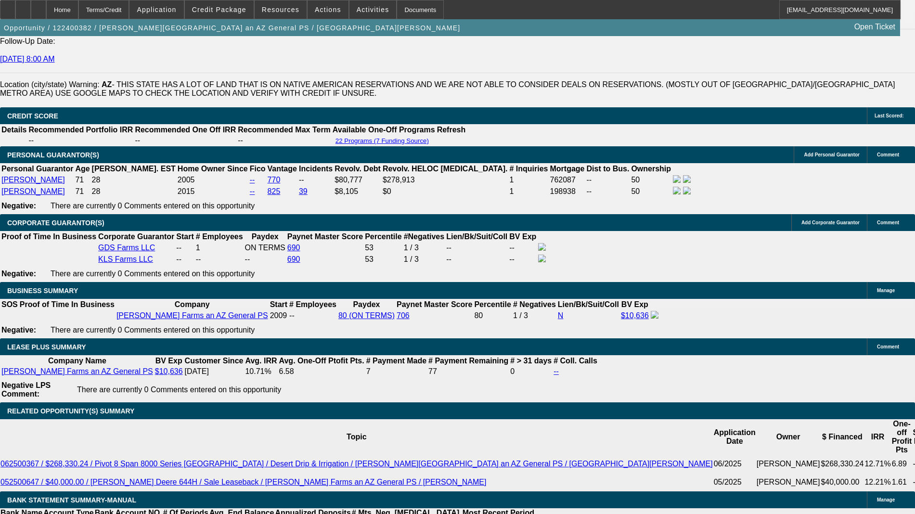
select select "0.1"
select select "4"
select select "0"
select select "2"
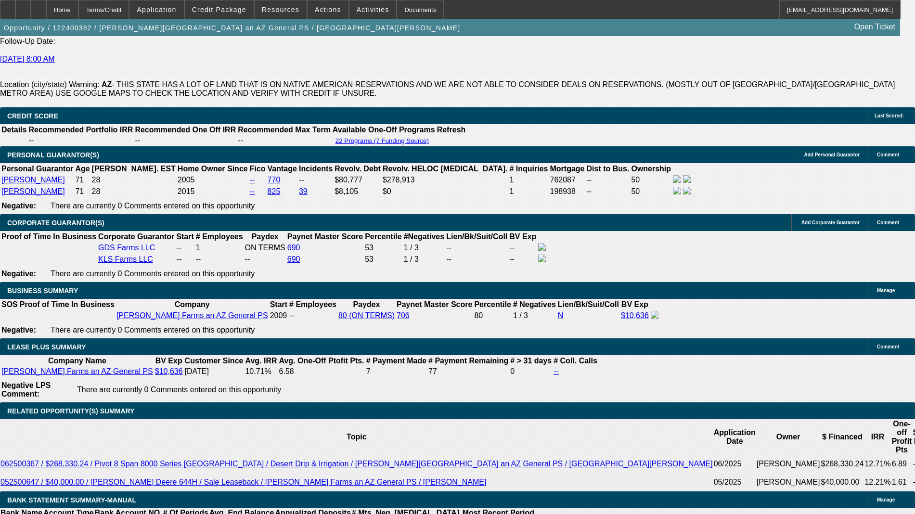
select select "0.1"
select select "4"
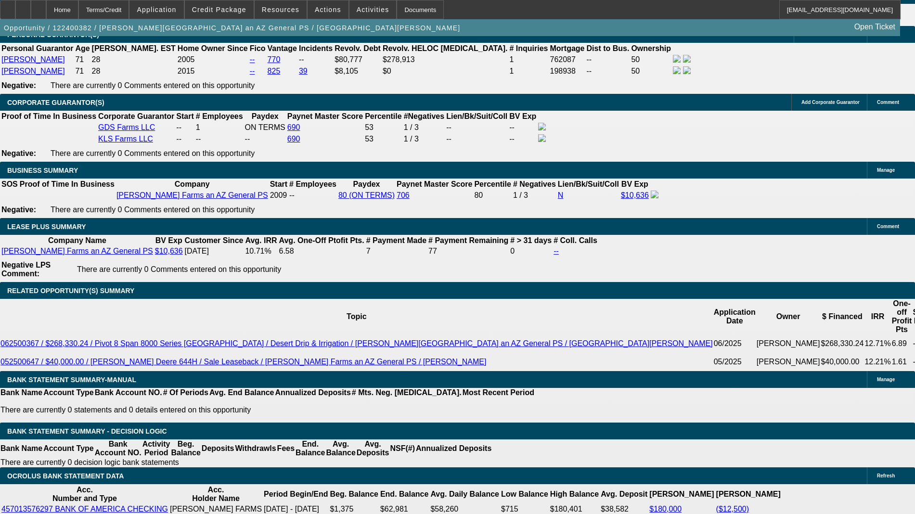
scroll to position [1611, 0]
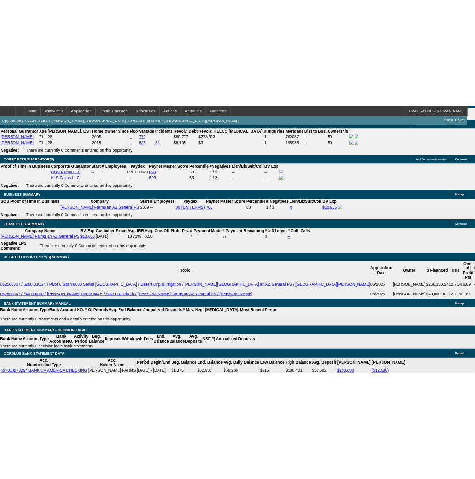
scroll to position [1792, 0]
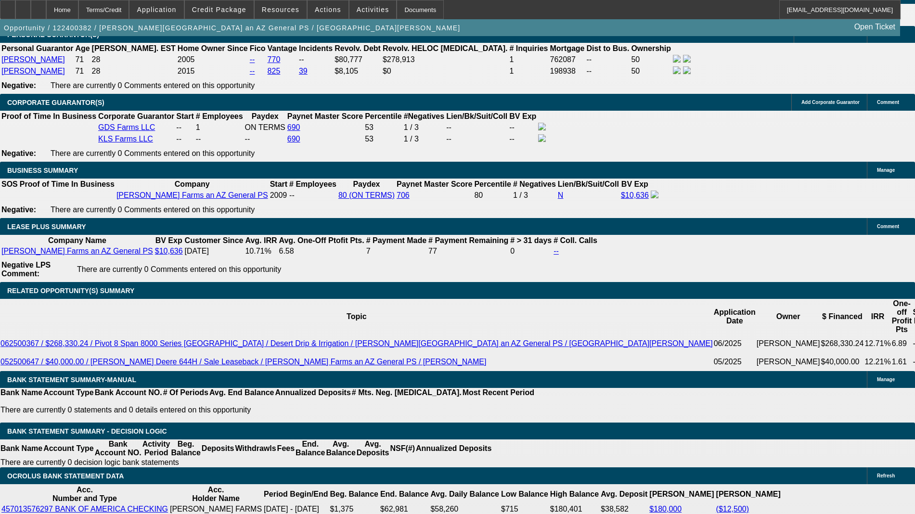
drag, startPoint x: 856, startPoint y: 349, endPoint x: 835, endPoint y: 351, distance: 21.3
copy div "CPLTD"
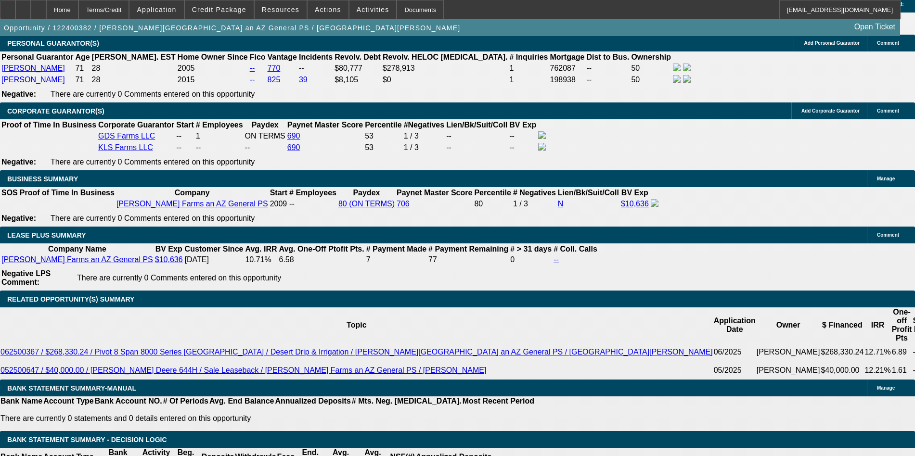
scroll to position [1555, 0]
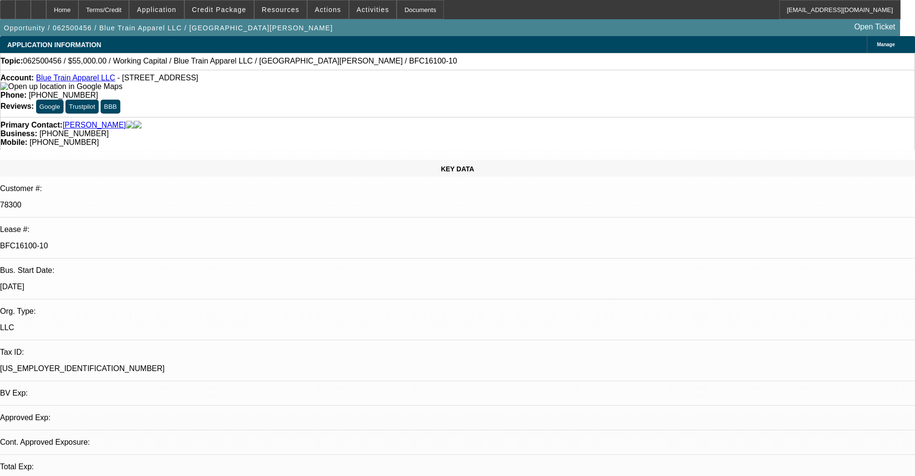
select select "0"
select select "2"
select select "0"
select select "6"
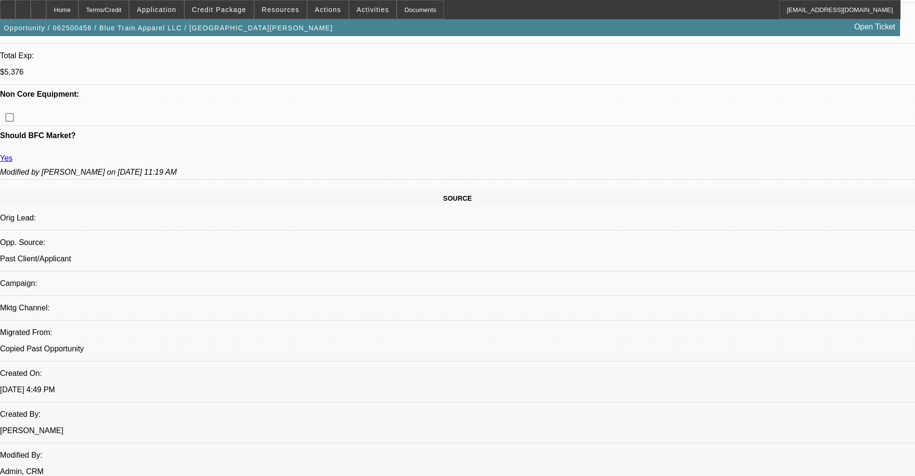
scroll to position [481, 0]
